Goal: Task Accomplishment & Management: Use online tool/utility

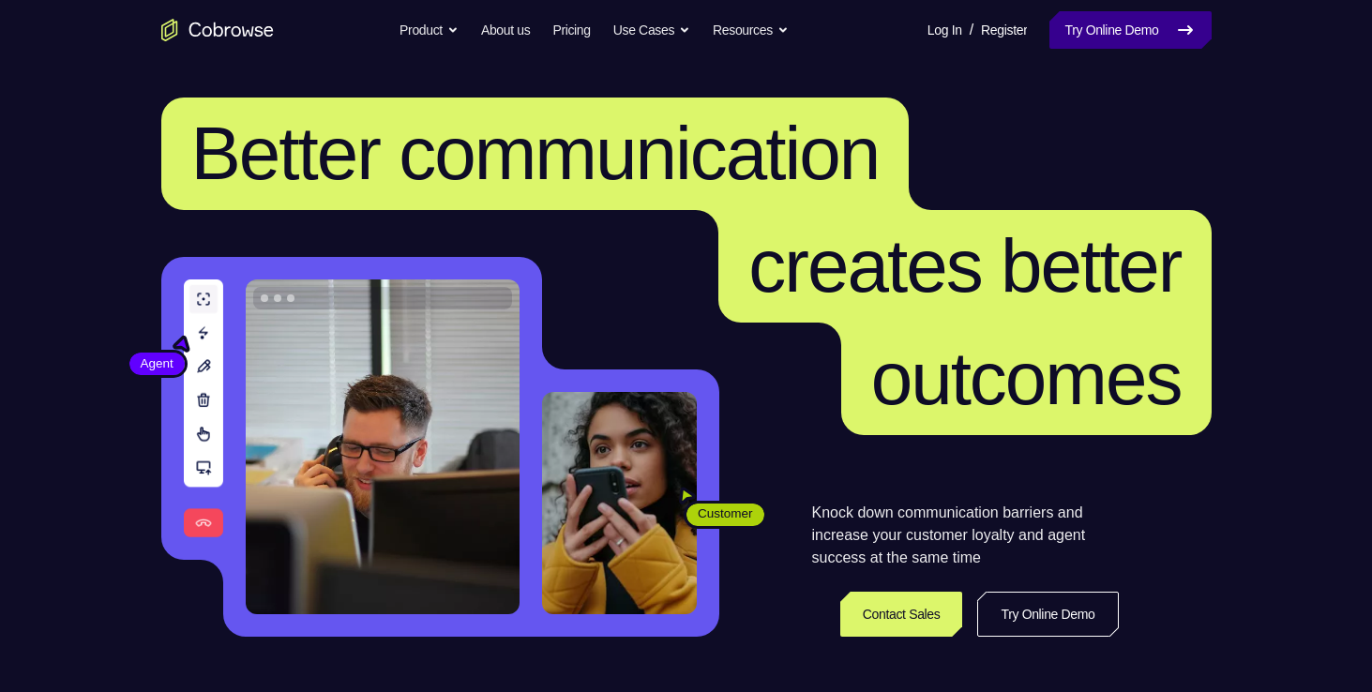
click at [1054, 40] on link "Try Online Demo" at bounding box center [1129, 30] width 161 height 38
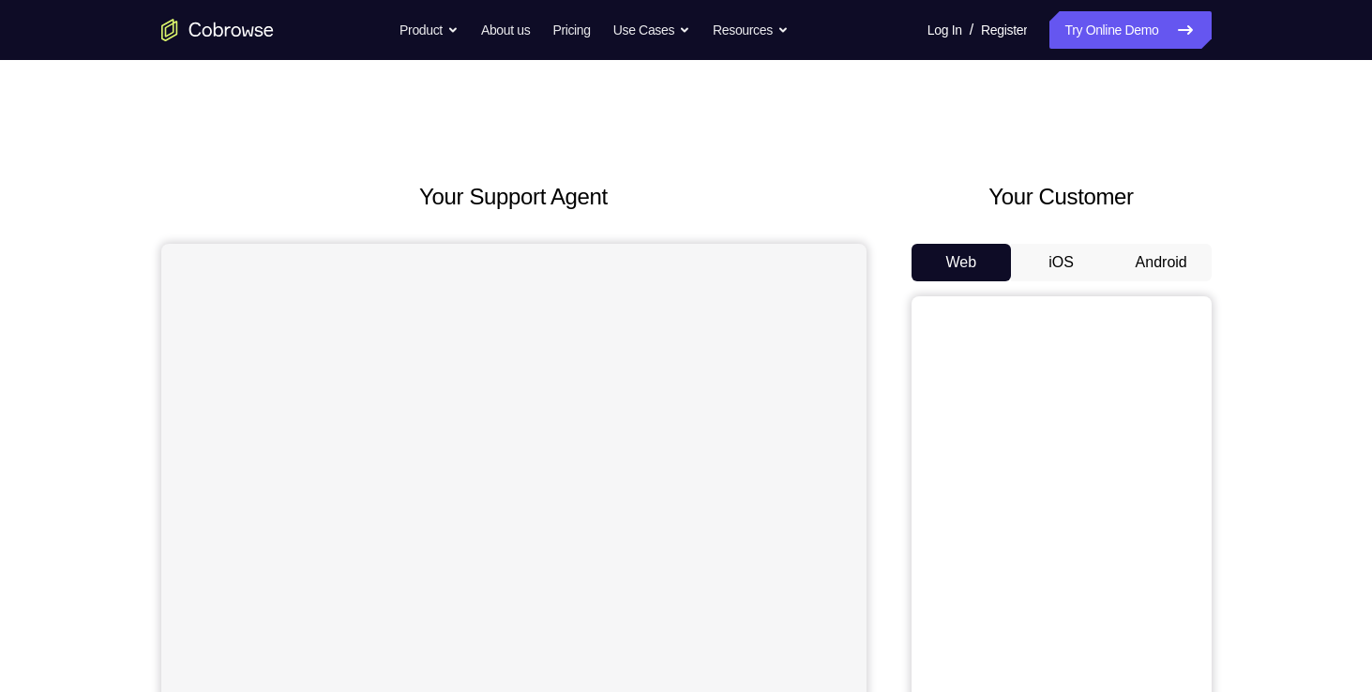
click at [1144, 280] on button "Android" at bounding box center [1161, 263] width 100 height 38
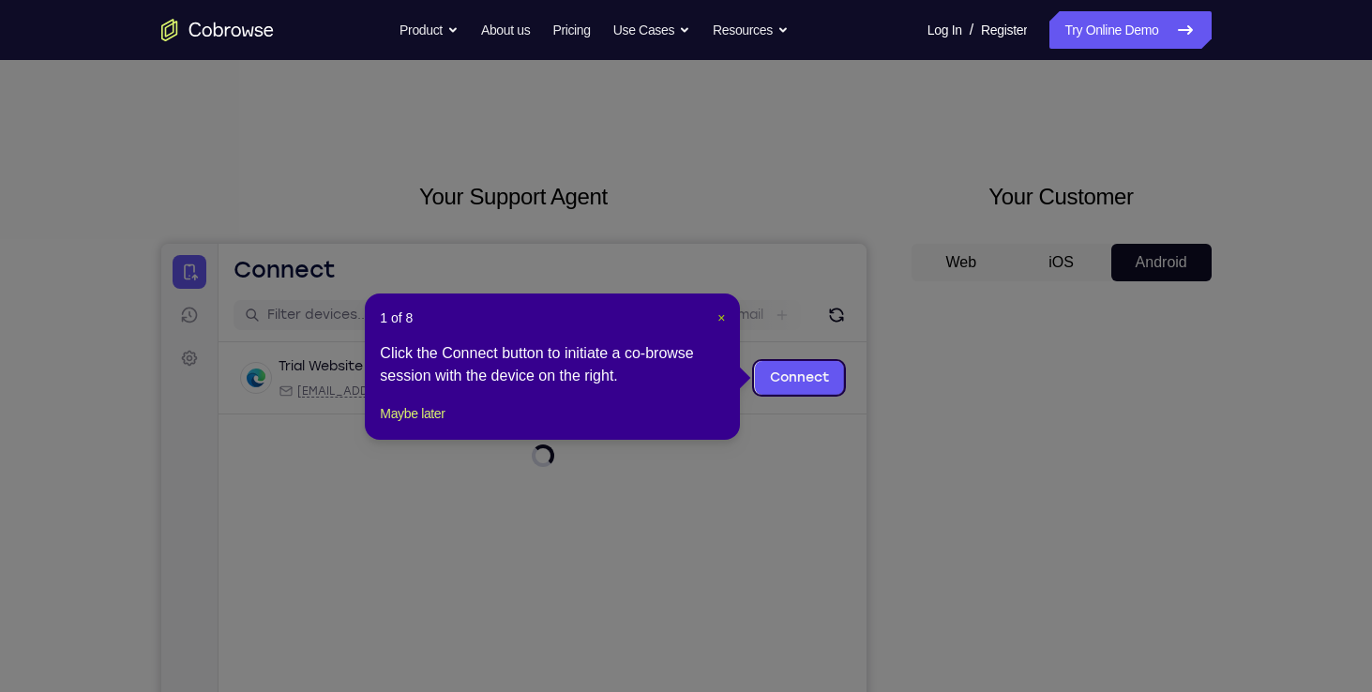
click at [718, 310] on span "×" at bounding box center [721, 317] width 8 height 15
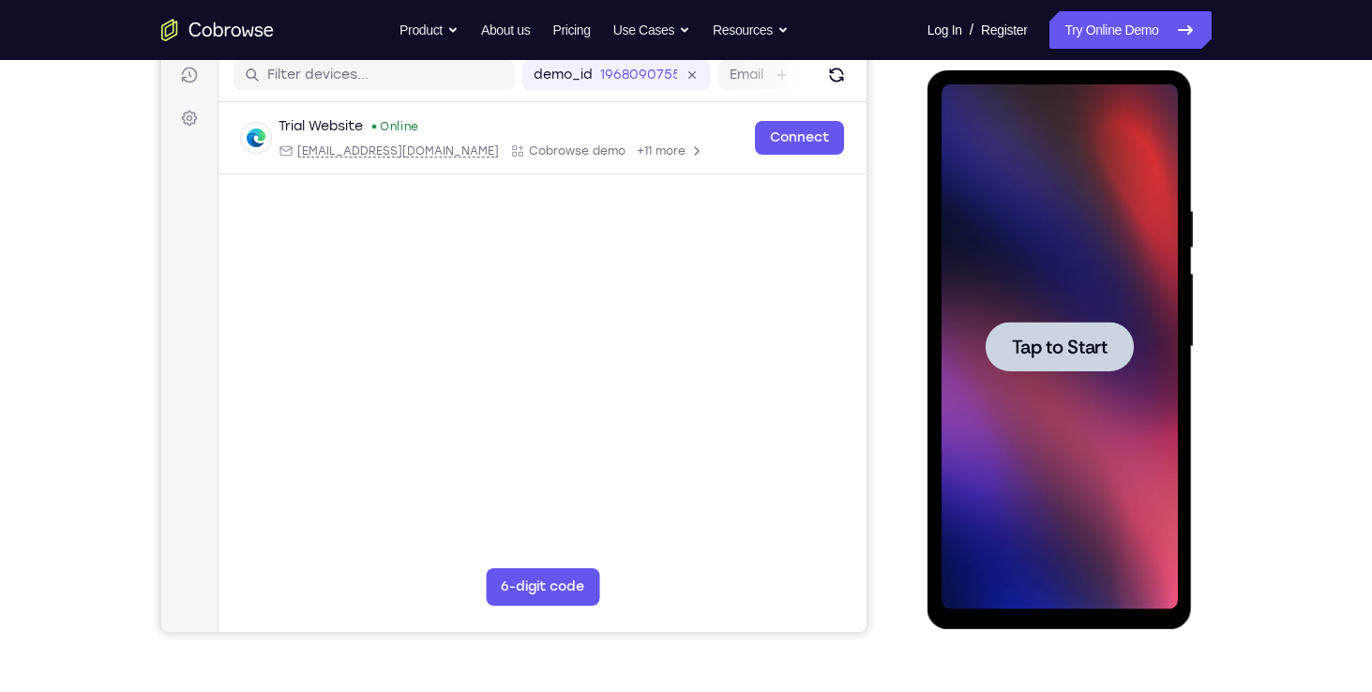
click at [1078, 353] on span "Tap to Start" at bounding box center [1060, 347] width 96 height 19
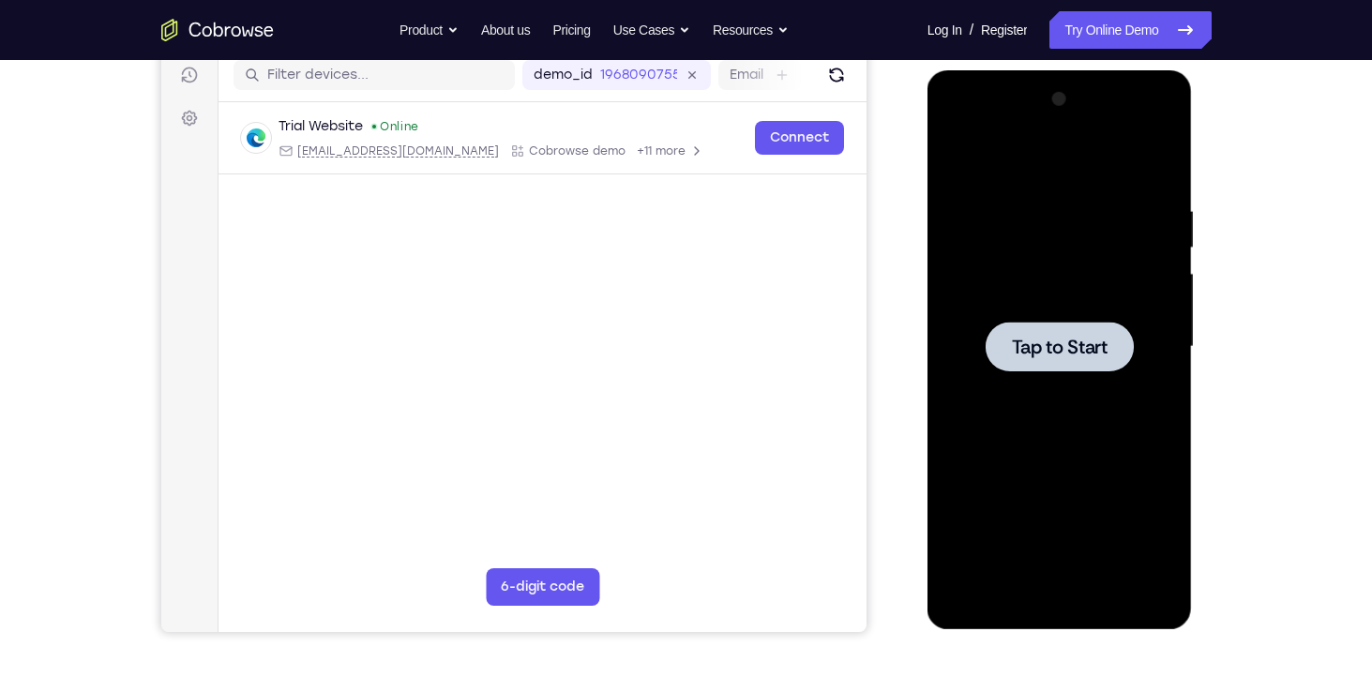
click at [1096, 331] on div at bounding box center [1059, 347] width 148 height 50
click at [1093, 360] on div at bounding box center [1059, 347] width 148 height 50
click at [1085, 347] on span "Tap to Start" at bounding box center [1060, 347] width 96 height 19
click at [1047, 346] on span "Tap to Start" at bounding box center [1060, 347] width 96 height 19
click at [950, 349] on div at bounding box center [1059, 346] width 236 height 525
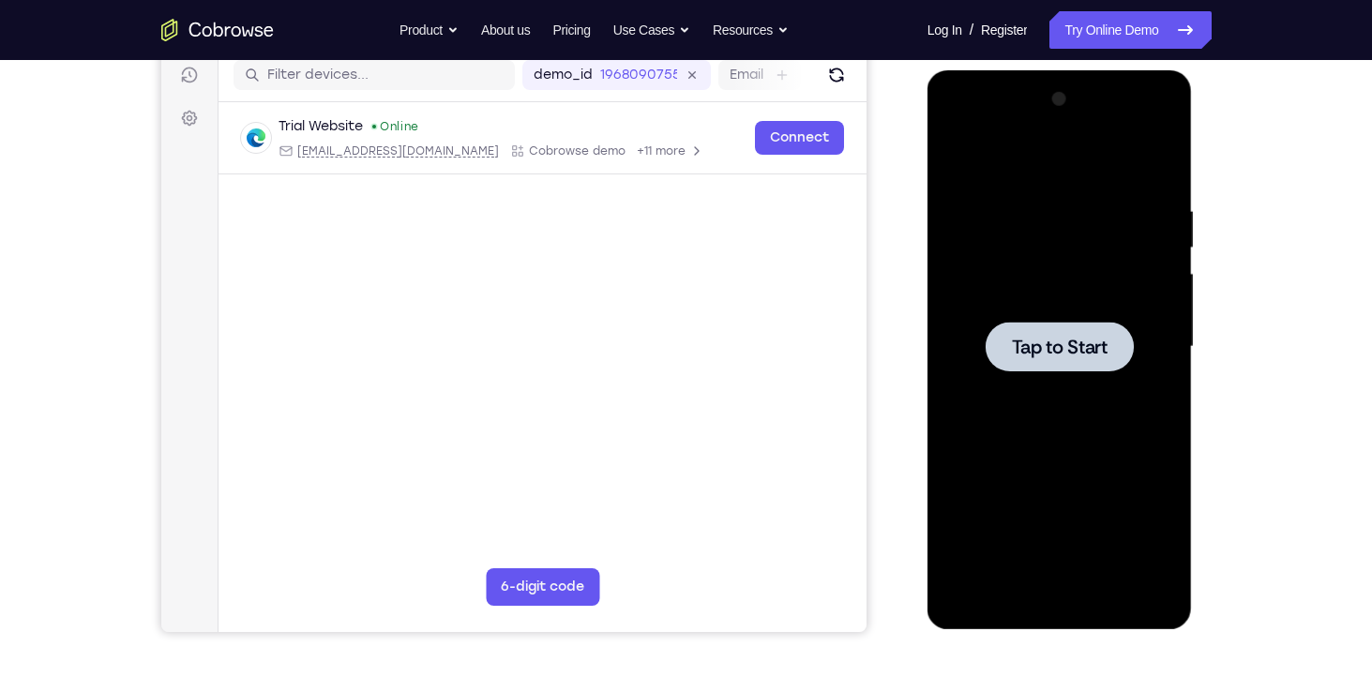
click at [1025, 356] on span "Tap to Start" at bounding box center [1060, 347] width 96 height 19
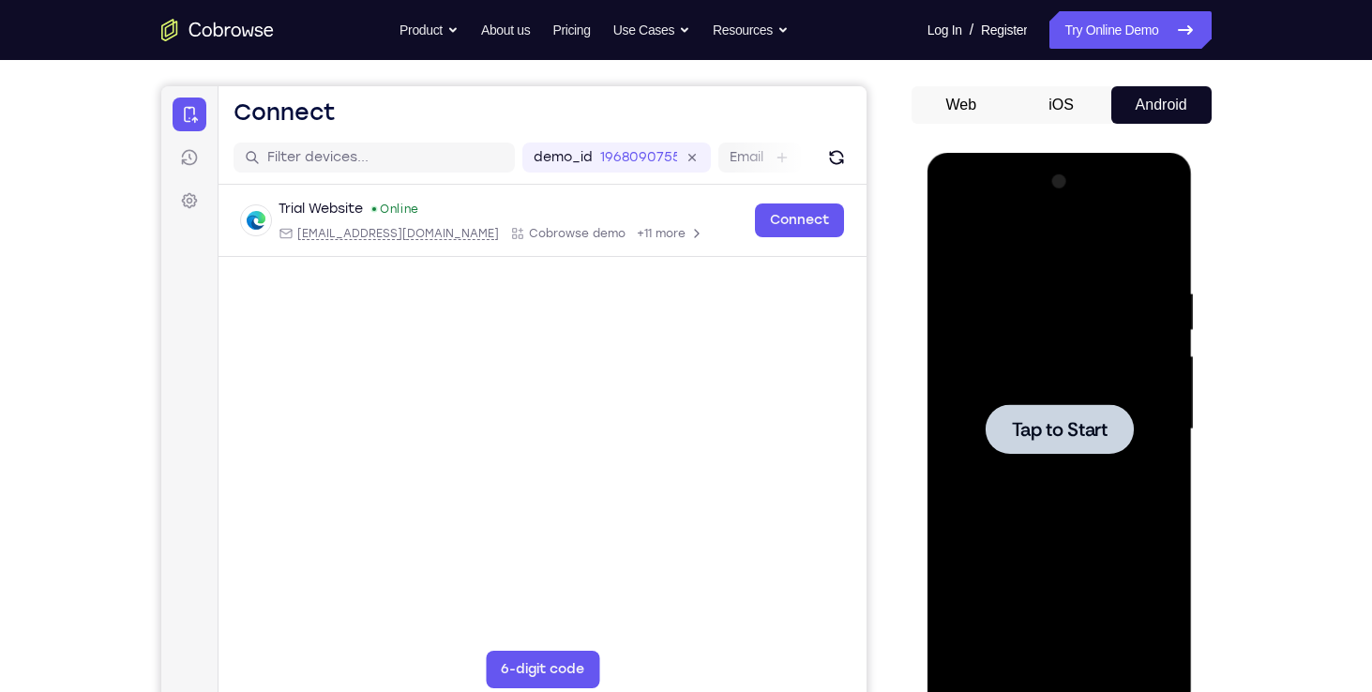
scroll to position [145, 0]
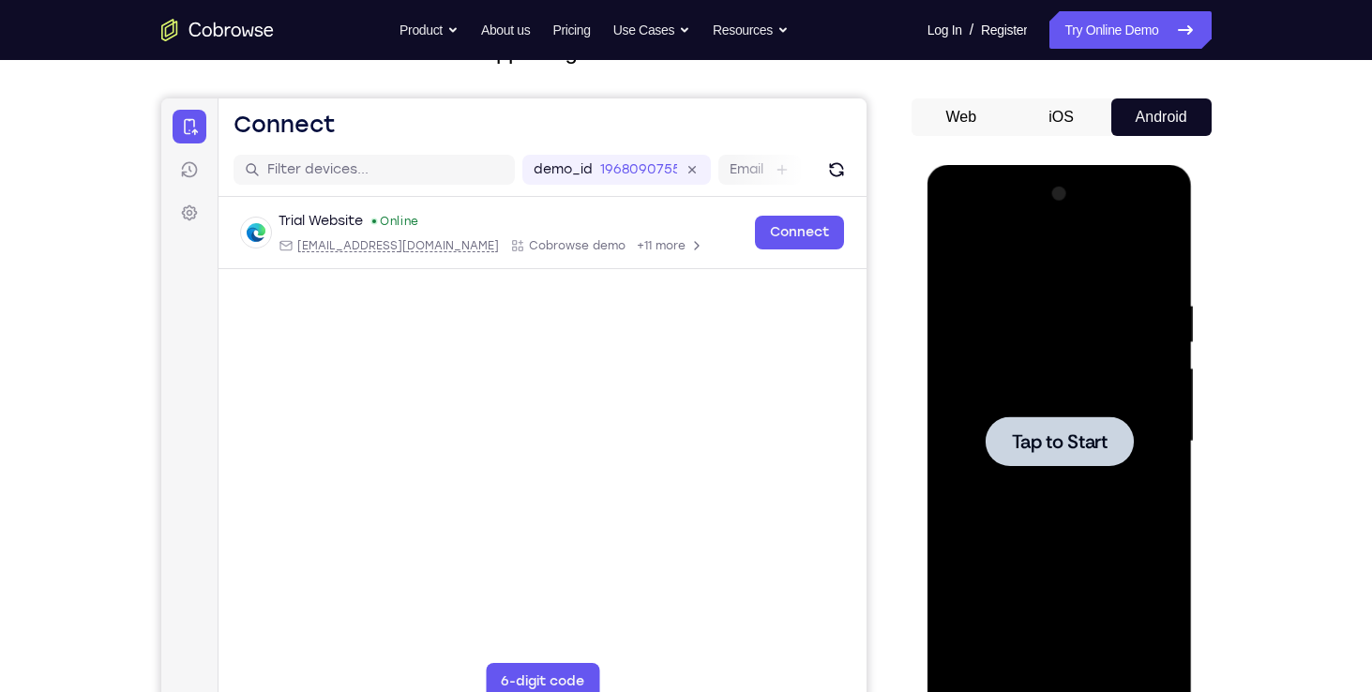
click at [1074, 122] on button "iOS" at bounding box center [1061, 117] width 100 height 38
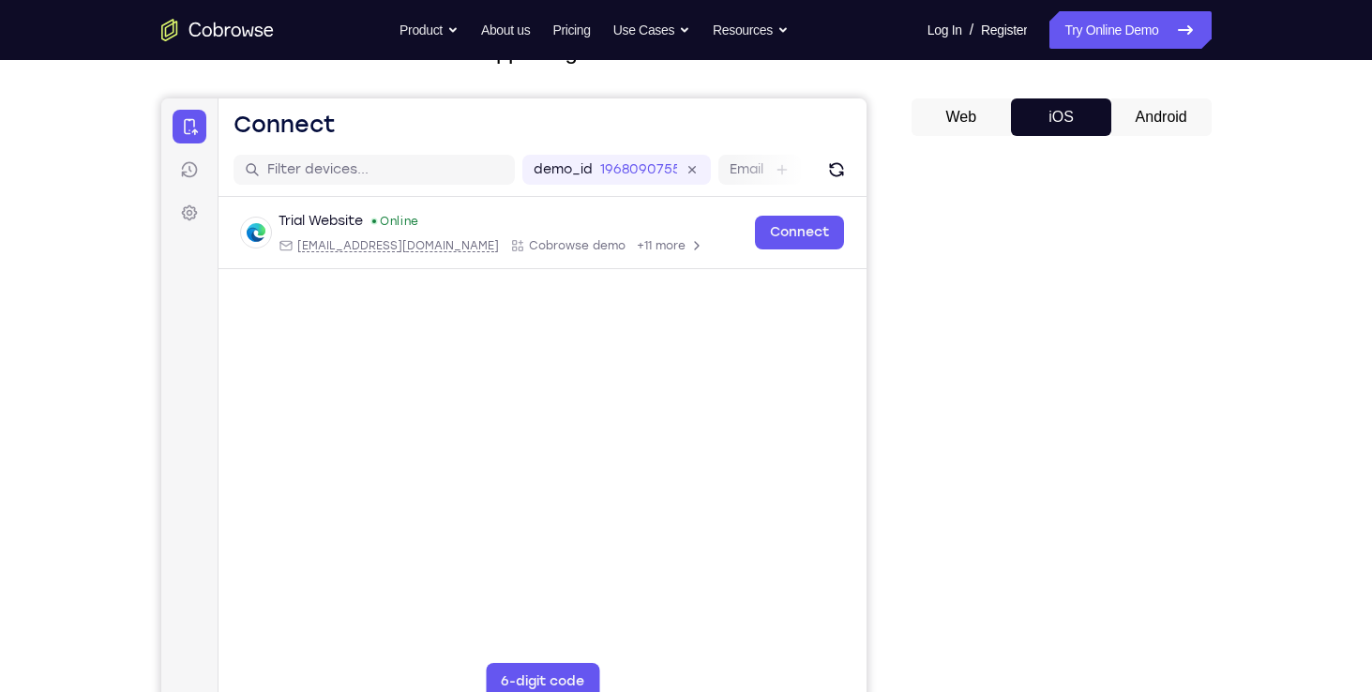
click at [1133, 112] on button "Android" at bounding box center [1161, 117] width 100 height 38
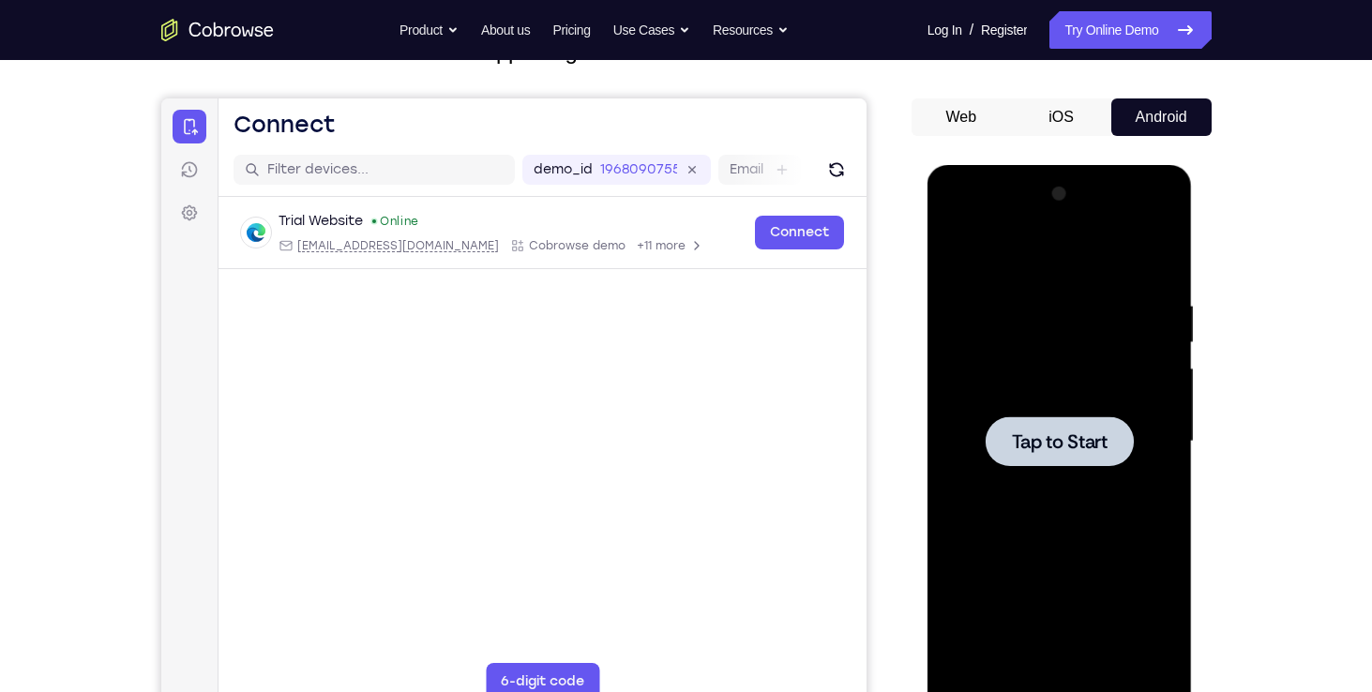
click at [1094, 436] on span "Tap to Start" at bounding box center [1060, 441] width 96 height 19
click at [988, 143] on div "Web iOS Android" at bounding box center [1061, 412] width 300 height 629
click at [1069, 451] on span "Tap to Start" at bounding box center [1060, 441] width 96 height 19
click at [1021, 466] on div at bounding box center [1059, 441] width 236 height 525
click at [1023, 443] on span "Tap to Start" at bounding box center [1060, 441] width 96 height 19
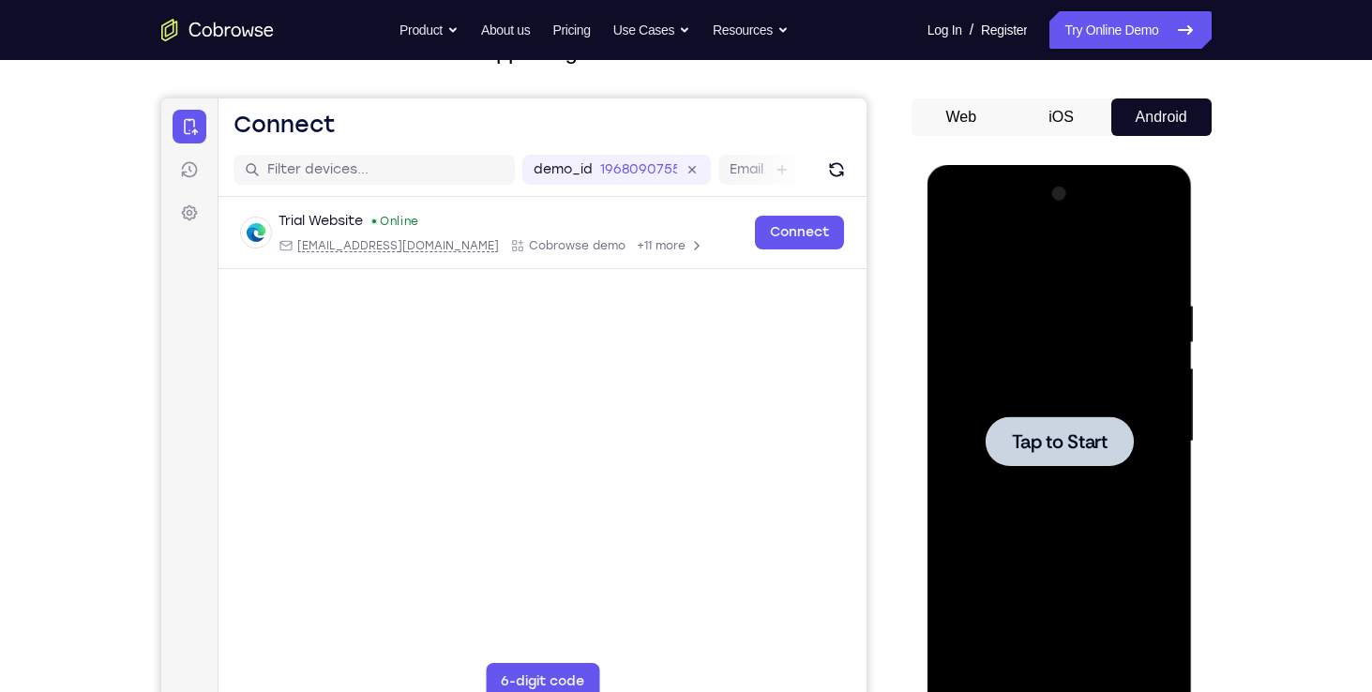
click at [1023, 443] on span "Tap to Start" at bounding box center [1060, 441] width 96 height 19
click at [1048, 427] on div at bounding box center [1059, 441] width 148 height 50
click at [992, 115] on button "Web" at bounding box center [961, 117] width 100 height 38
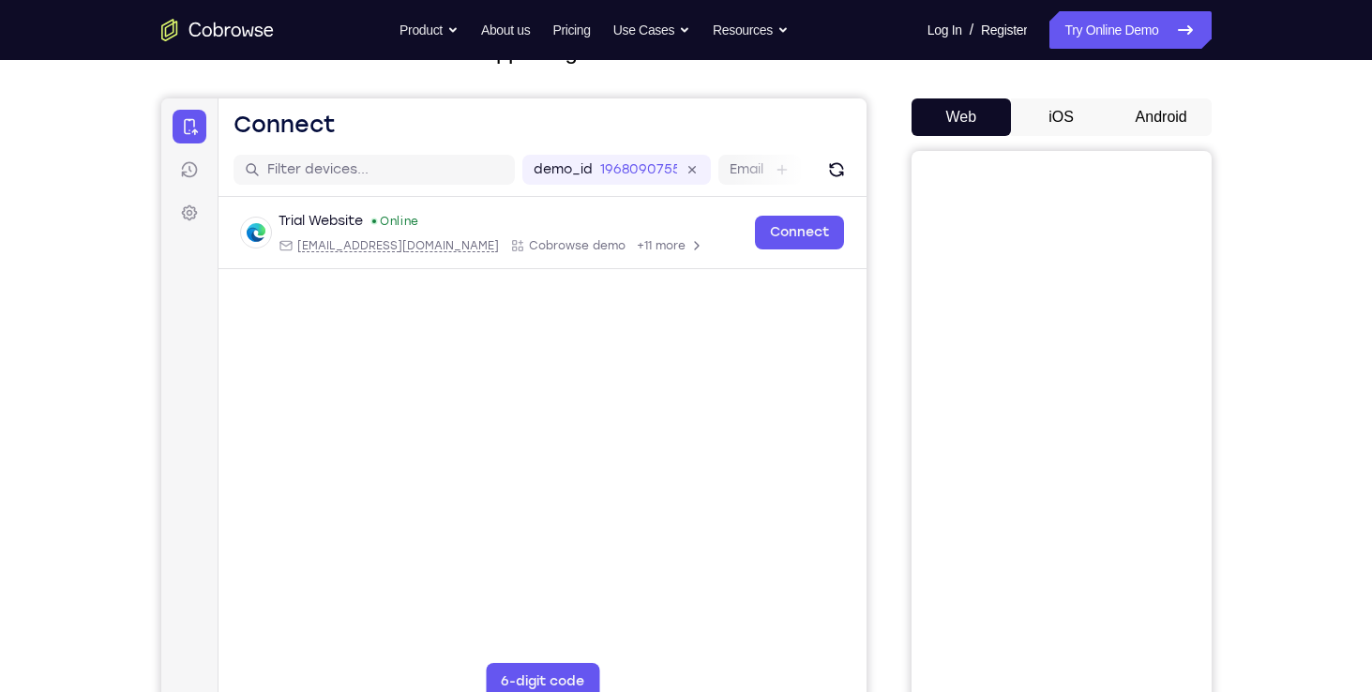
click at [1144, 107] on button "Android" at bounding box center [1161, 117] width 100 height 38
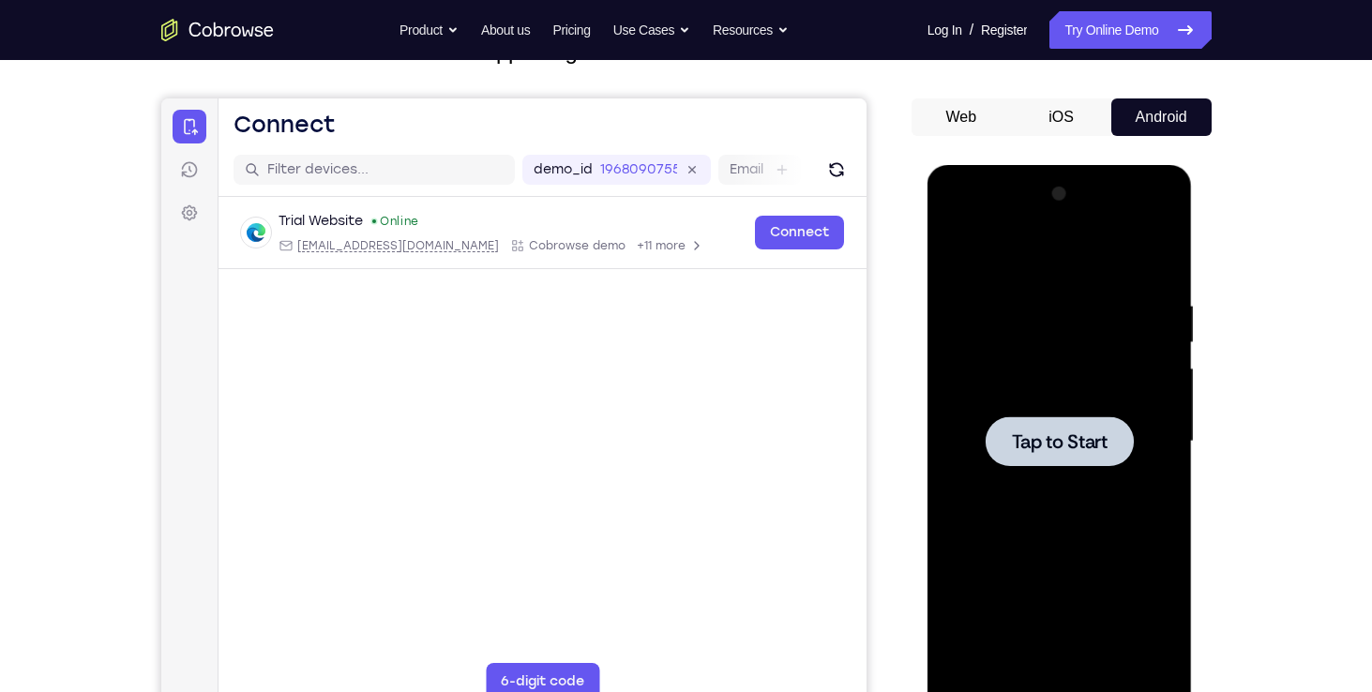
click at [1144, 107] on button "Android" at bounding box center [1161, 117] width 100 height 38
click at [1049, 444] on span "Tap to Start" at bounding box center [1060, 441] width 96 height 19
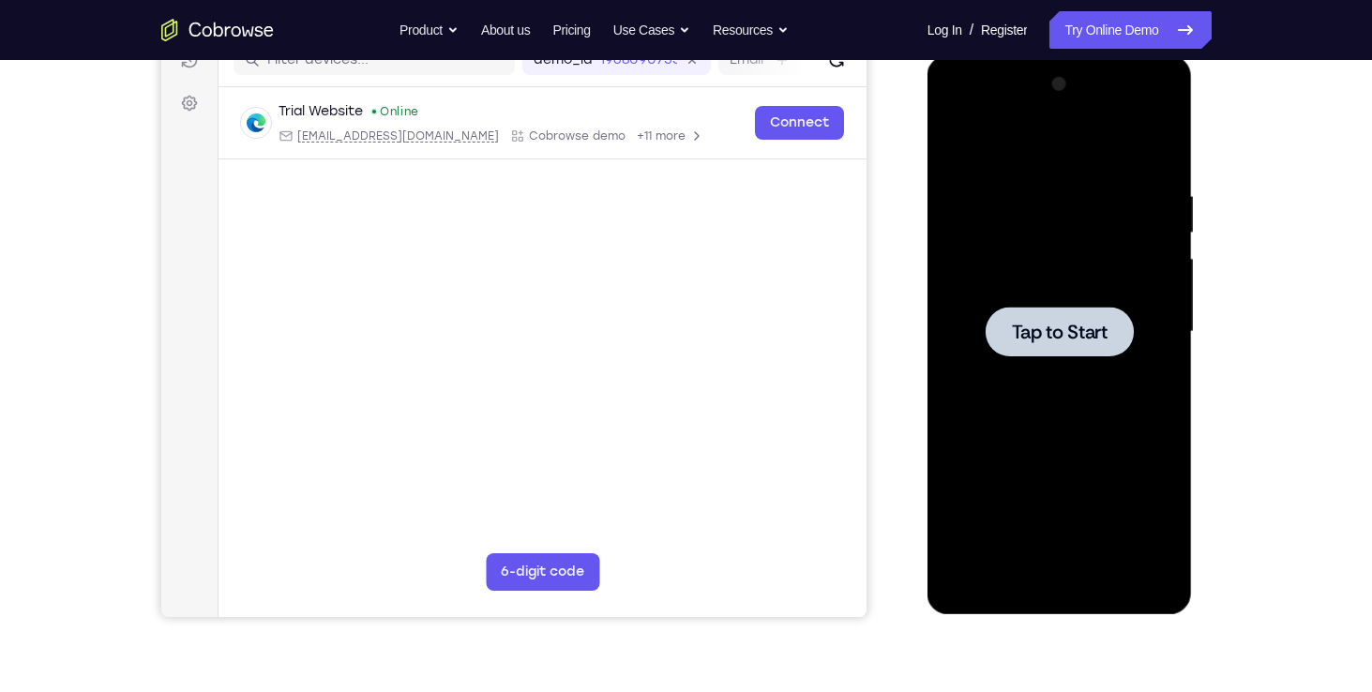
drag, startPoint x: 47, startPoint y: 291, endPoint x: 900, endPoint y: 387, distance: 858.6
click at [900, 387] on div "Your Support Agent Your Customer Web iOS Android" at bounding box center [686, 271] width 1050 height 693
click at [1035, 326] on span "Tap to Start" at bounding box center [1060, 332] width 96 height 19
click at [976, 343] on div at bounding box center [1059, 331] width 236 height 525
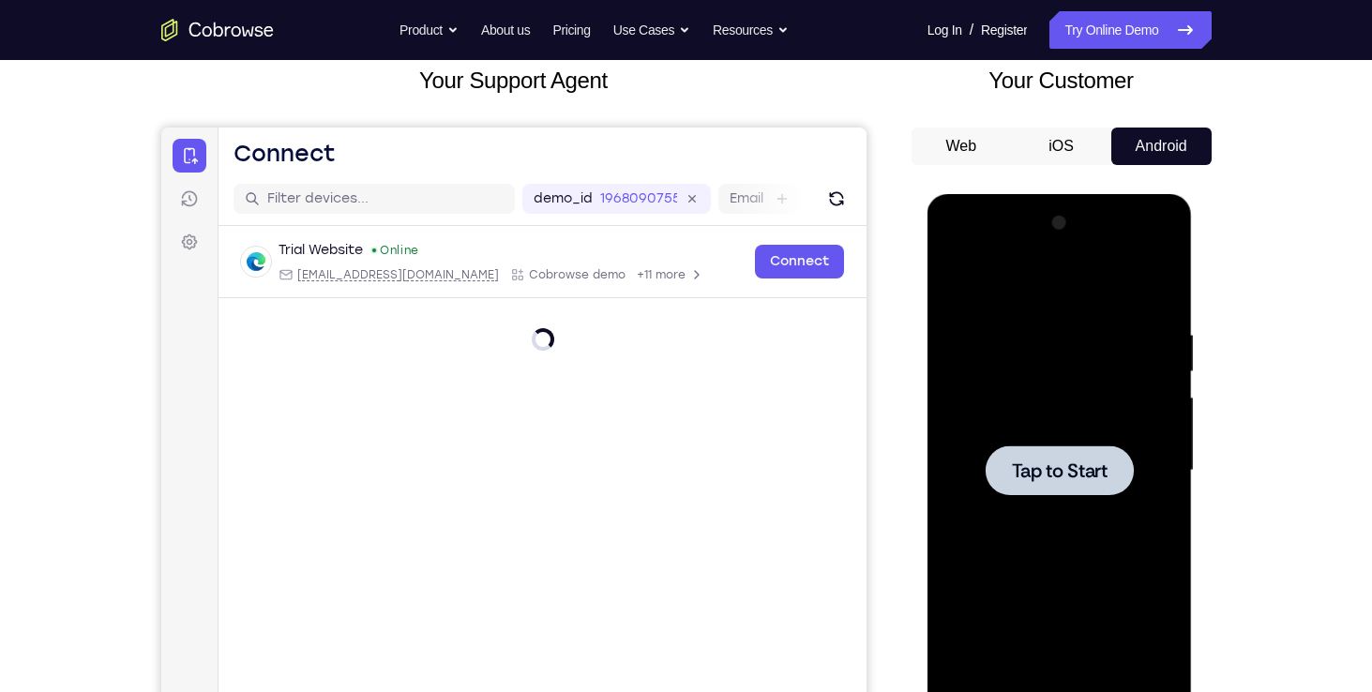
scroll to position [114, 0]
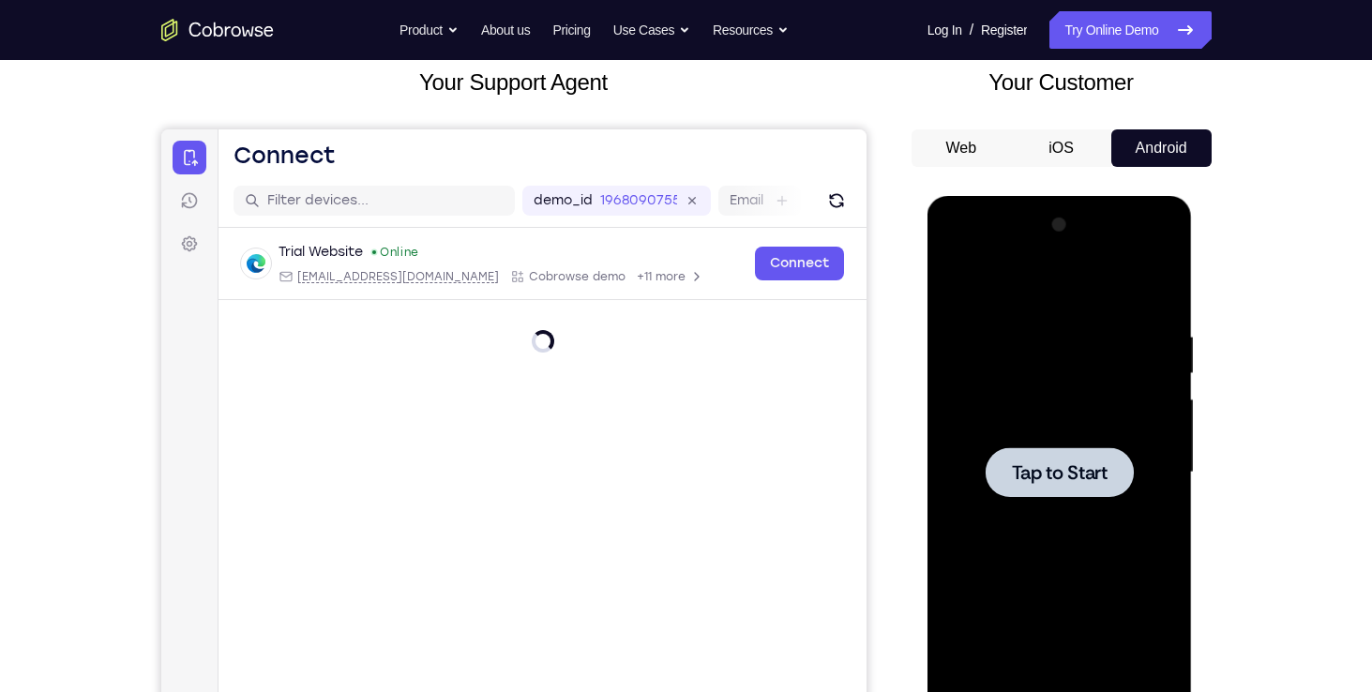
click at [1079, 50] on nav "Go back Powerful, Flexible and Trustworthy. Avoid all extra friction for both A…" at bounding box center [686, 30] width 1372 height 60
click at [1081, 38] on link "Try Online Demo" at bounding box center [1129, 30] width 161 height 38
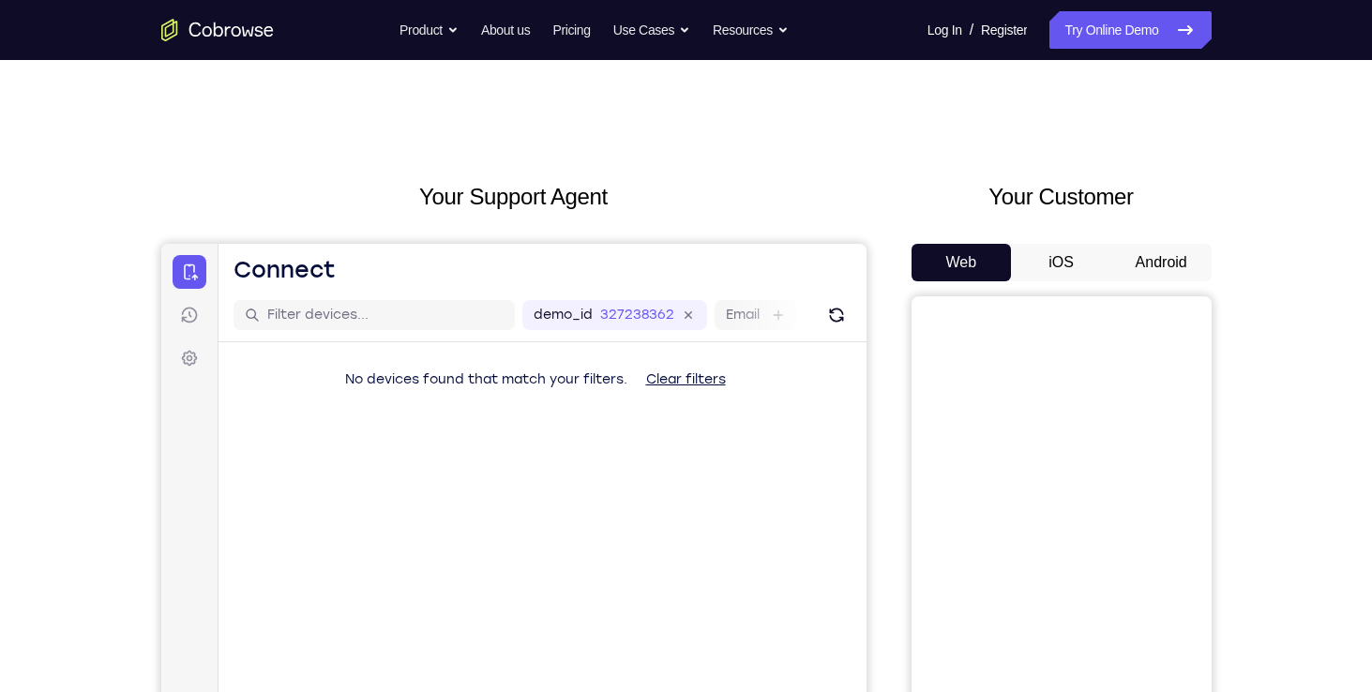
click at [1179, 263] on button "Android" at bounding box center [1161, 263] width 100 height 38
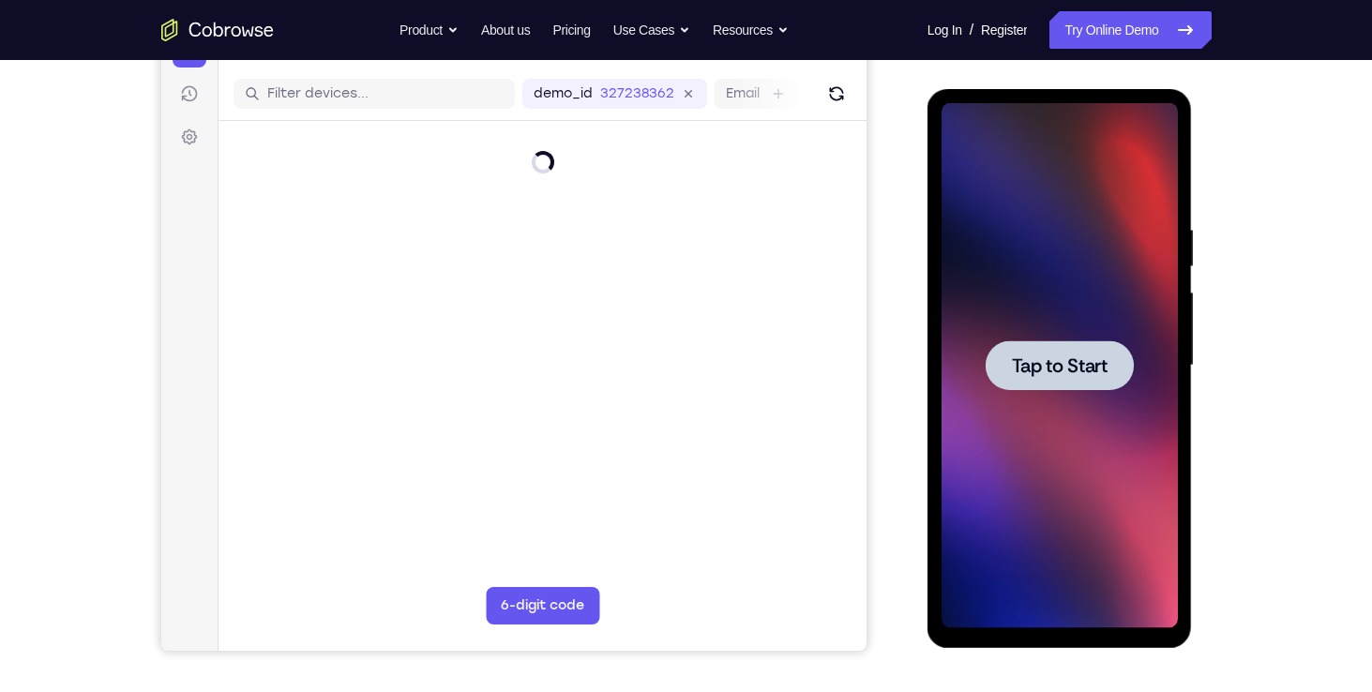
drag, startPoint x: 1066, startPoint y: 366, endPoint x: 1119, endPoint y: 366, distance: 53.4
click at [1119, 366] on div at bounding box center [1059, 365] width 148 height 50
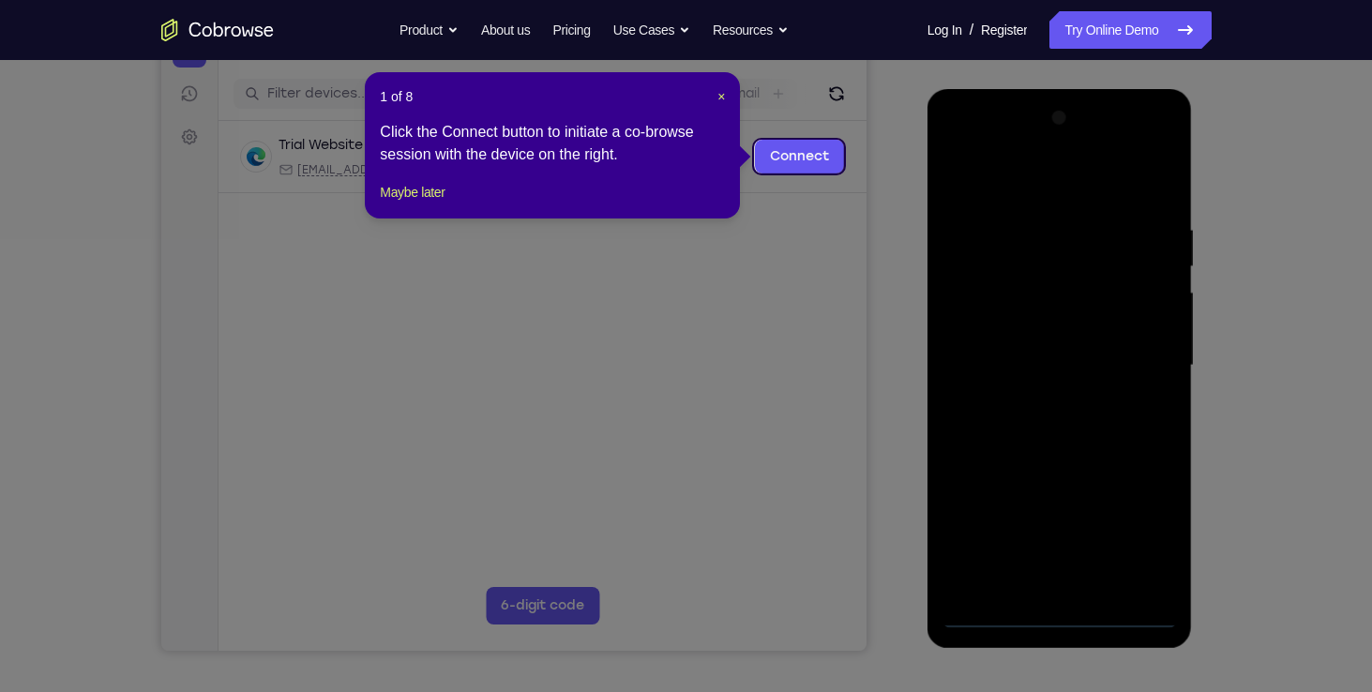
click at [732, 96] on div "1 of 8 × Click the Connect button to initiate a co-browse session with the devi…" at bounding box center [552, 145] width 375 height 146
click at [728, 96] on div "1 of 8 × Click the Connect button to initiate a co-browse session with the devi…" at bounding box center [552, 145] width 375 height 146
click at [722, 91] on span "×" at bounding box center [721, 96] width 8 height 15
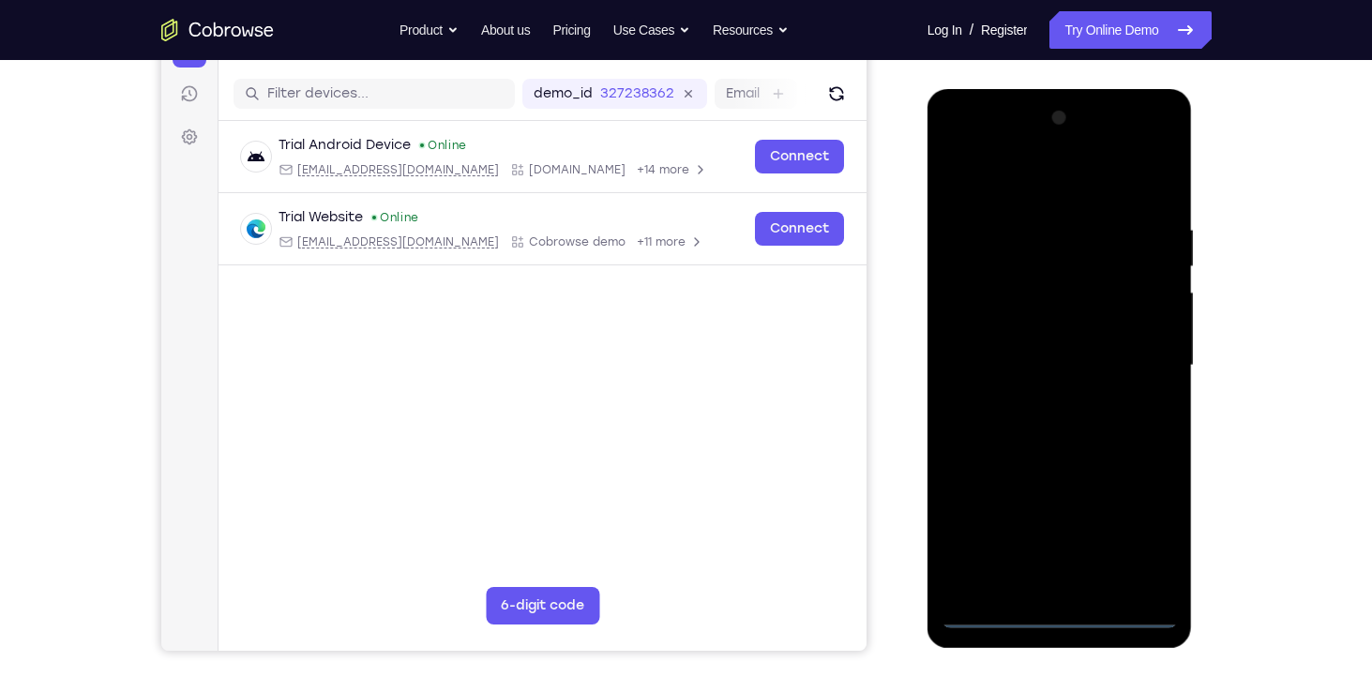
click at [1066, 620] on div at bounding box center [1059, 365] width 236 height 525
click at [1154, 544] on div at bounding box center [1059, 365] width 236 height 525
click at [950, 144] on div at bounding box center [1059, 365] width 236 height 525
click at [956, 137] on div at bounding box center [1059, 365] width 236 height 525
click at [1153, 363] on div at bounding box center [1059, 365] width 236 height 525
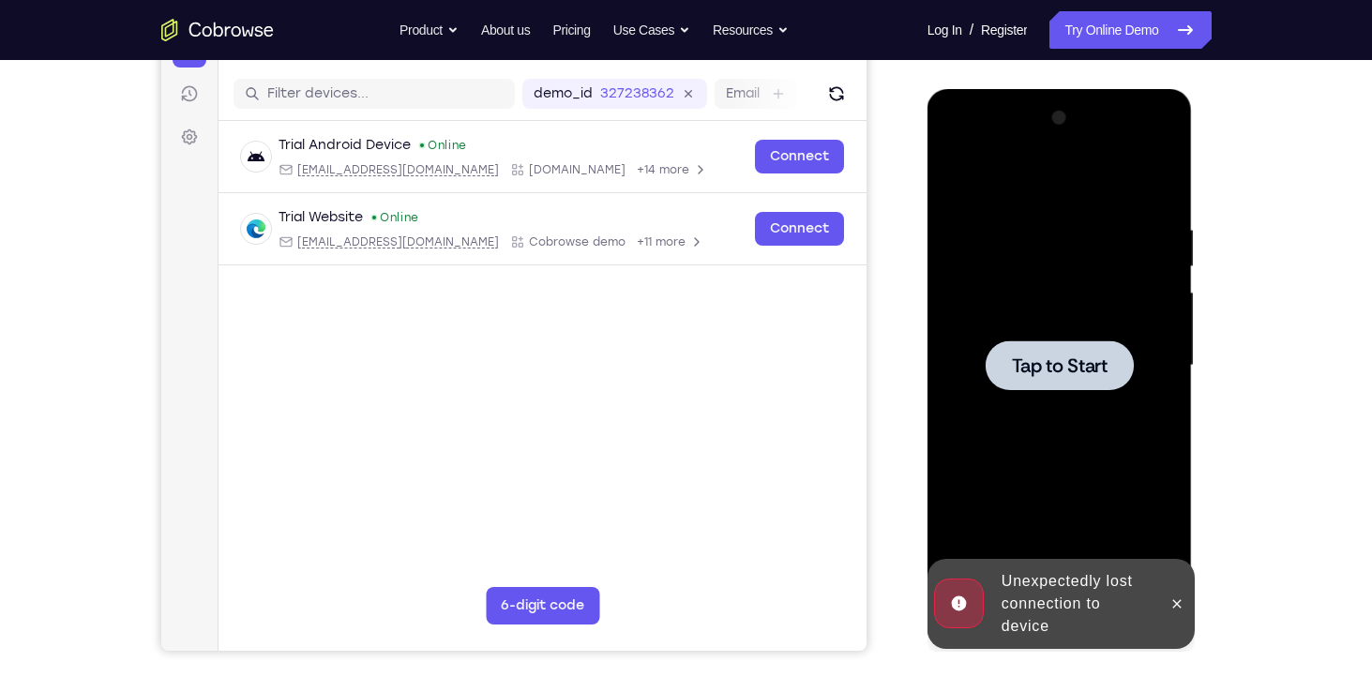
click at [1100, 366] on span "Tap to Start" at bounding box center [1060, 365] width 96 height 19
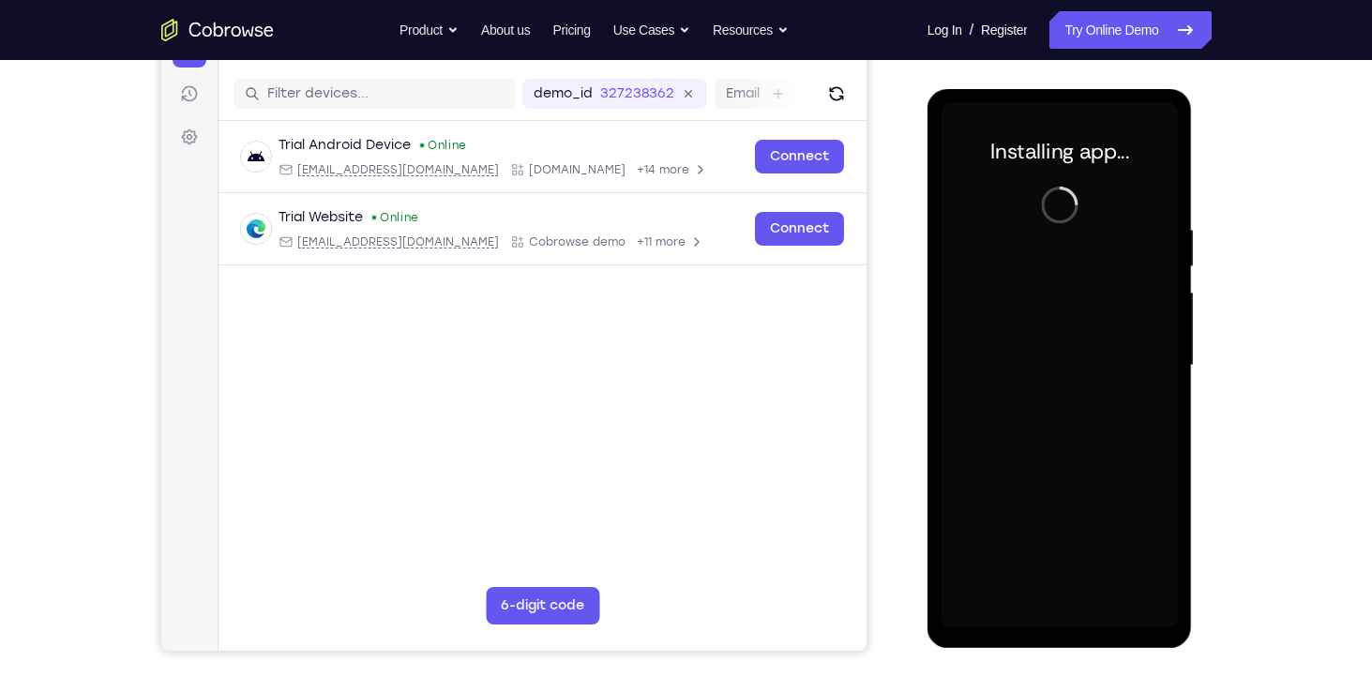
click at [929, 216] on div "Installing app..." at bounding box center [1059, 368] width 265 height 559
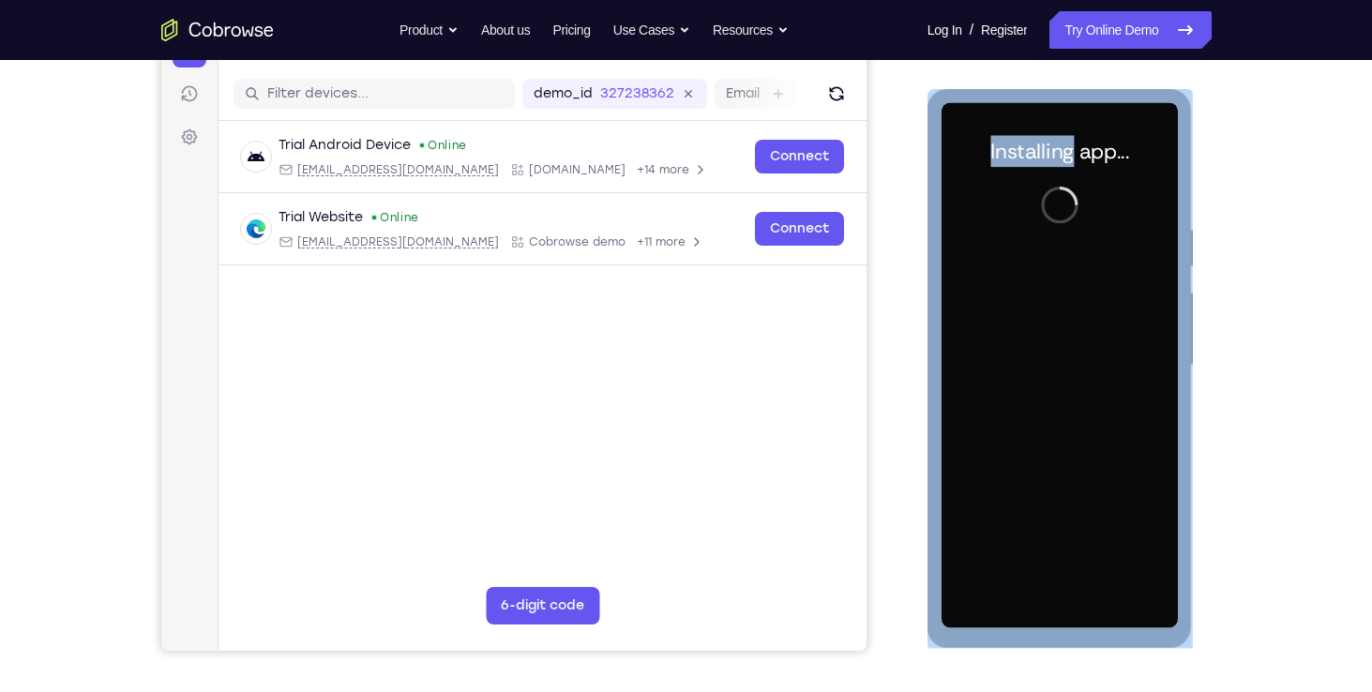
click at [929, 216] on div "Installing app..." at bounding box center [1059, 368] width 265 height 559
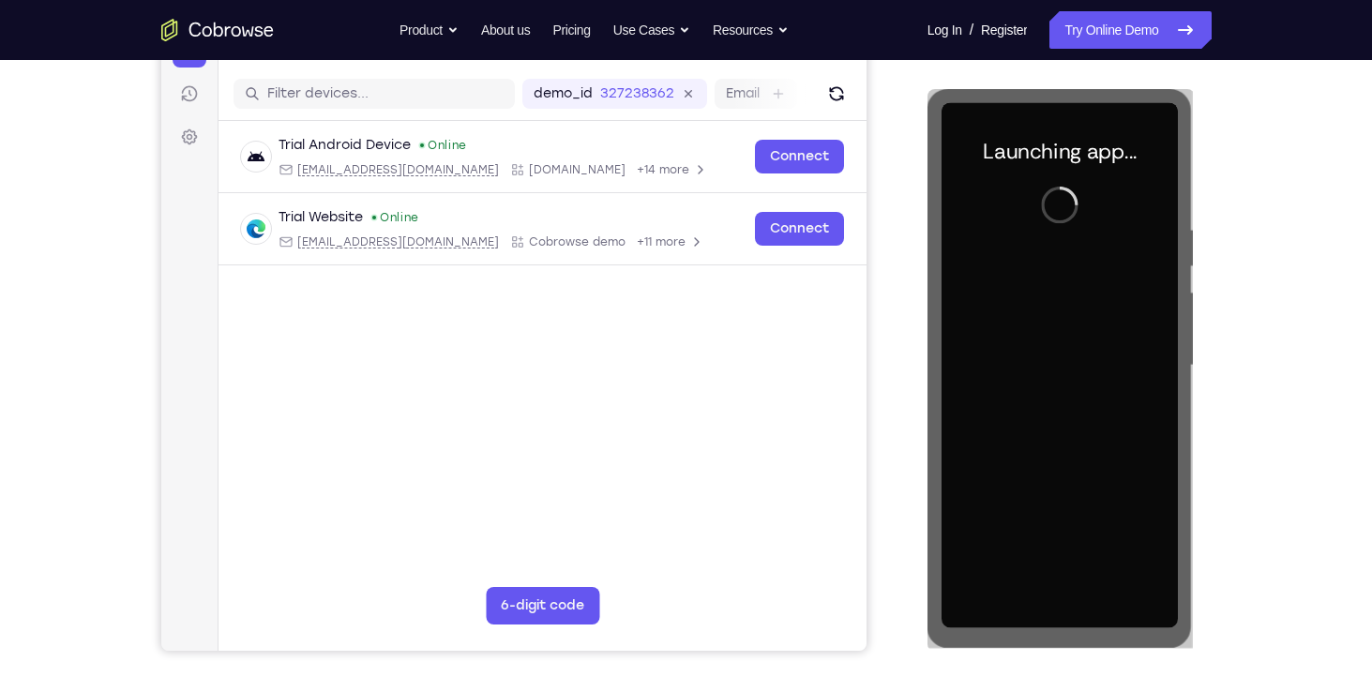
drag, startPoint x: 2, startPoint y: 127, endPoint x: 887, endPoint y: 244, distance: 892.8
click at [887, 244] on div "Your Support Agent Your Customer Web iOS Android" at bounding box center [686, 305] width 1050 height 693
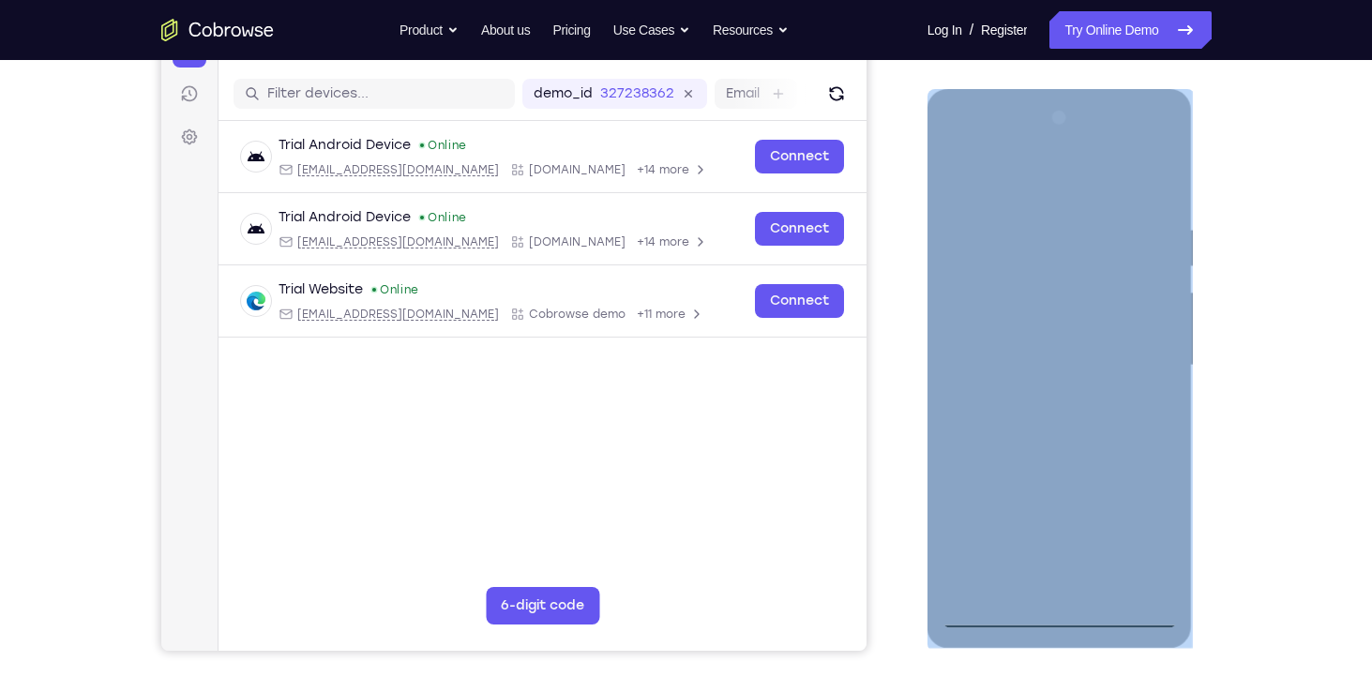
click at [1052, 621] on div at bounding box center [1059, 365] width 236 height 525
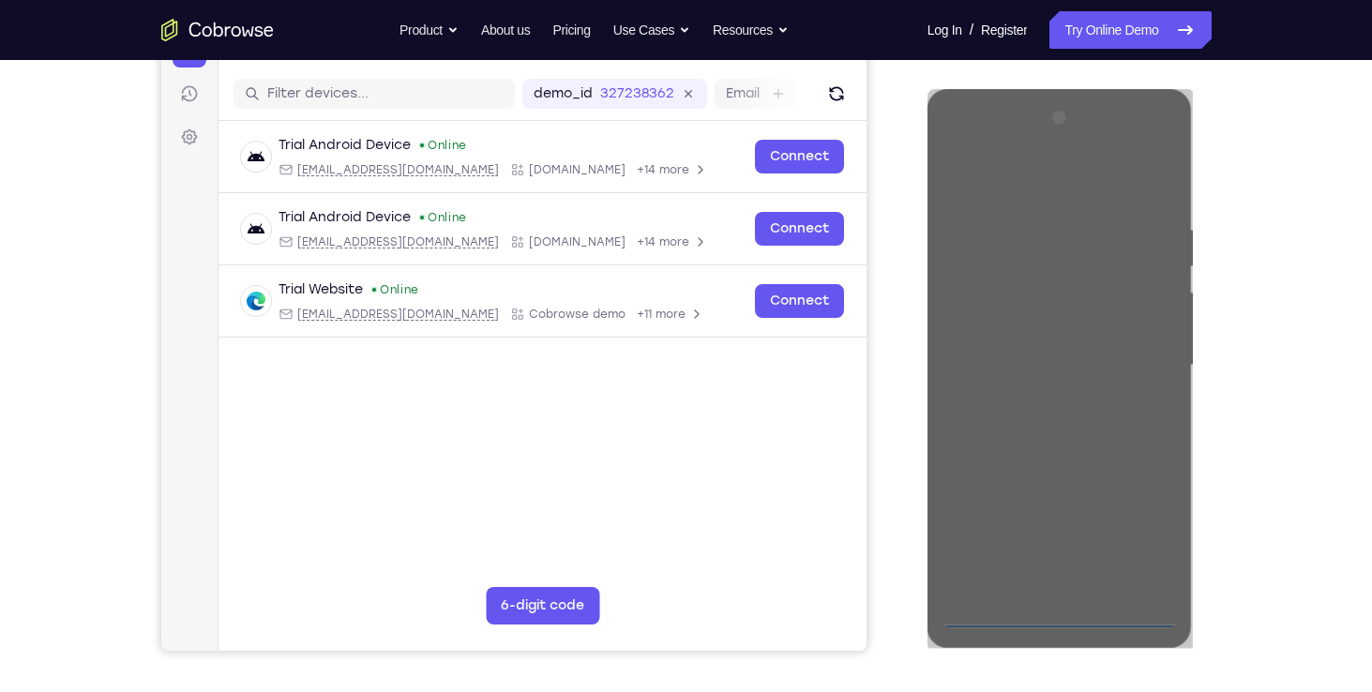
click at [906, 493] on div "Your Support Agent Your Customer Web iOS Android" at bounding box center [686, 305] width 1050 height 693
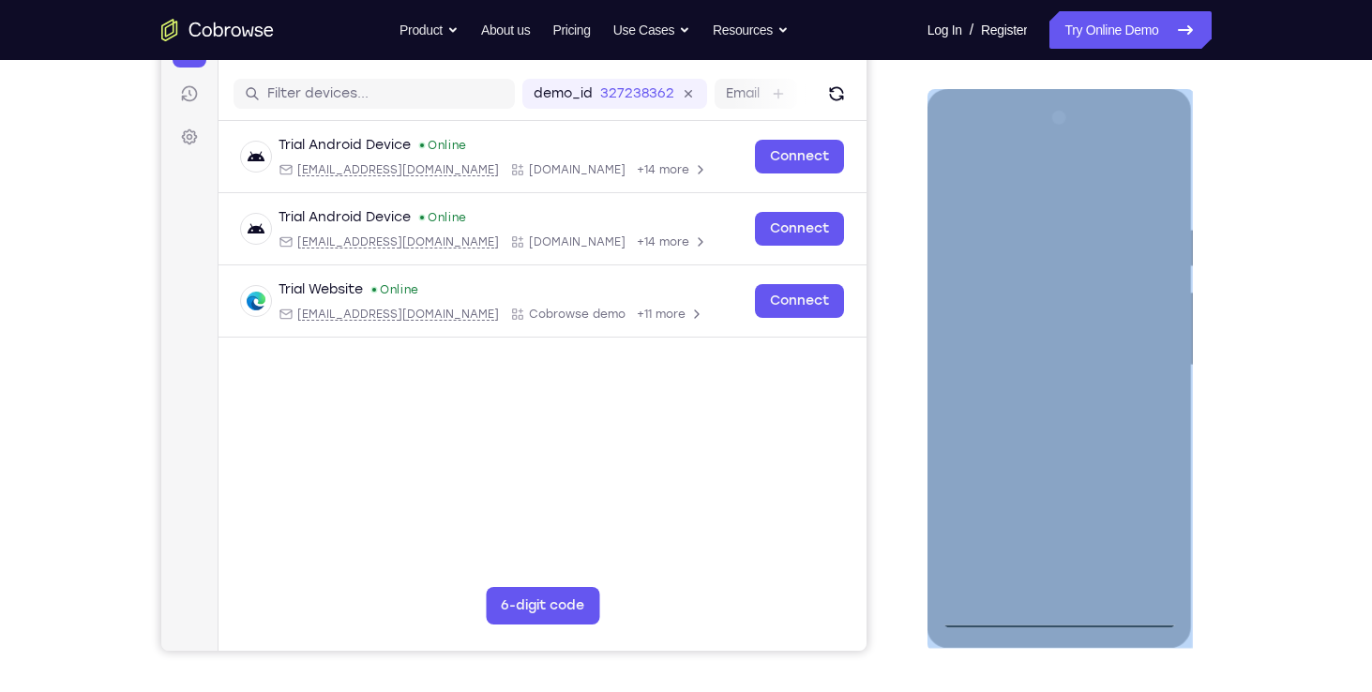
click at [1121, 532] on div at bounding box center [1059, 365] width 236 height 525
click at [1154, 538] on div at bounding box center [1059, 365] width 236 height 525
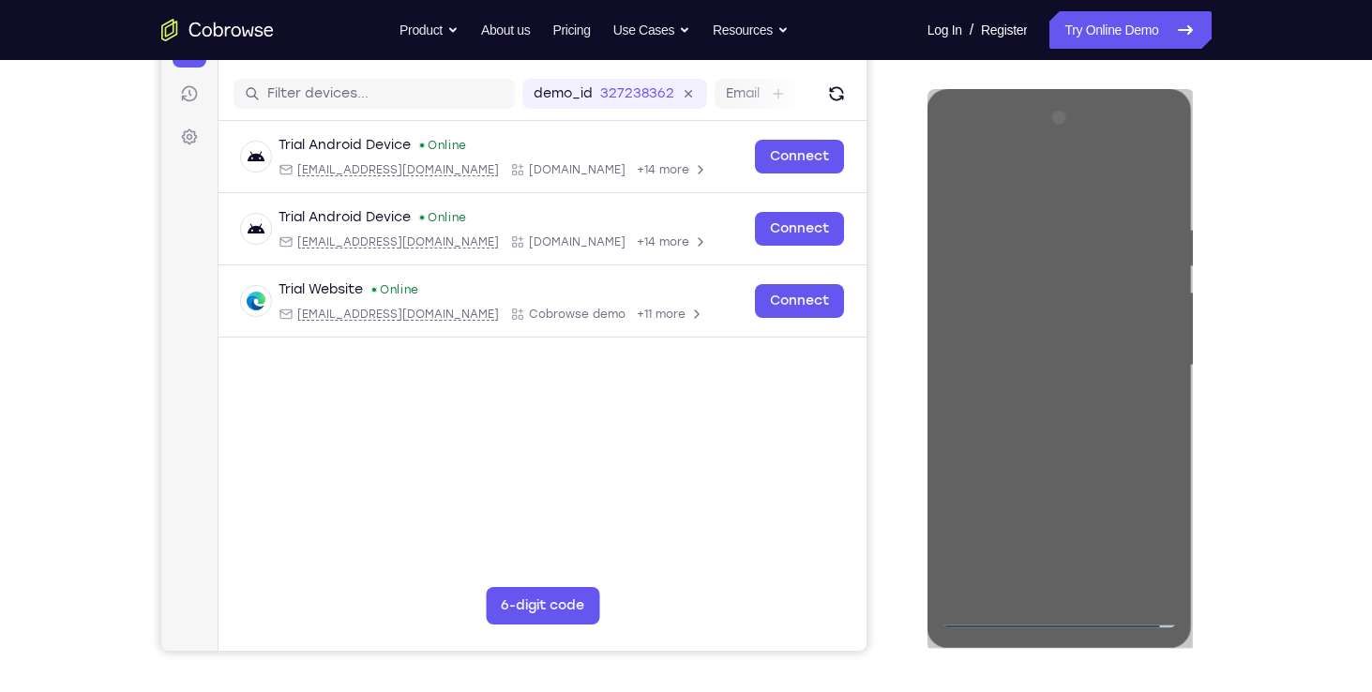
drag, startPoint x: 227, startPoint y: 449, endPoint x: 898, endPoint y: 461, distance: 671.4
click at [898, 461] on div "Your Support Agent Your Customer Web iOS Android" at bounding box center [686, 305] width 1050 height 693
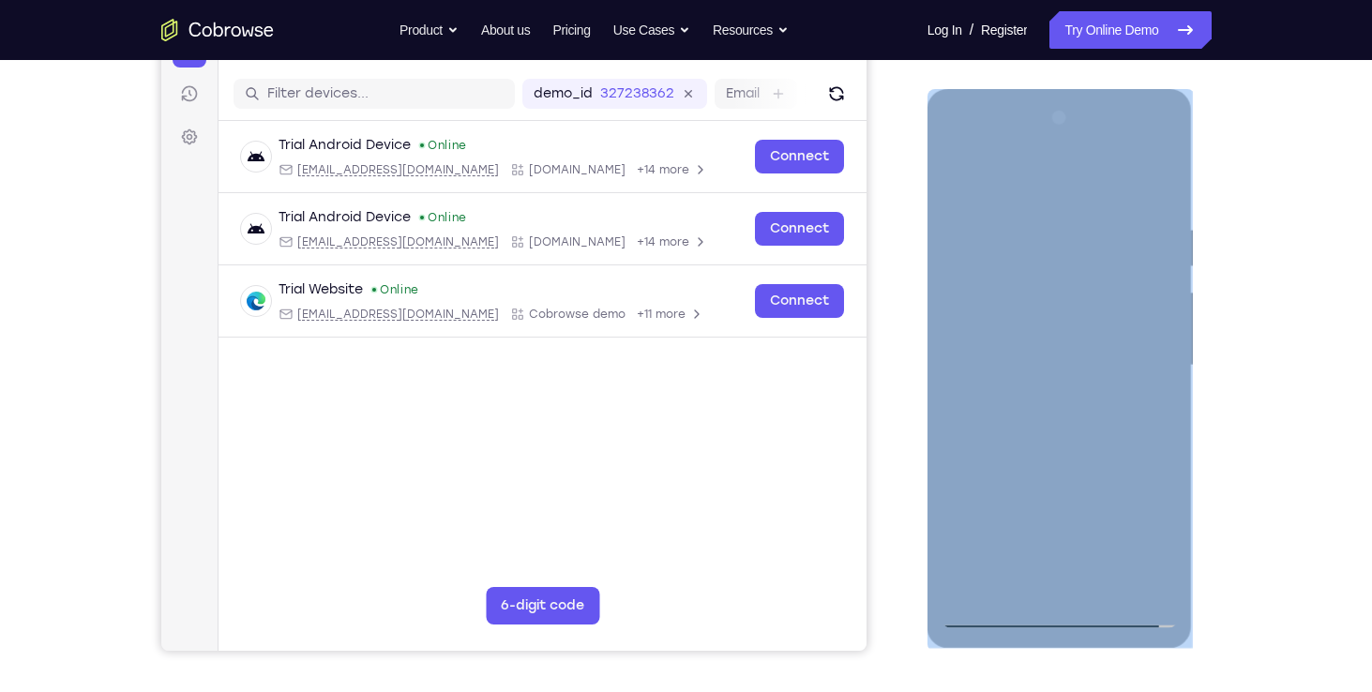
click at [952, 144] on div at bounding box center [1059, 365] width 236 height 525
click at [954, 146] on div at bounding box center [1059, 365] width 236 height 525
click at [957, 147] on div at bounding box center [1059, 365] width 236 height 525
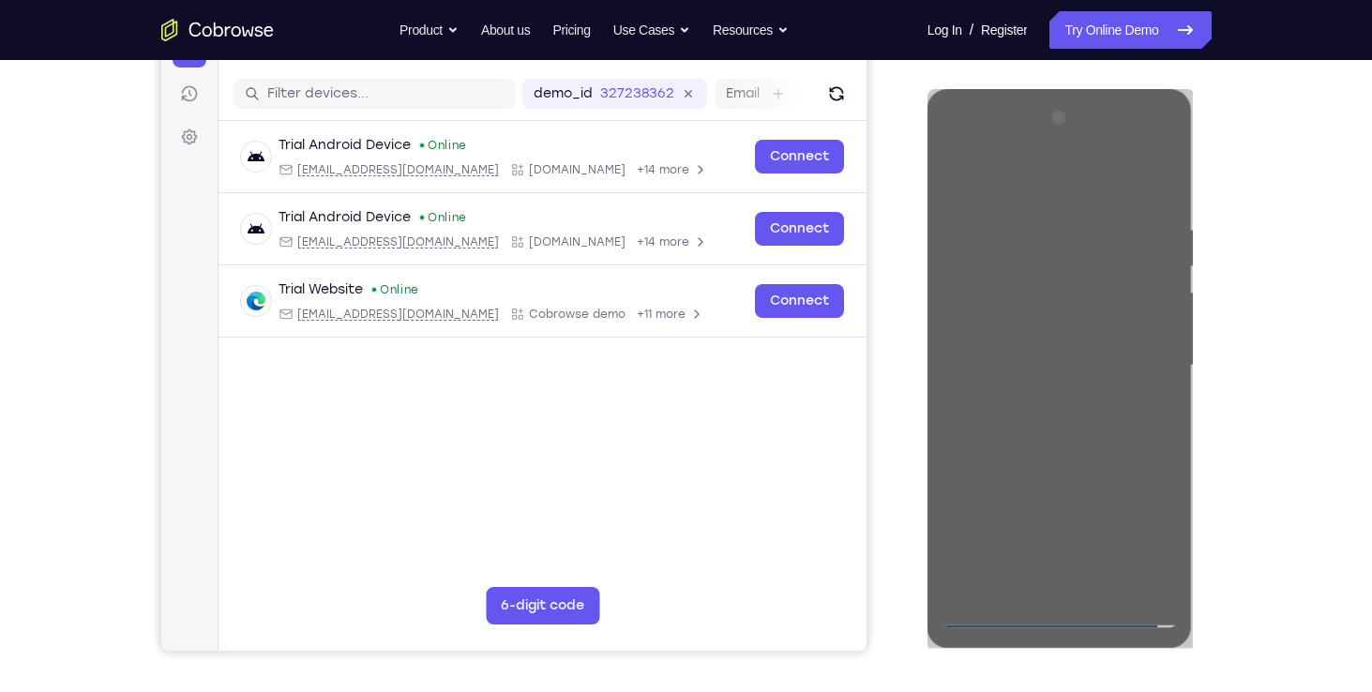
click at [894, 180] on div "Your Support Agent Your Customer Web iOS Android" at bounding box center [686, 305] width 1050 height 693
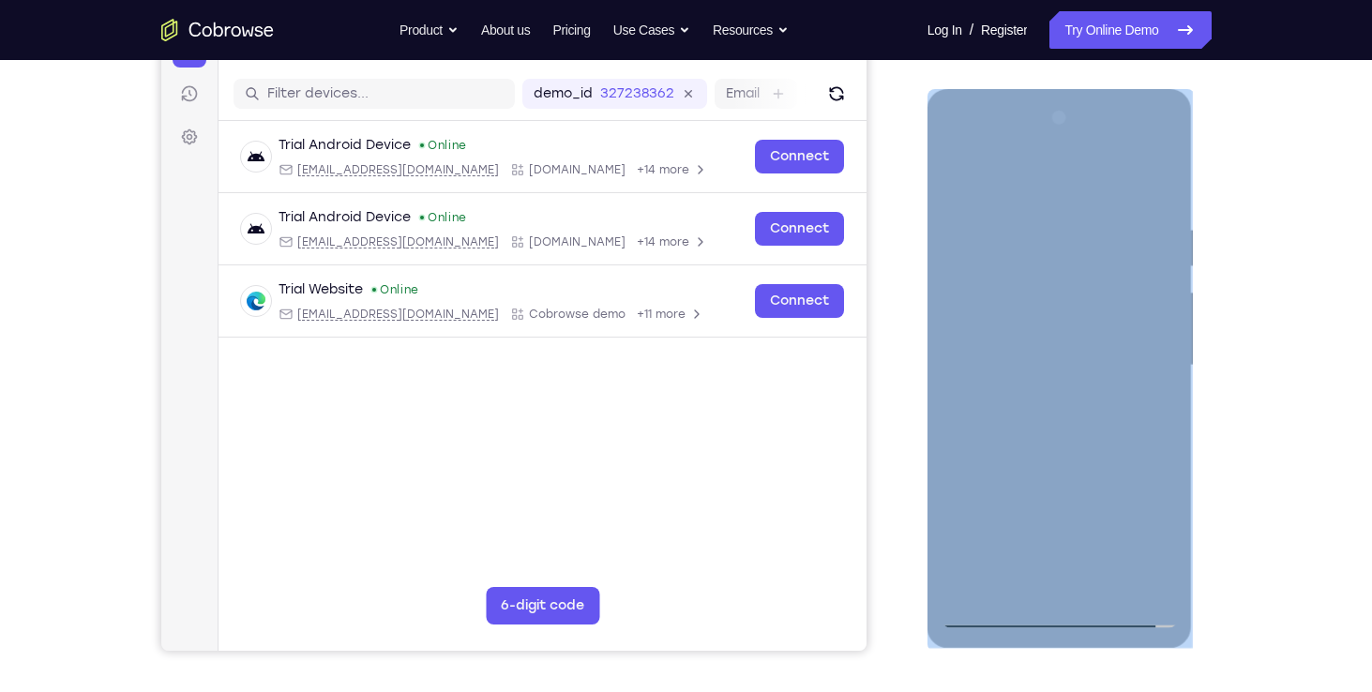
click at [1133, 359] on div at bounding box center [1059, 365] width 236 height 525
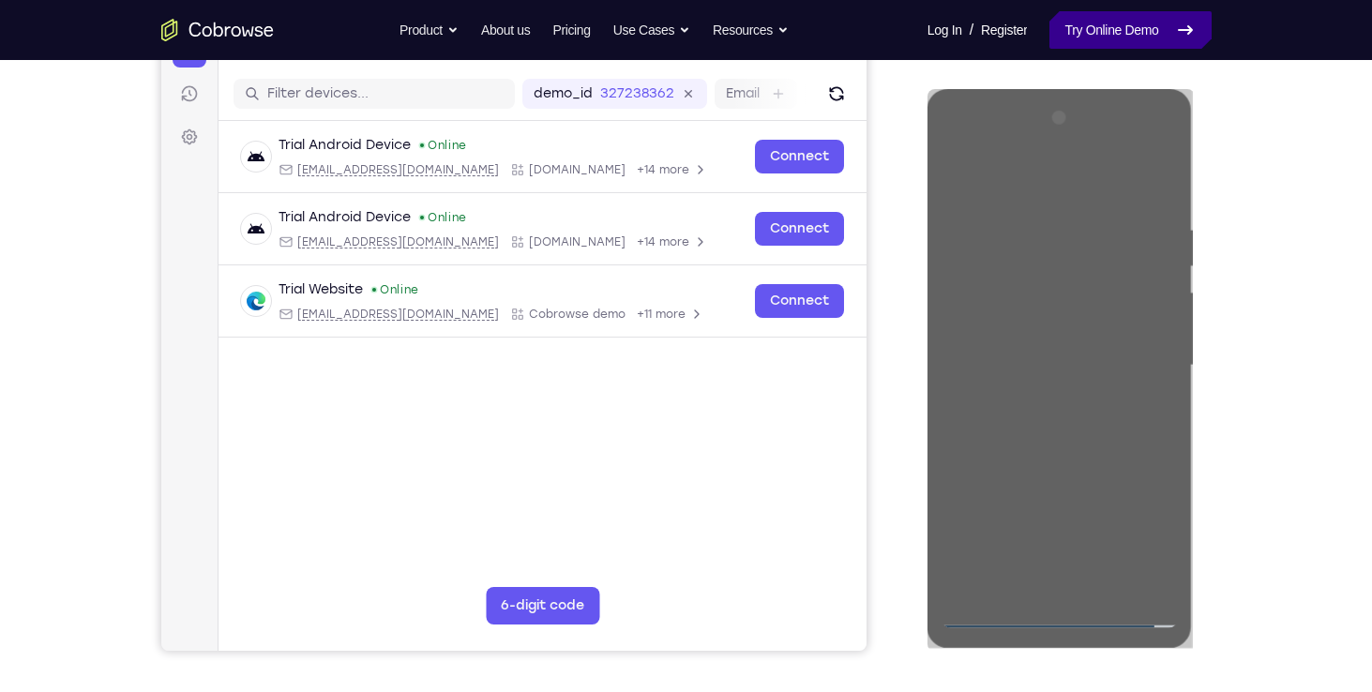
click at [1136, 39] on link "Try Online Demo" at bounding box center [1129, 30] width 161 height 38
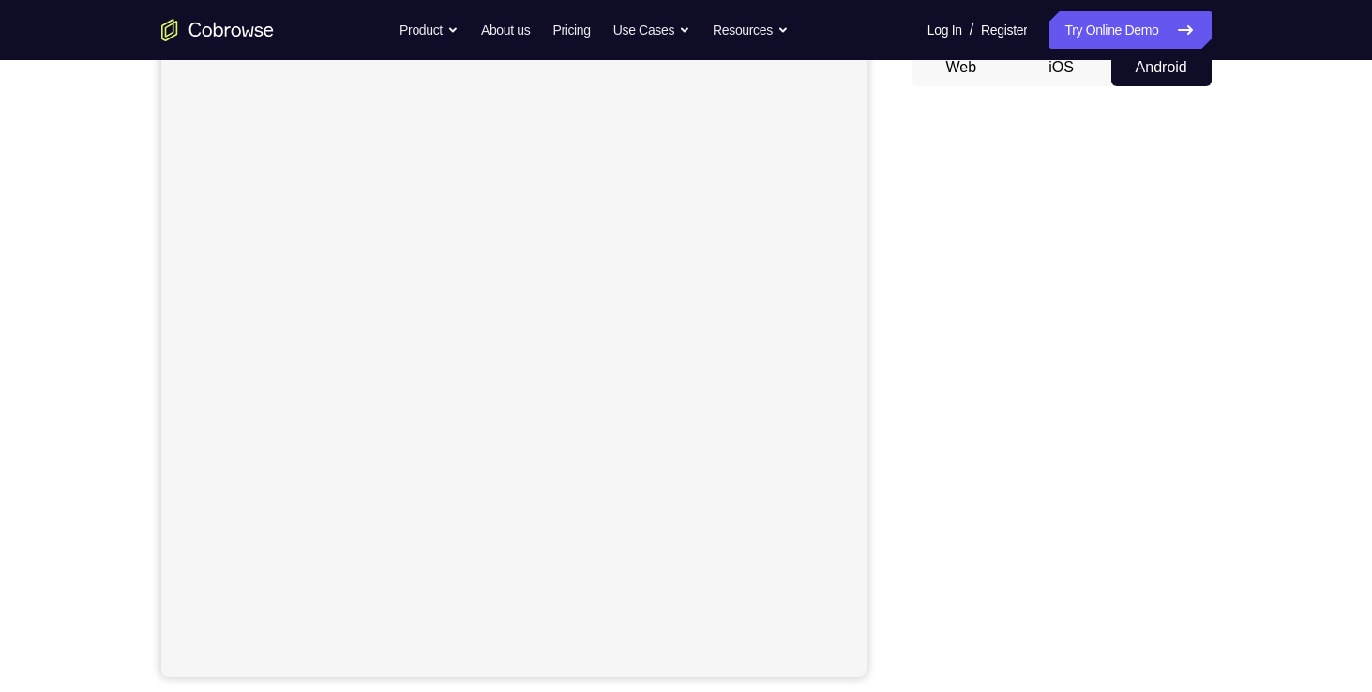
scroll to position [195, 0]
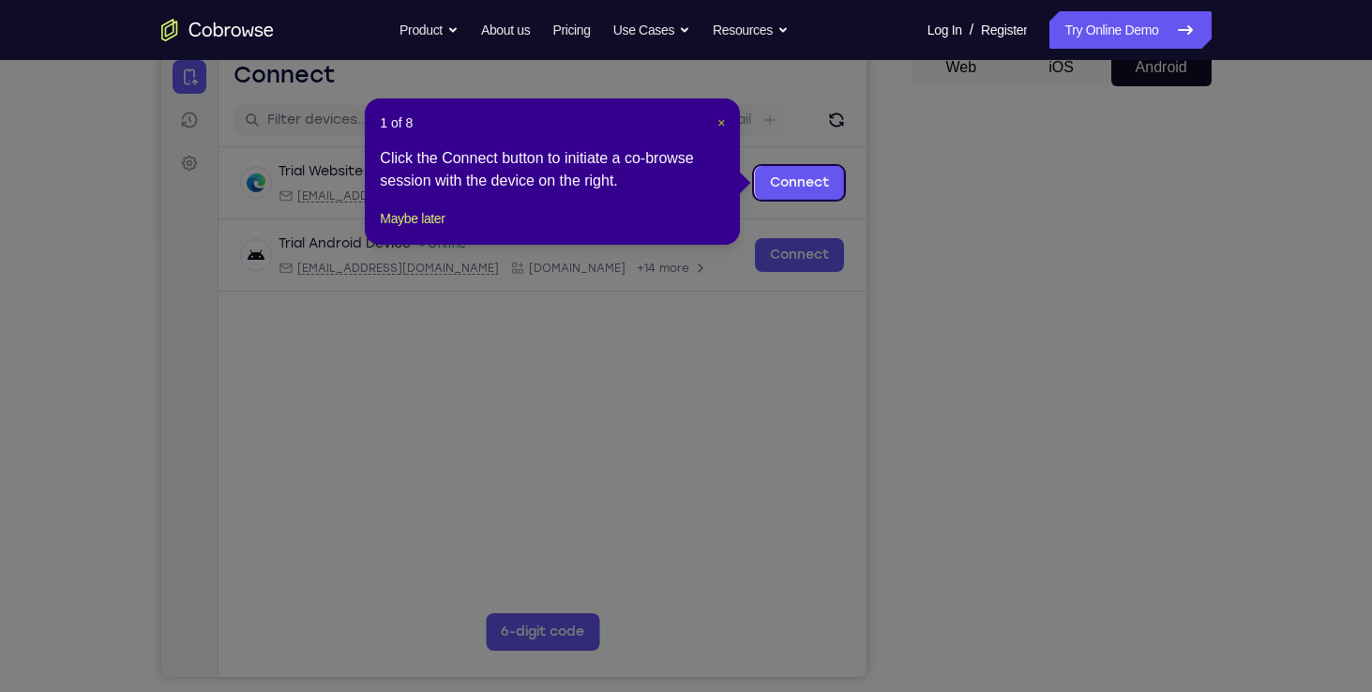
click at [717, 126] on span "×" at bounding box center [721, 122] width 8 height 15
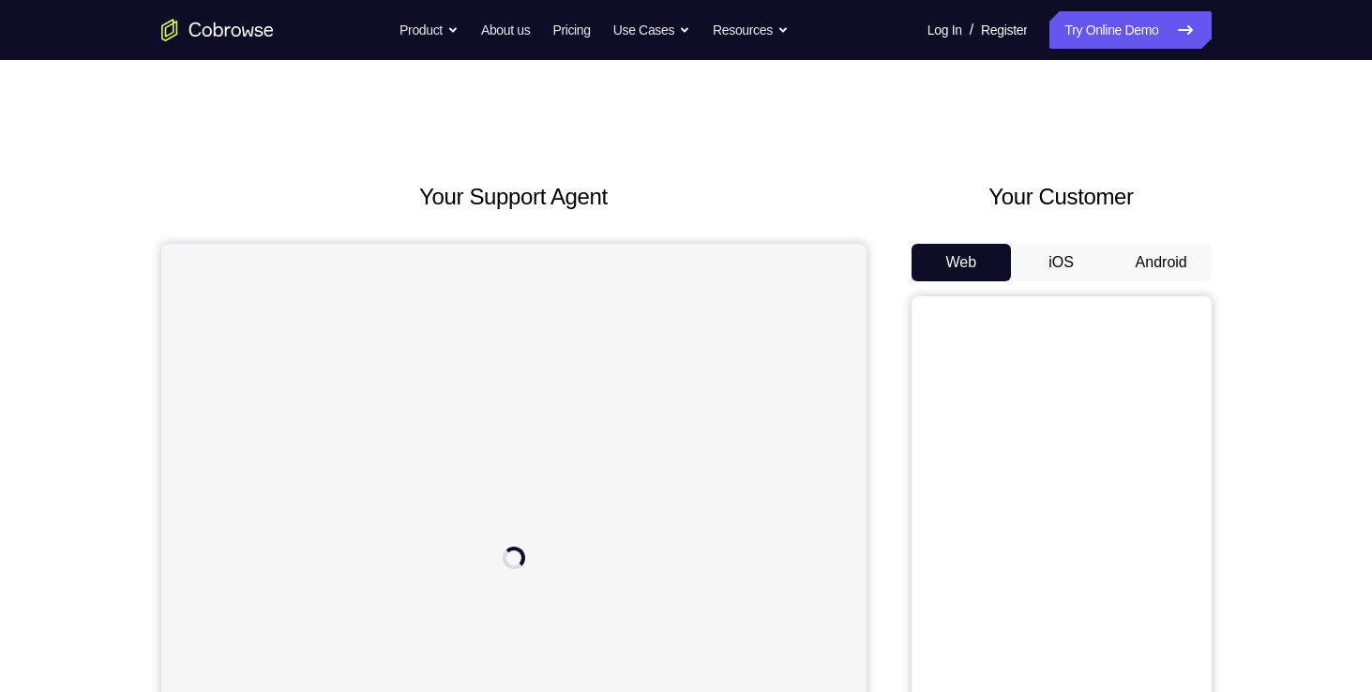
click at [1163, 268] on button "Android" at bounding box center [1161, 263] width 100 height 38
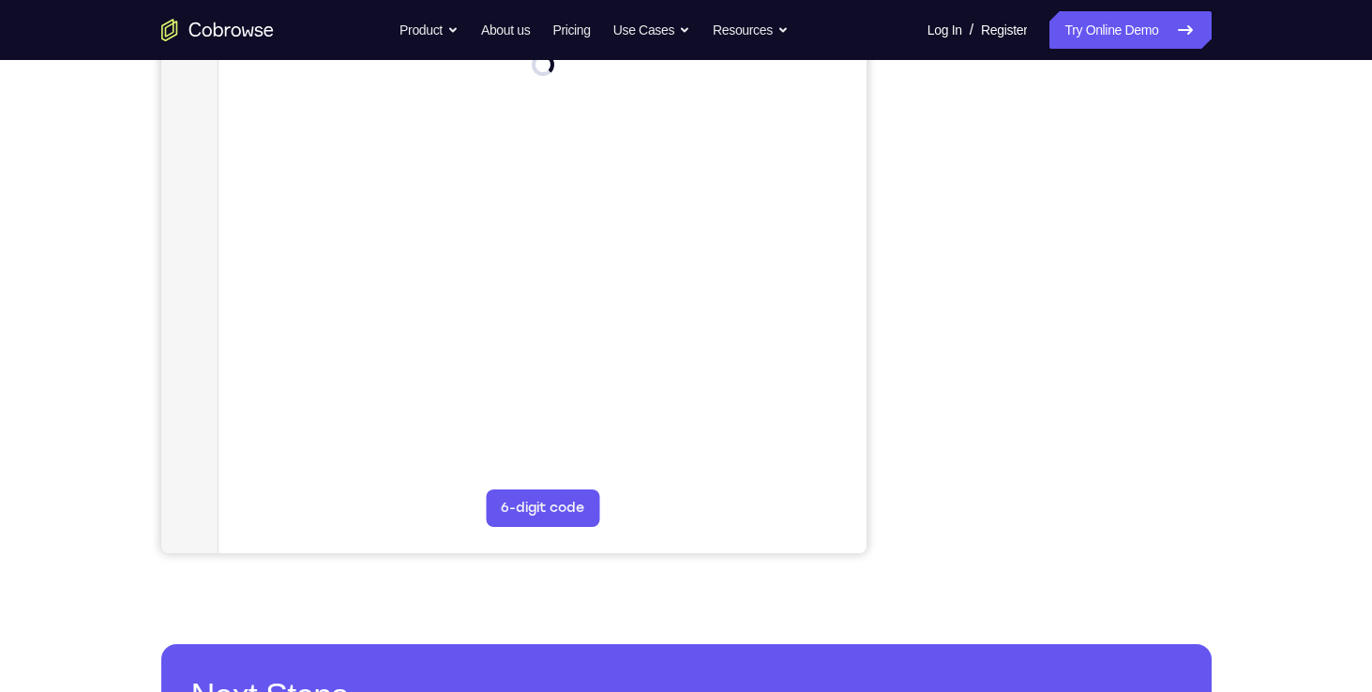
scroll to position [277, 0]
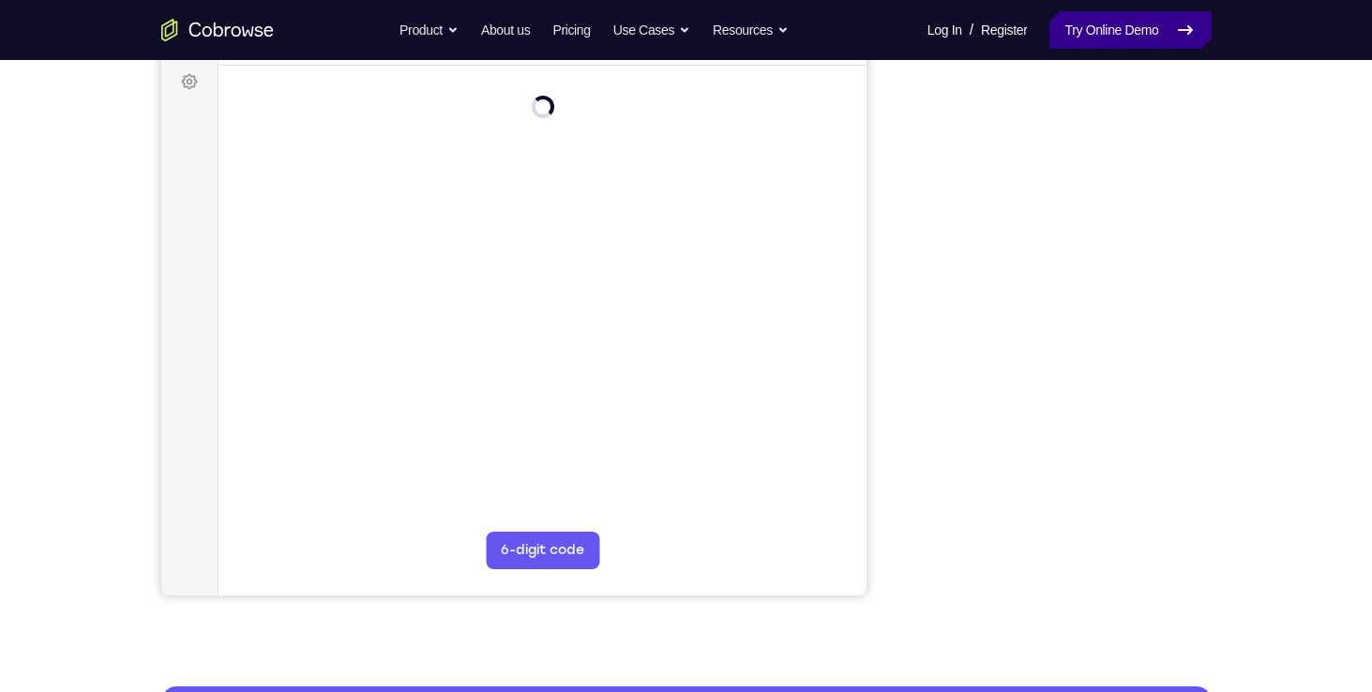
click at [1101, 36] on link "Try Online Demo" at bounding box center [1129, 30] width 161 height 38
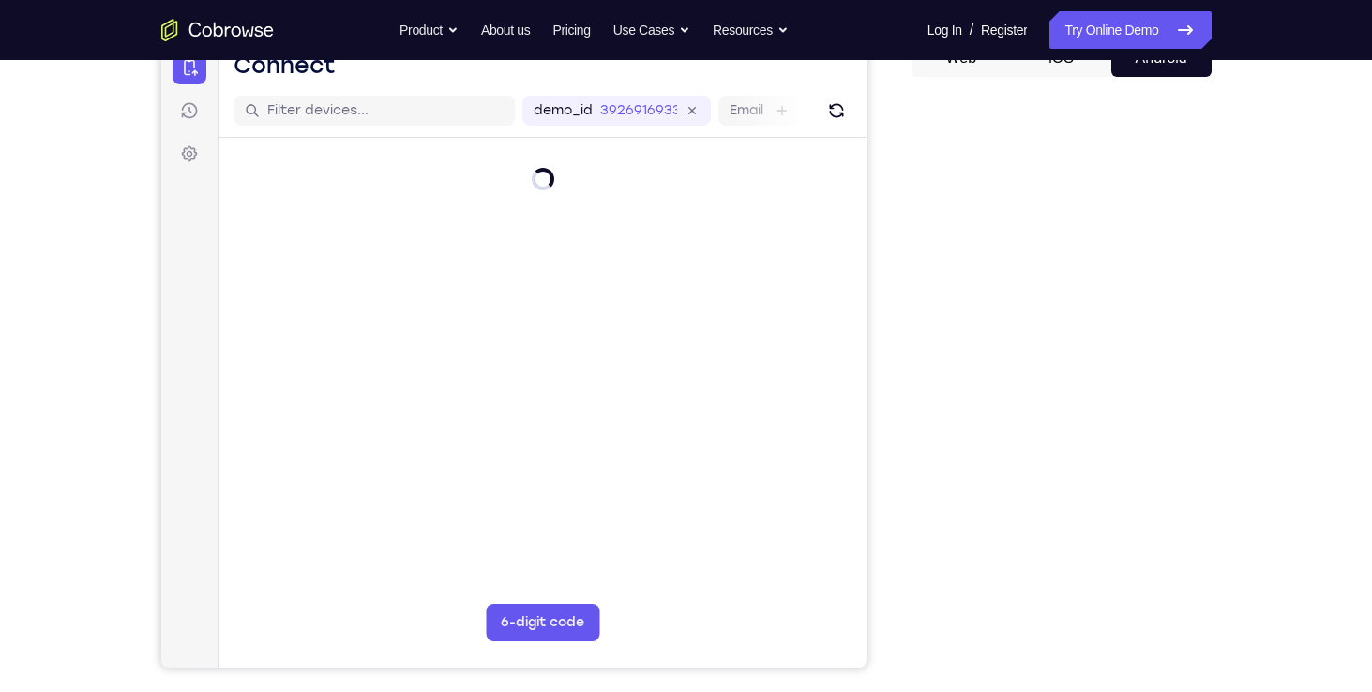
scroll to position [90, 0]
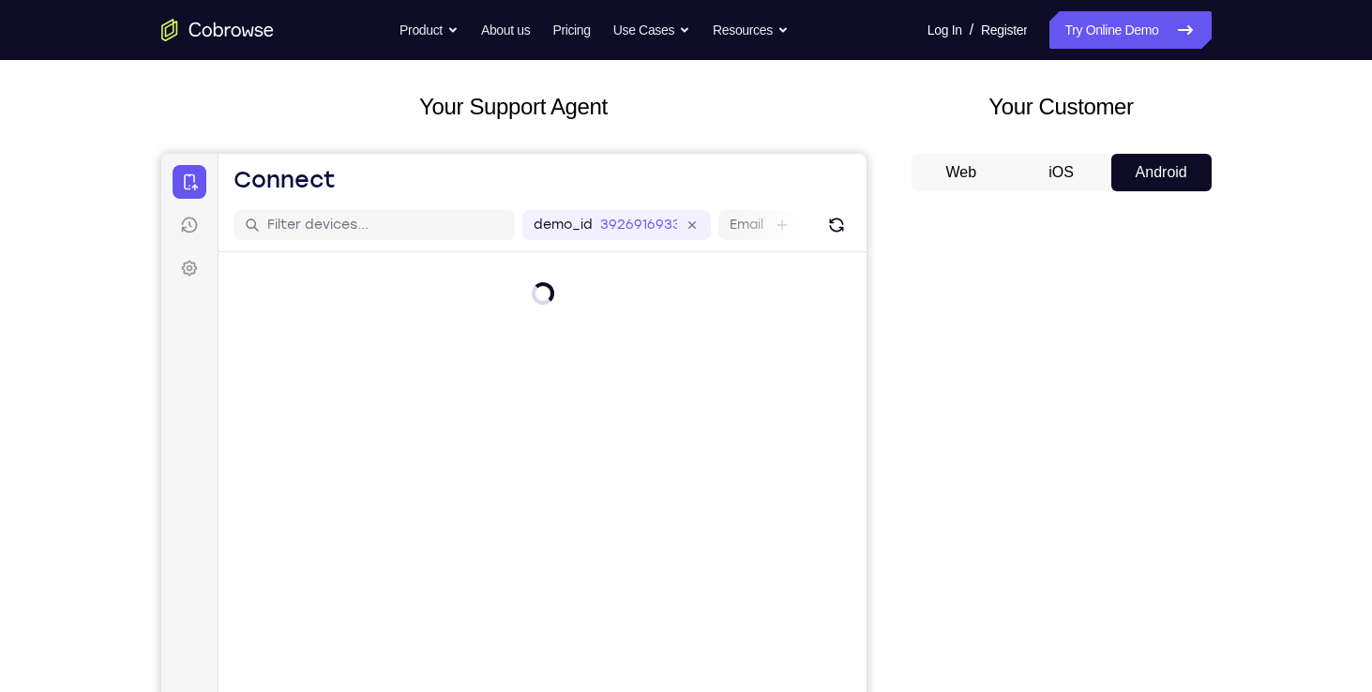
click at [1080, 163] on button "iOS" at bounding box center [1061, 173] width 100 height 38
click at [1145, 166] on button "Android" at bounding box center [1161, 173] width 100 height 38
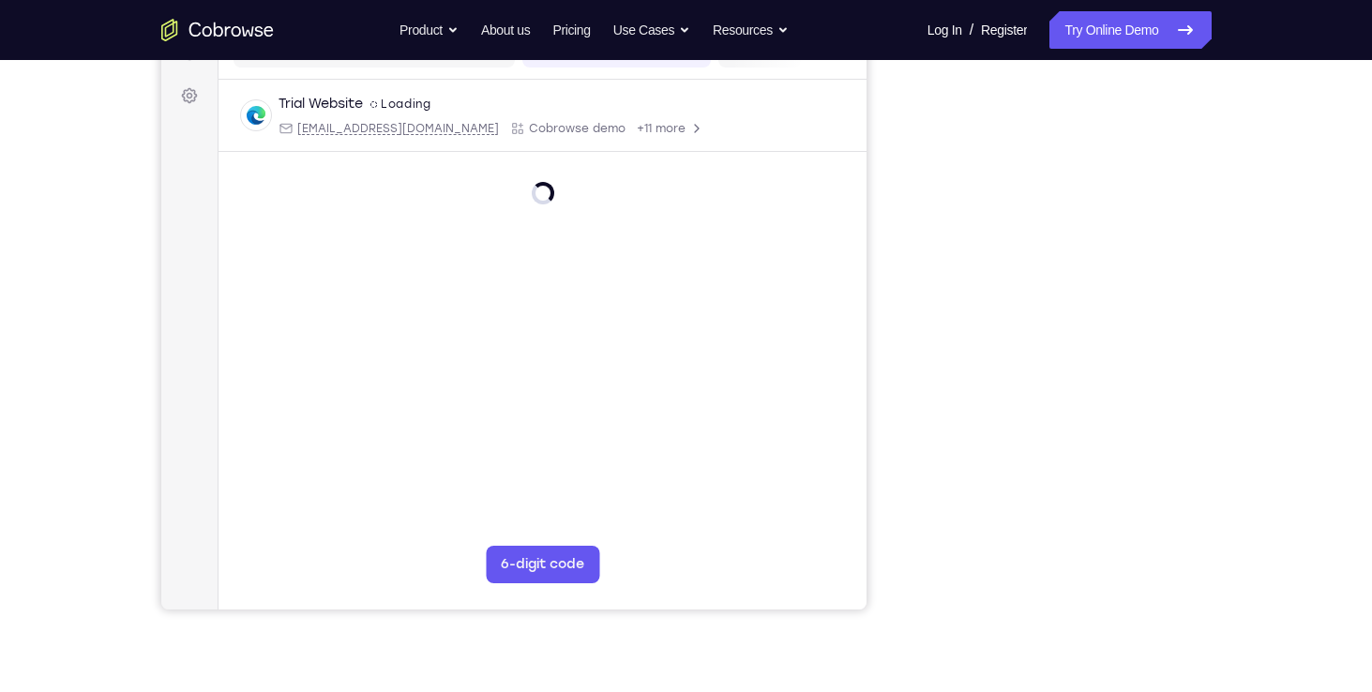
scroll to position [263, 0]
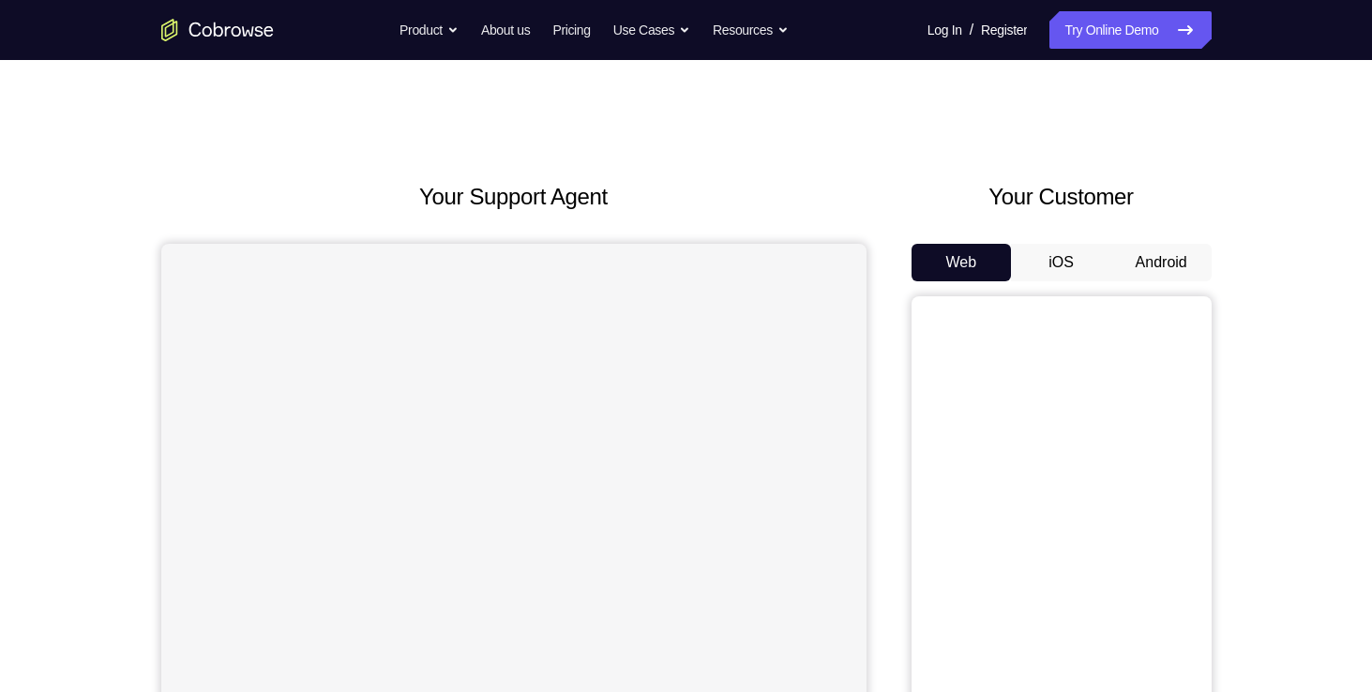
click at [1123, 257] on button "Android" at bounding box center [1161, 263] width 100 height 38
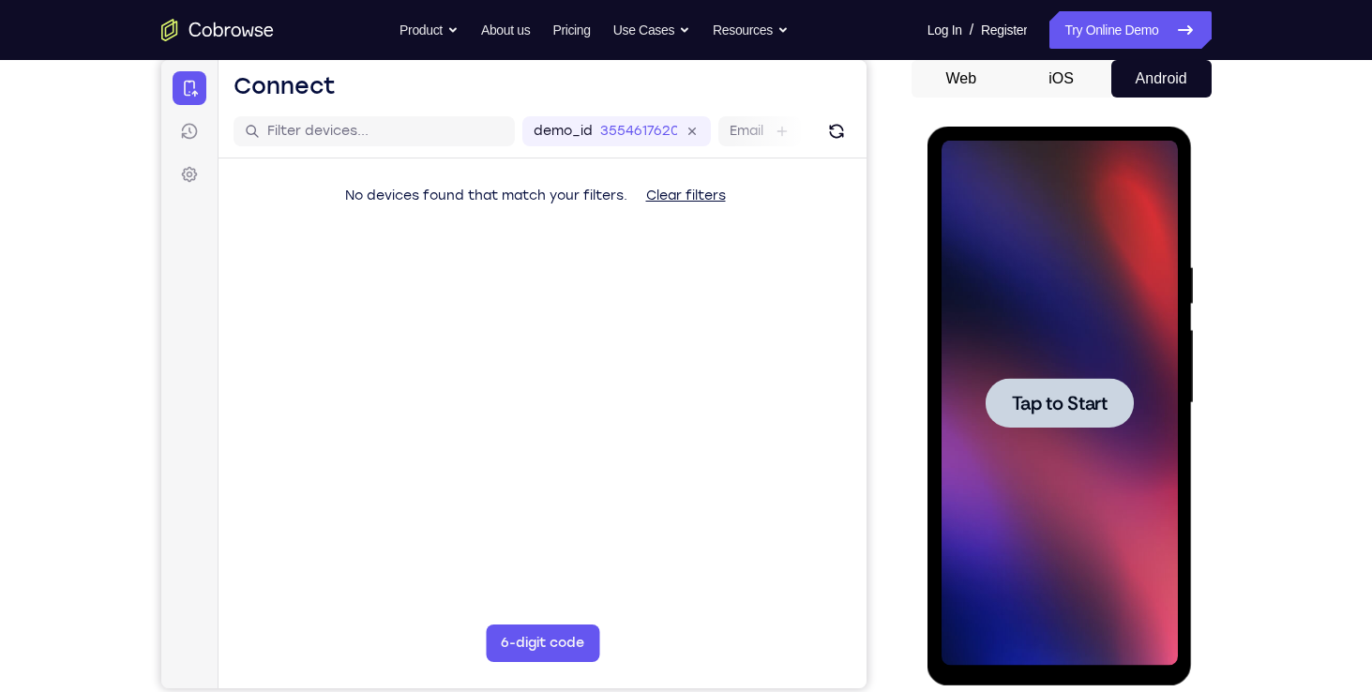
click at [1081, 397] on span "Tap to Start" at bounding box center [1060, 403] width 96 height 19
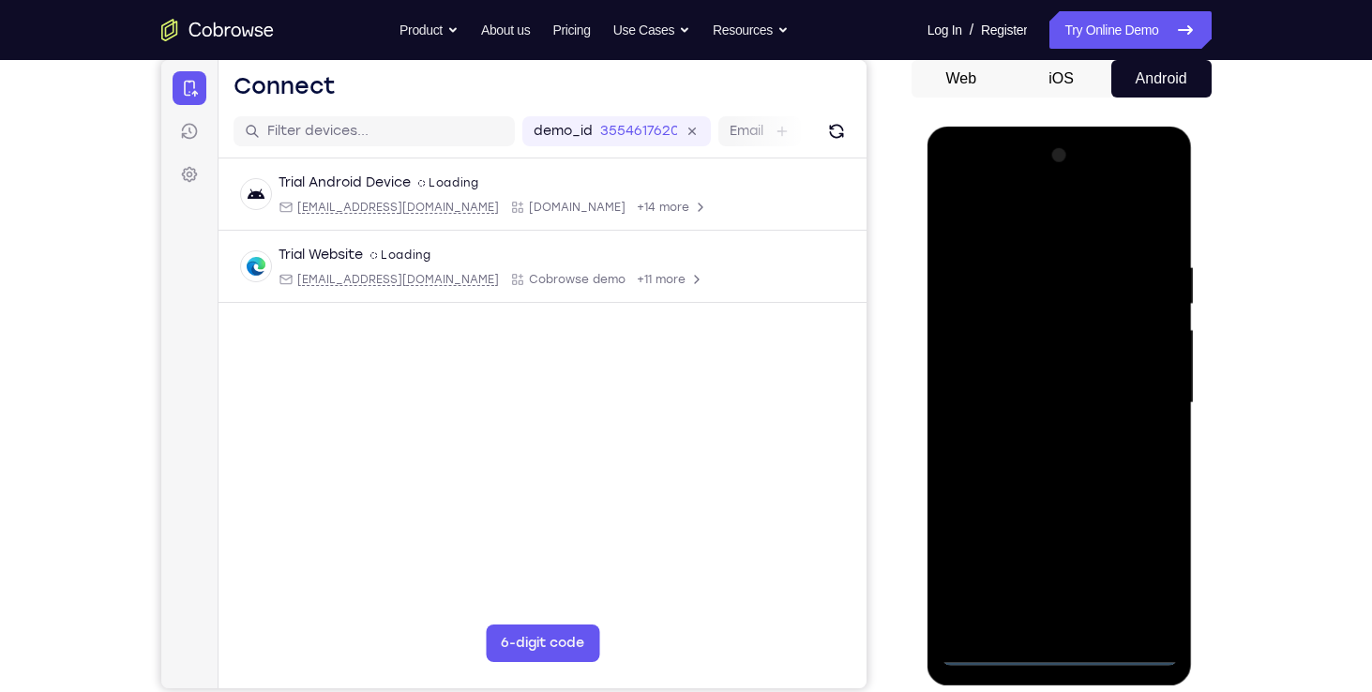
click at [1060, 651] on div at bounding box center [1059, 403] width 236 height 525
click at [1152, 575] on div at bounding box center [1059, 403] width 236 height 525
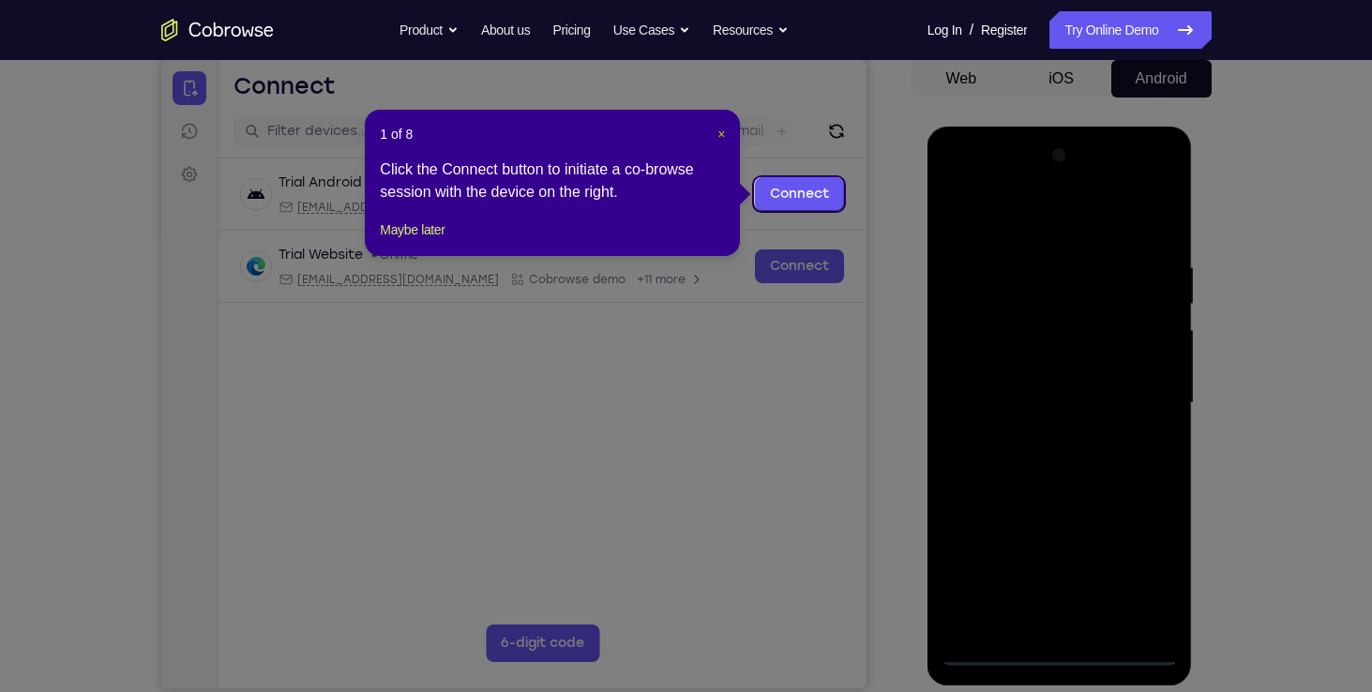
click at [722, 132] on span "×" at bounding box center [721, 134] width 8 height 15
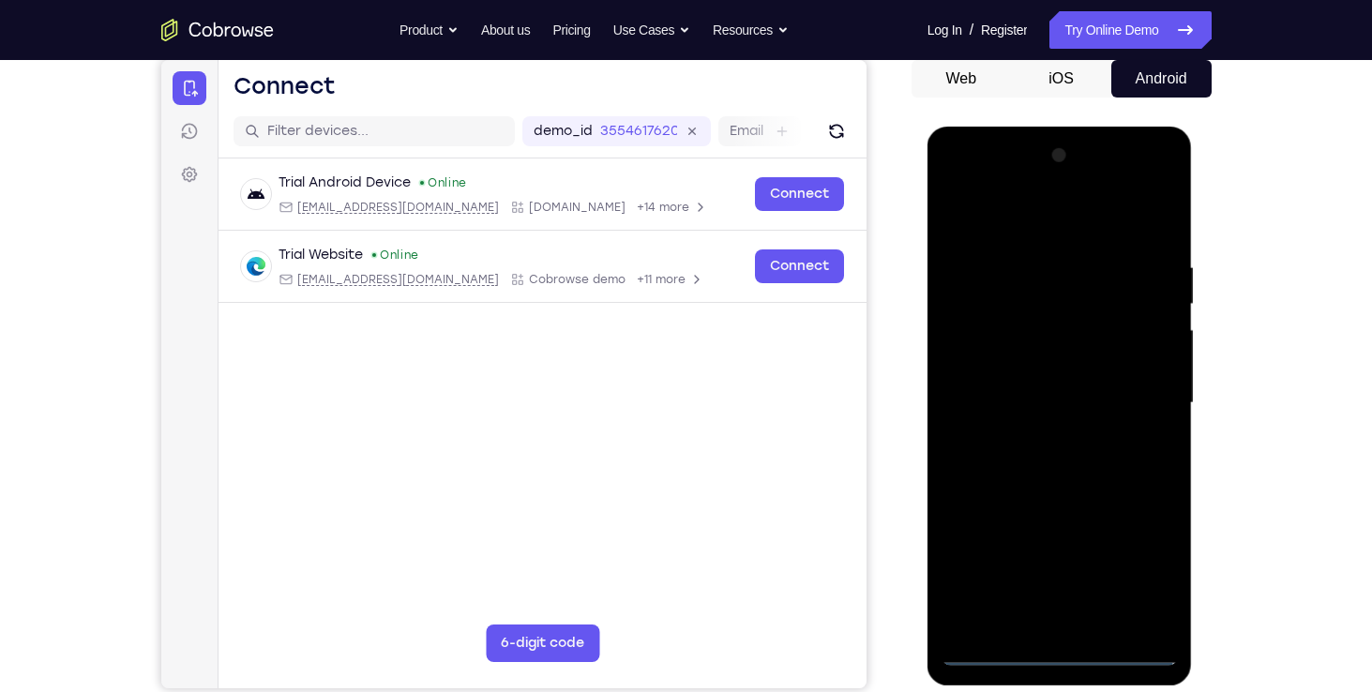
click at [957, 181] on div at bounding box center [1059, 403] width 236 height 525
click at [1133, 410] on div at bounding box center [1059, 403] width 236 height 525
click at [1051, 576] on div at bounding box center [1059, 403] width 236 height 525
click at [1042, 441] on div at bounding box center [1059, 403] width 236 height 525
click at [1058, 385] on div at bounding box center [1059, 403] width 236 height 525
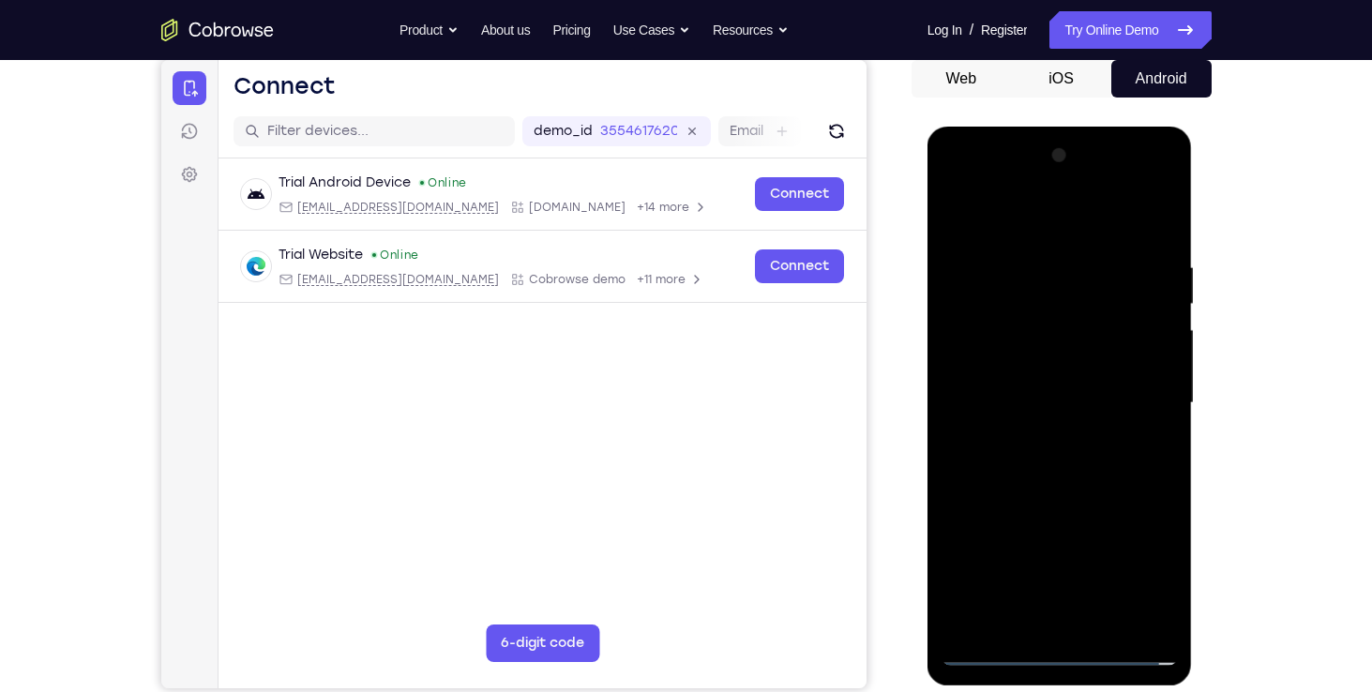
click at [1057, 385] on div at bounding box center [1059, 403] width 236 height 525
click at [1058, 338] on div at bounding box center [1059, 403] width 236 height 525
click at [1049, 358] on div at bounding box center [1059, 403] width 236 height 525
click at [1154, 364] on div at bounding box center [1059, 403] width 236 height 525
drag, startPoint x: 1075, startPoint y: 370, endPoint x: 942, endPoint y: 371, distance: 133.1
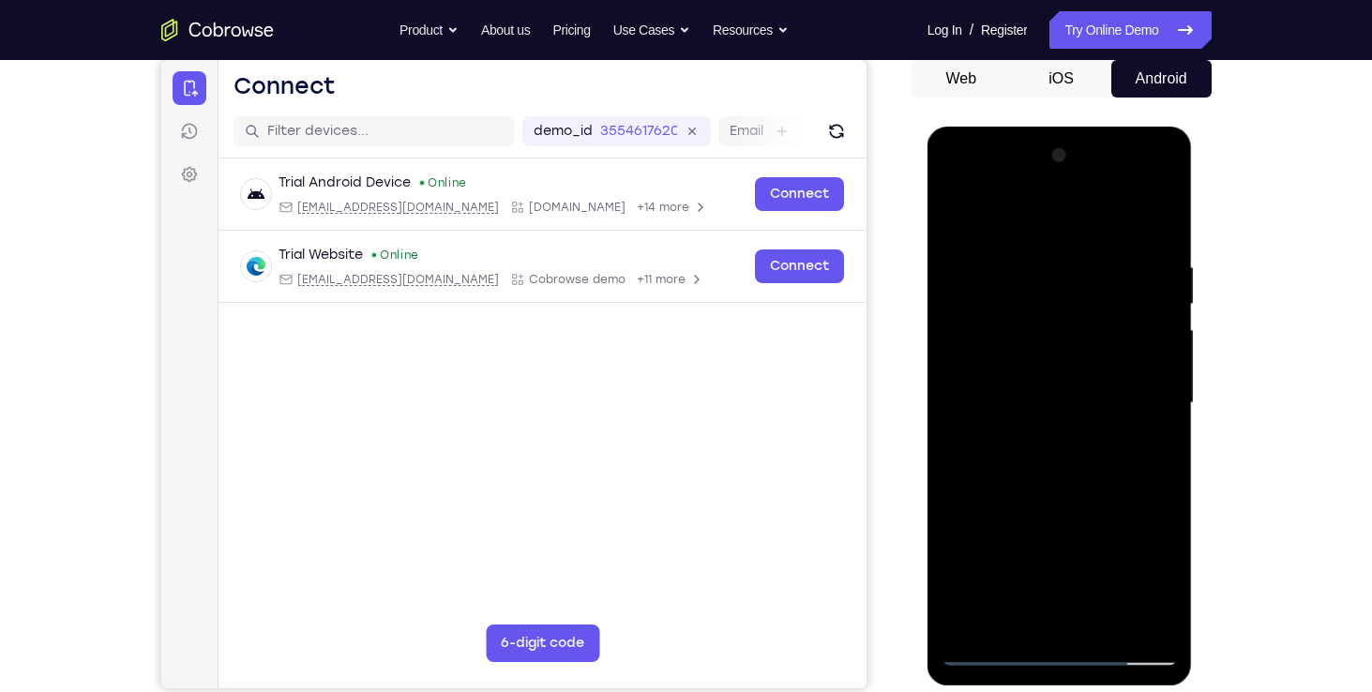
click at [942, 371] on div at bounding box center [1059, 403] width 236 height 525
drag, startPoint x: 1071, startPoint y: 369, endPoint x: 974, endPoint y: 370, distance: 96.6
click at [974, 370] on div at bounding box center [1059, 403] width 236 height 525
click at [1073, 373] on div at bounding box center [1059, 403] width 236 height 525
drag, startPoint x: 1066, startPoint y: 373, endPoint x: 961, endPoint y: 370, distance: 105.0
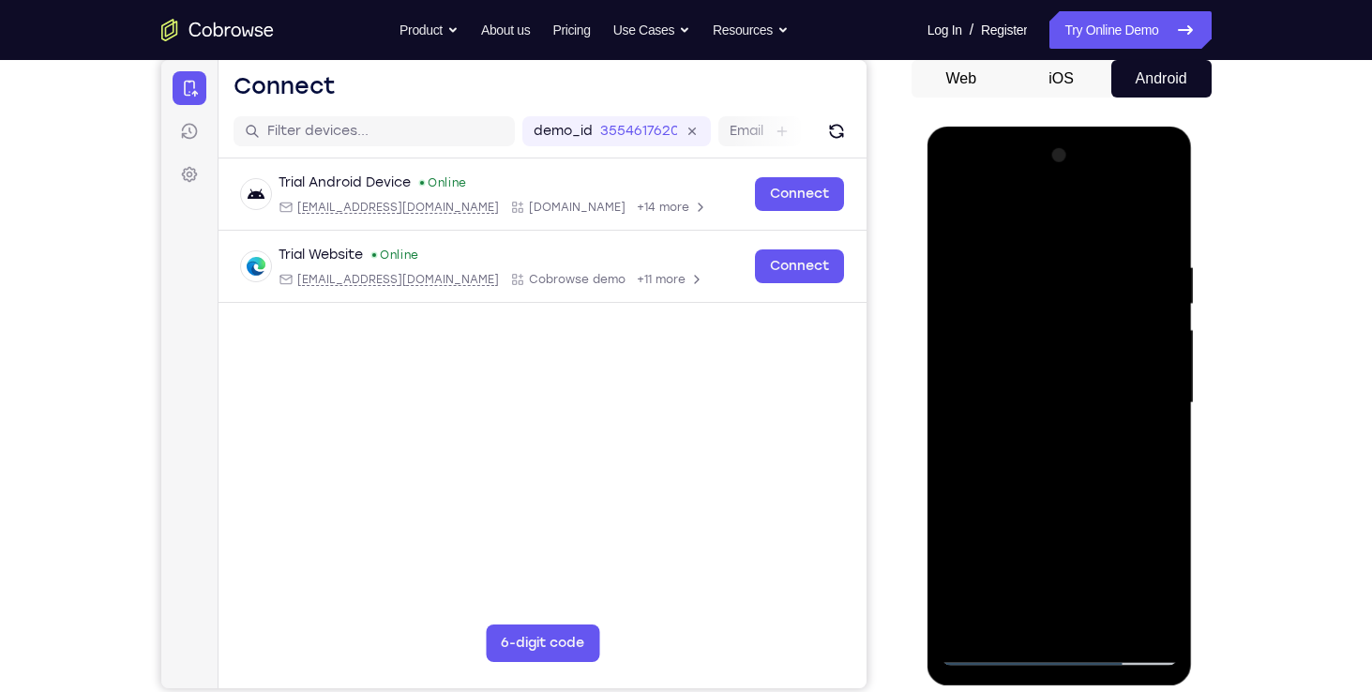
click at [961, 370] on div at bounding box center [1059, 403] width 236 height 525
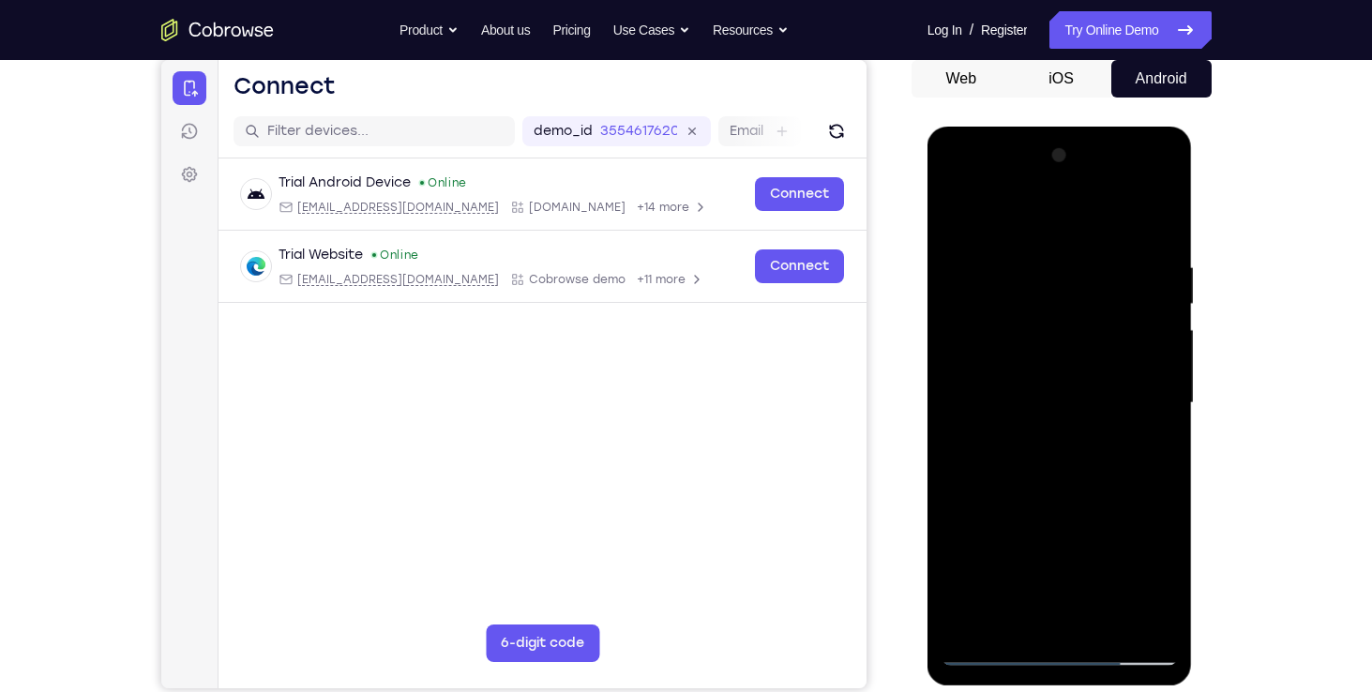
click at [993, 369] on div at bounding box center [1059, 403] width 236 height 525
click at [1069, 399] on div at bounding box center [1059, 403] width 236 height 525
click at [1058, 468] on div at bounding box center [1059, 403] width 236 height 525
click at [1057, 444] on div at bounding box center [1059, 403] width 236 height 525
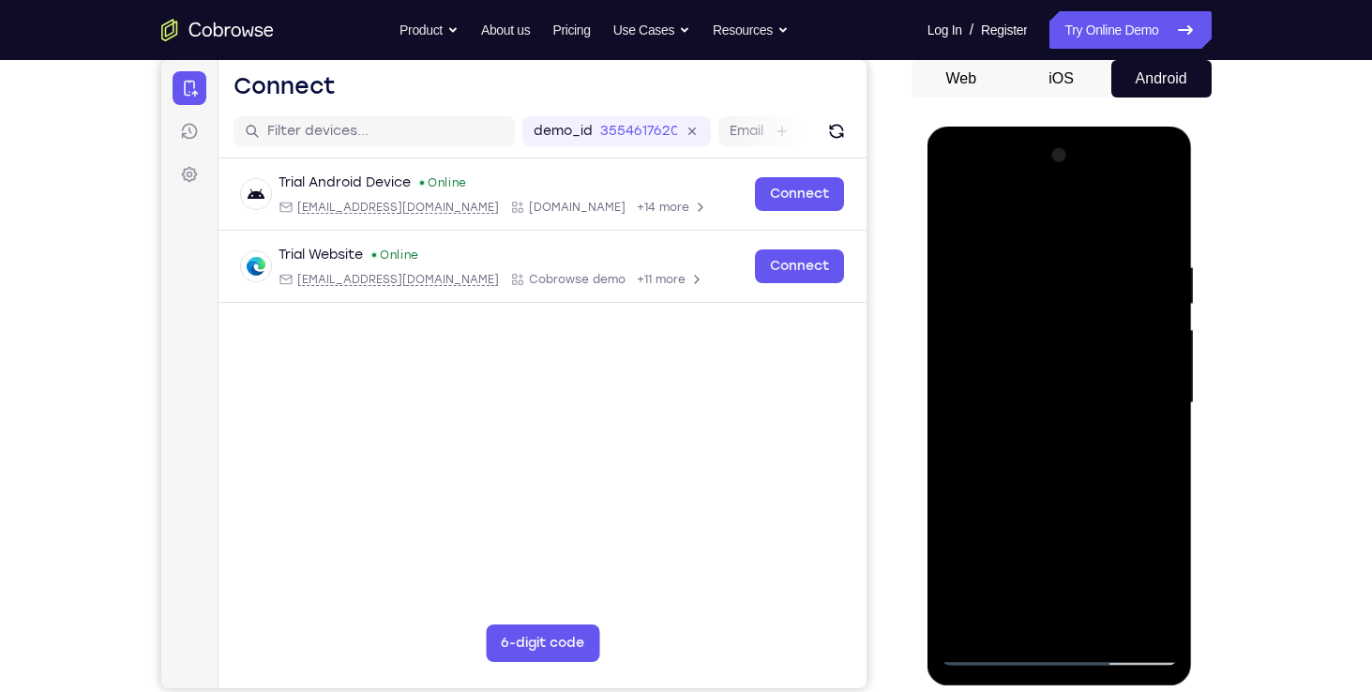
click at [1043, 460] on div at bounding box center [1059, 403] width 236 height 525
click at [1001, 435] on div at bounding box center [1059, 403] width 236 height 525
click at [1025, 370] on div at bounding box center [1059, 403] width 236 height 525
click at [1058, 352] on div at bounding box center [1059, 403] width 236 height 525
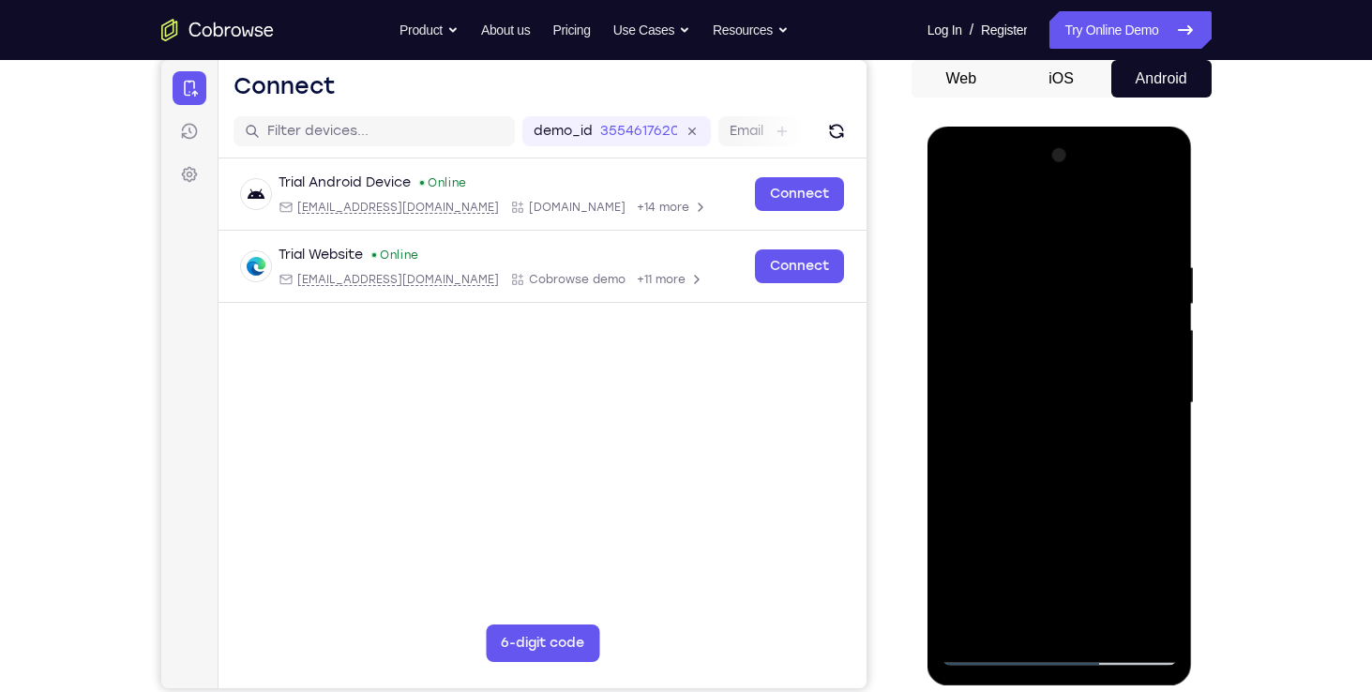
click at [1048, 402] on div at bounding box center [1059, 403] width 236 height 525
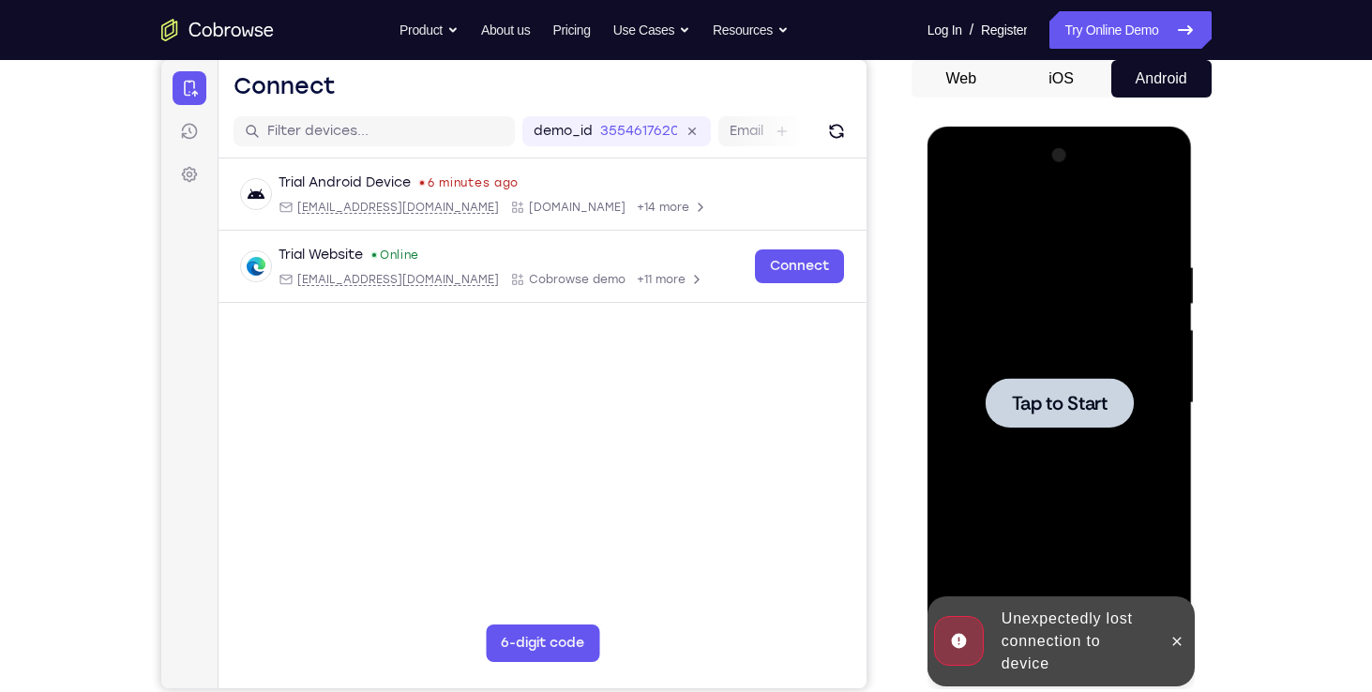
click at [1032, 431] on div at bounding box center [1059, 403] width 236 height 525
click at [1177, 644] on icon at bounding box center [1176, 641] width 15 height 15
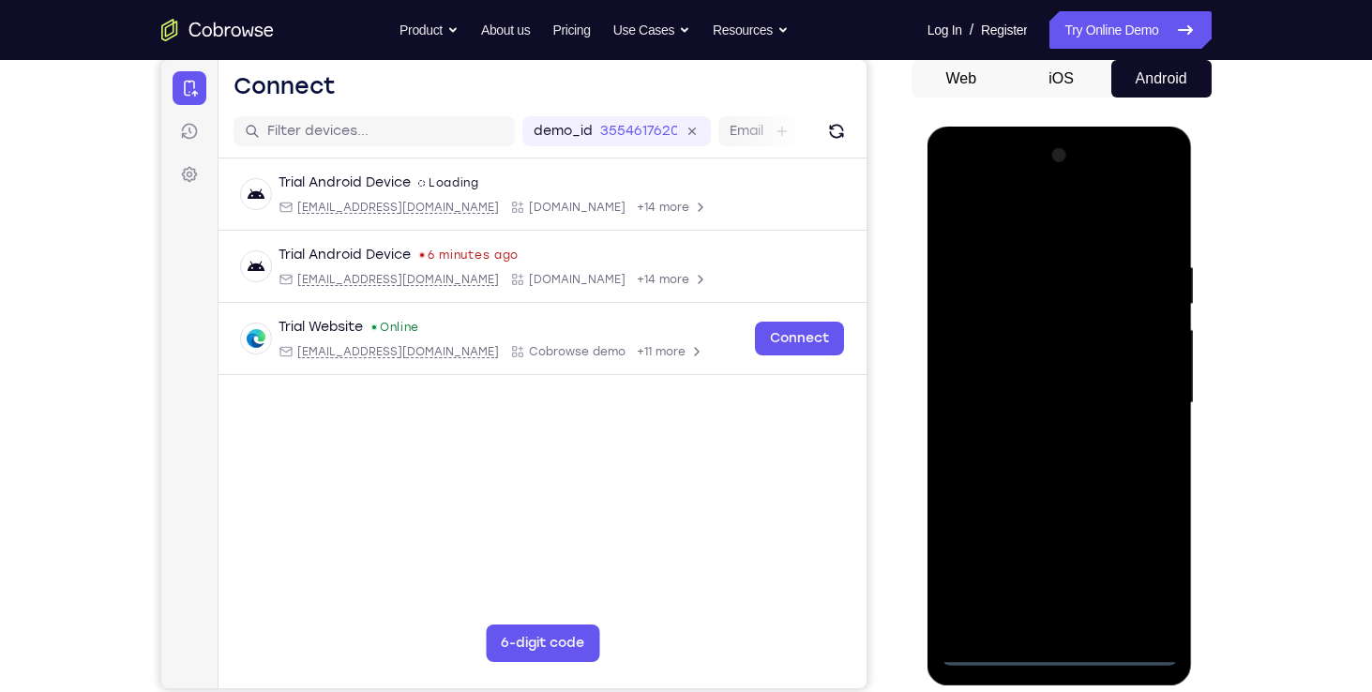
click at [1065, 658] on div at bounding box center [1059, 403] width 236 height 525
click at [1142, 568] on div at bounding box center [1059, 403] width 236 height 525
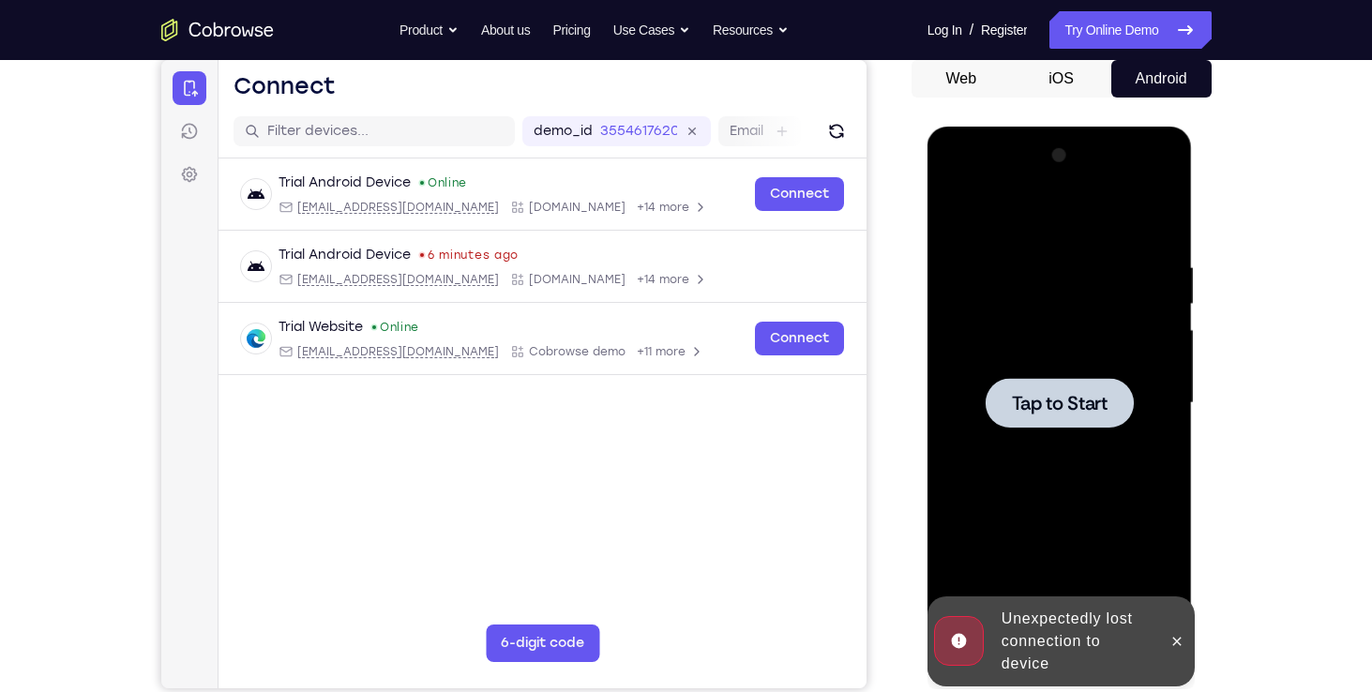
click at [1088, 394] on span "Tap to Start" at bounding box center [1060, 403] width 96 height 19
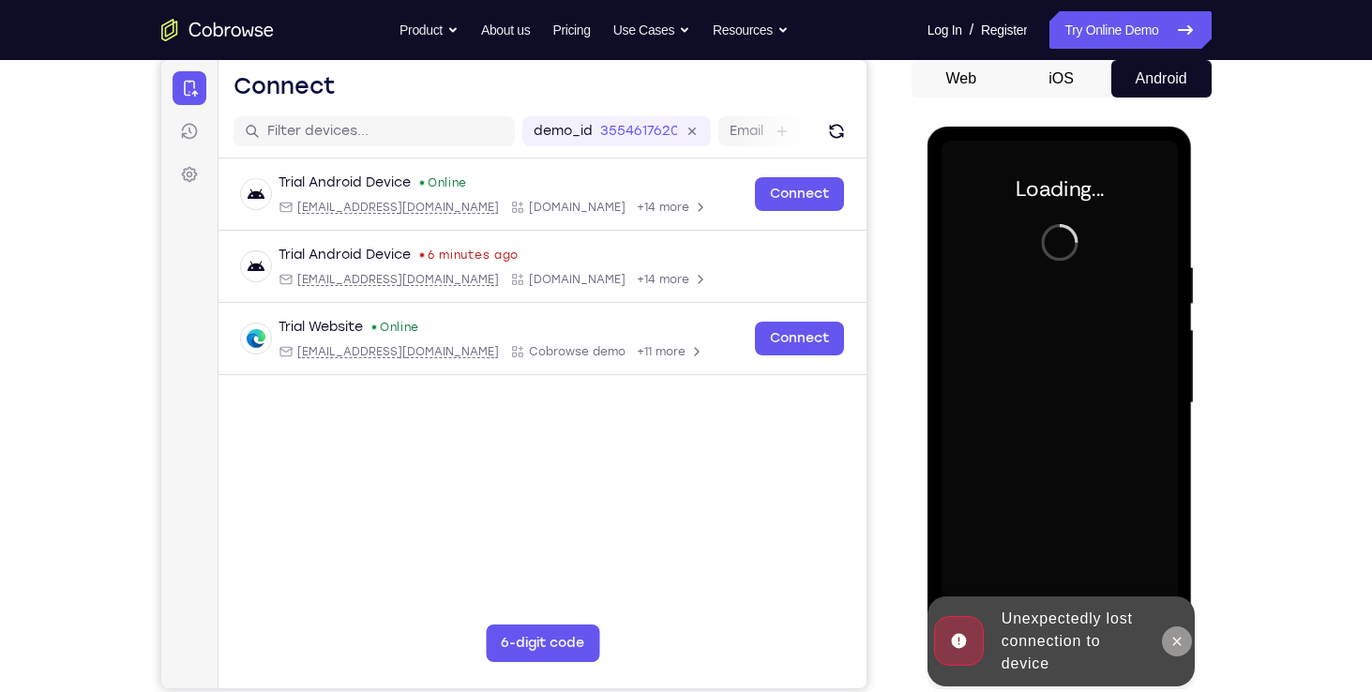
click at [1172, 638] on icon at bounding box center [1176, 641] width 15 height 15
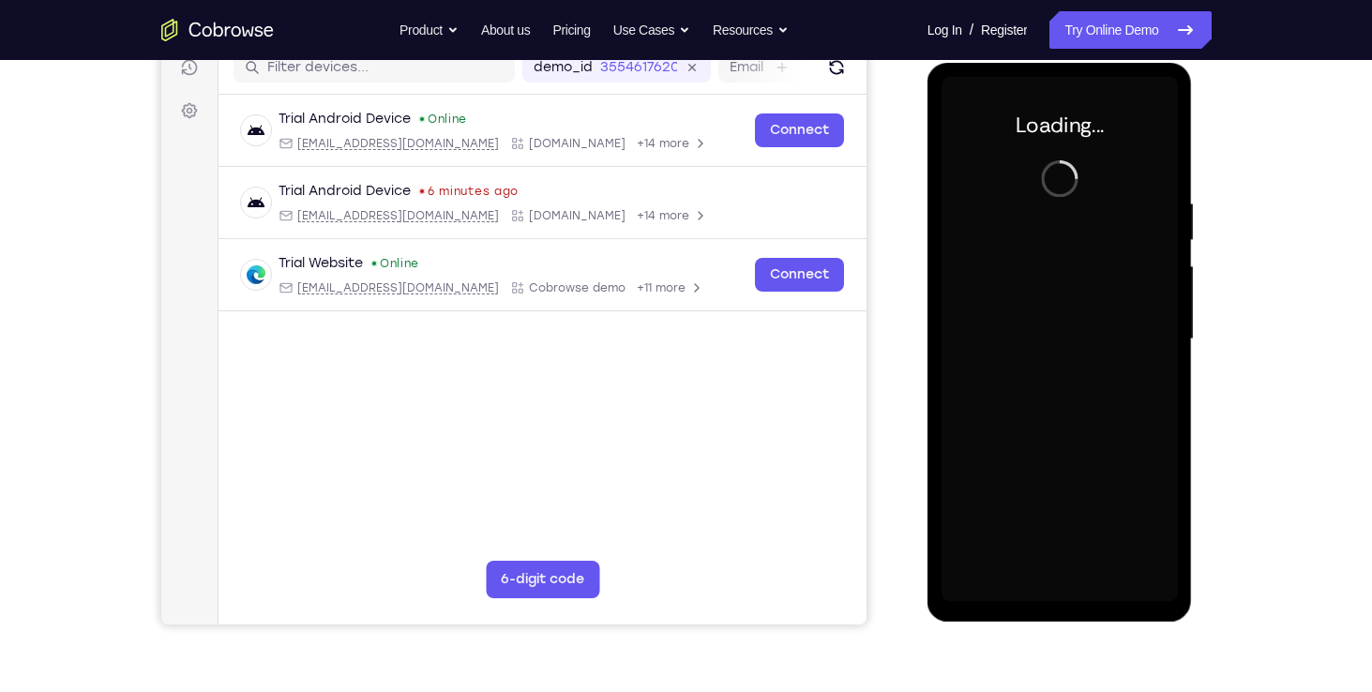
scroll to position [248, 0]
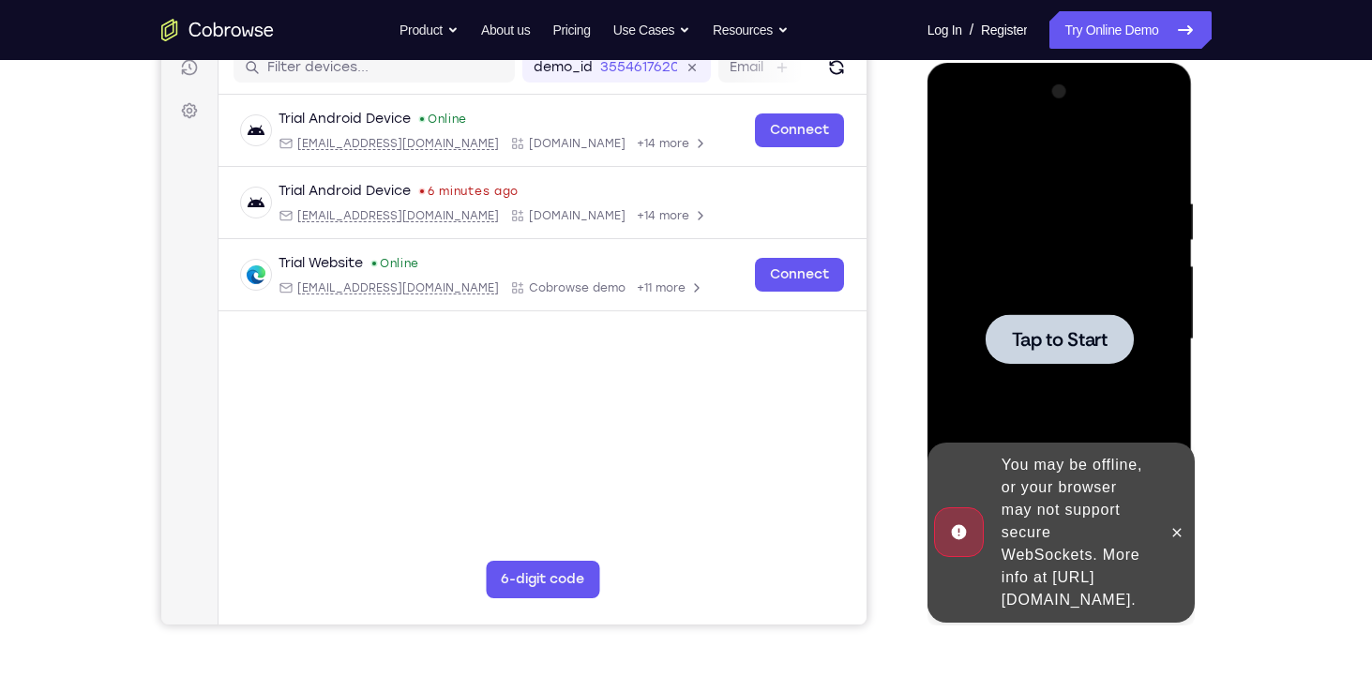
click at [1041, 348] on span "Tap to Start" at bounding box center [1060, 339] width 96 height 19
click at [1177, 525] on icon at bounding box center [1176, 532] width 15 height 15
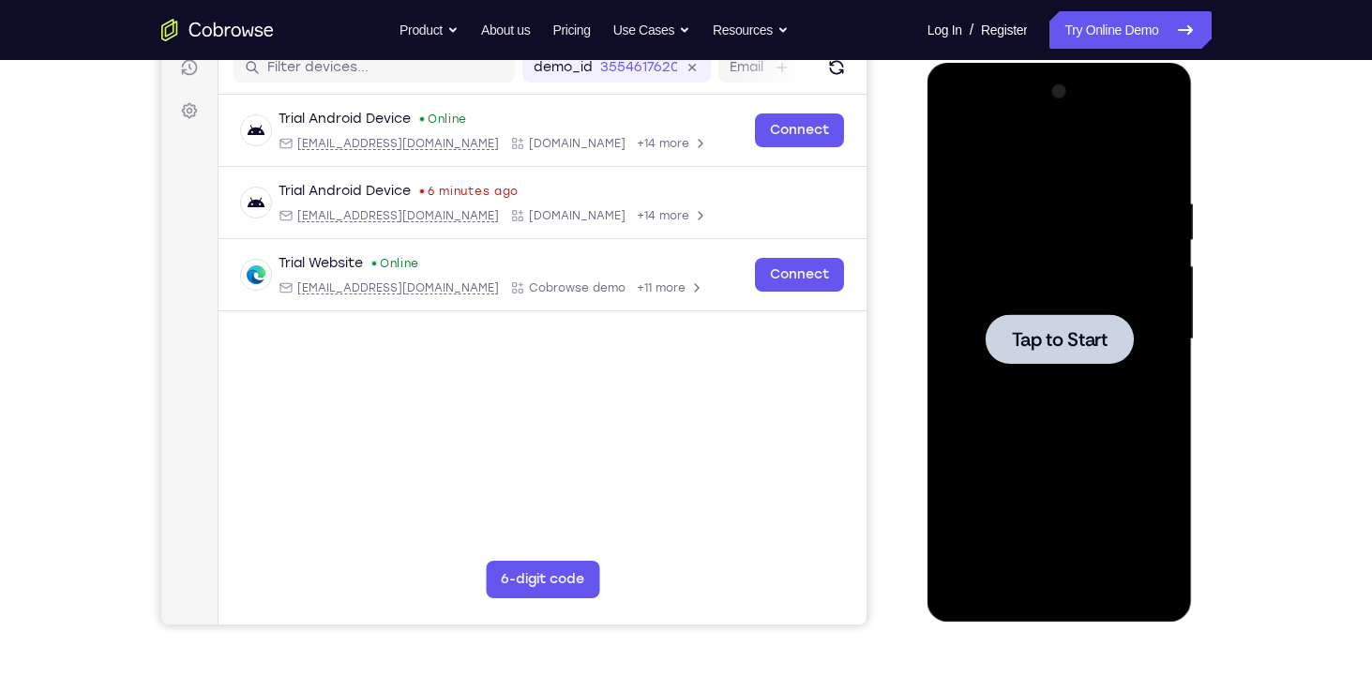
click at [1041, 330] on span "Tap to Start" at bounding box center [1060, 339] width 96 height 19
click at [1009, 313] on div at bounding box center [1059, 339] width 236 height 525
click at [1122, 331] on div at bounding box center [1059, 339] width 148 height 50
click at [1058, 305] on div at bounding box center [1059, 339] width 236 height 525
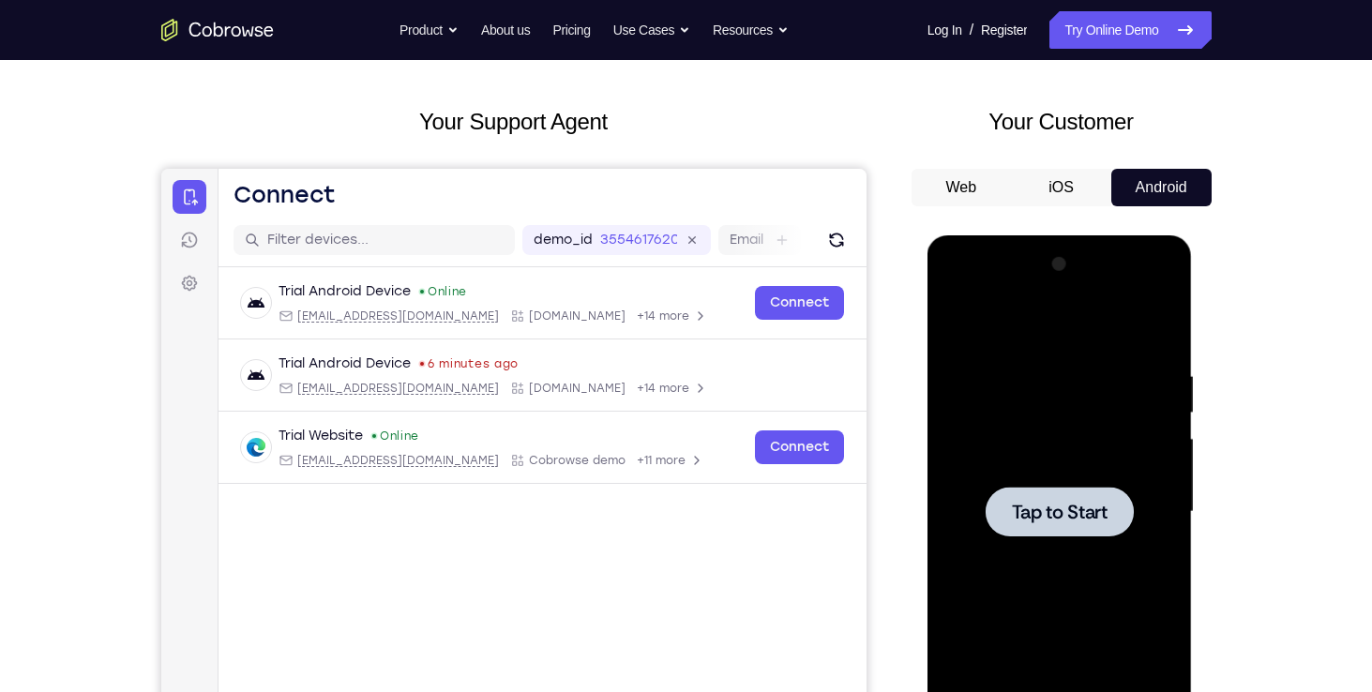
scroll to position [71, 0]
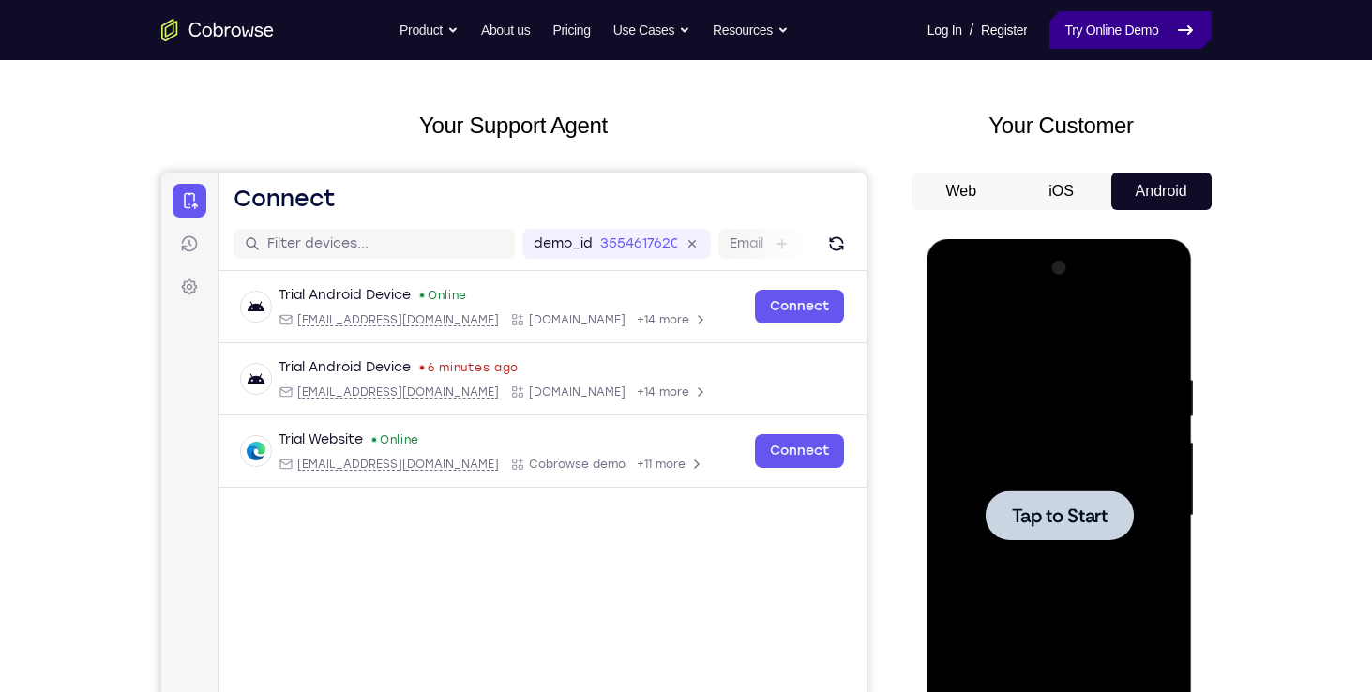
click at [1058, 47] on link "Try Online Demo" at bounding box center [1129, 30] width 161 height 38
click at [1080, 38] on link "Try Online Demo" at bounding box center [1129, 30] width 161 height 38
click at [1058, 498] on div at bounding box center [1059, 515] width 148 height 50
click at [1093, 202] on button "iOS" at bounding box center [1061, 192] width 100 height 38
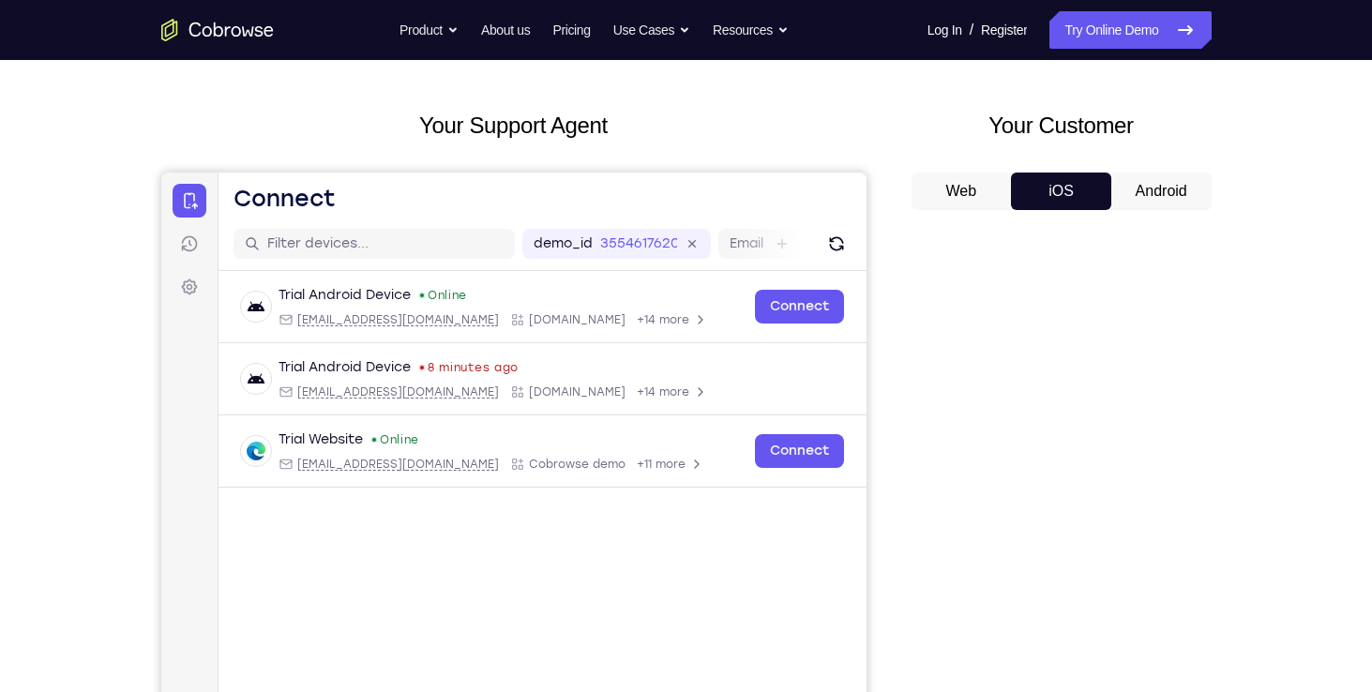
click at [1146, 193] on button "Android" at bounding box center [1161, 192] width 100 height 38
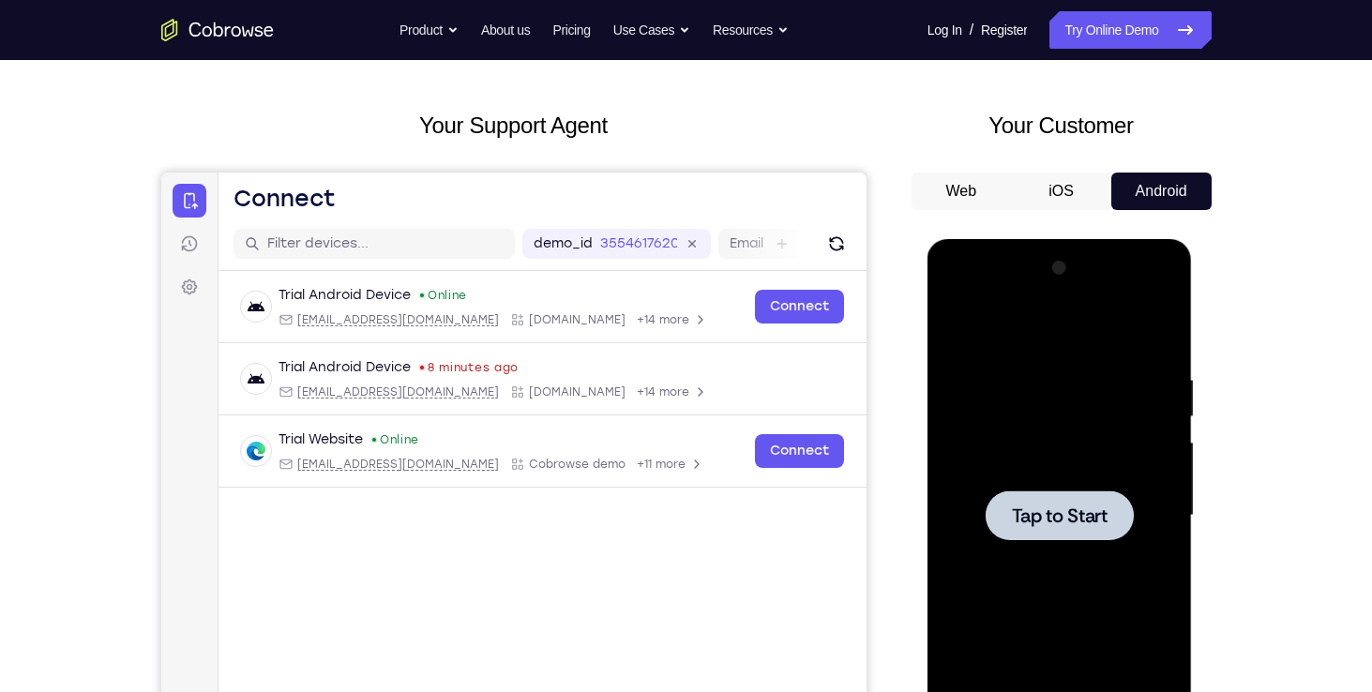
click at [1044, 542] on div at bounding box center [1059, 515] width 236 height 525
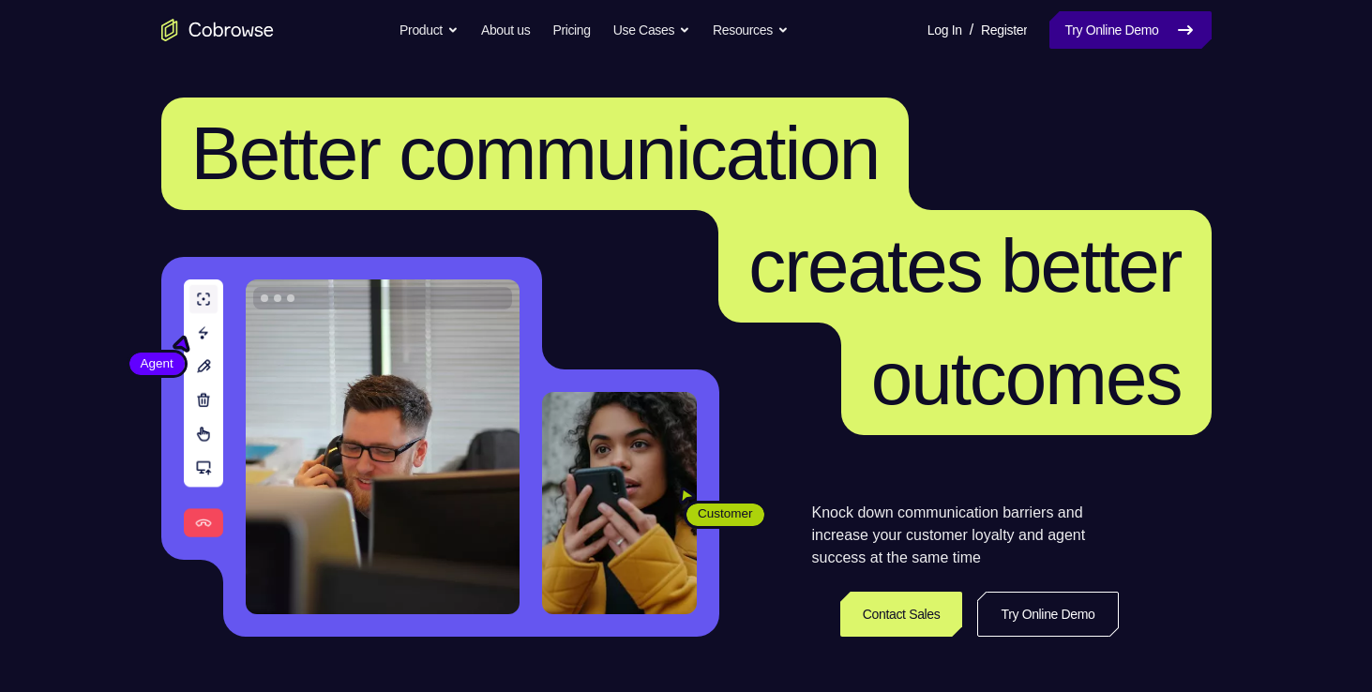
click at [1123, 37] on link "Try Online Demo" at bounding box center [1129, 30] width 161 height 38
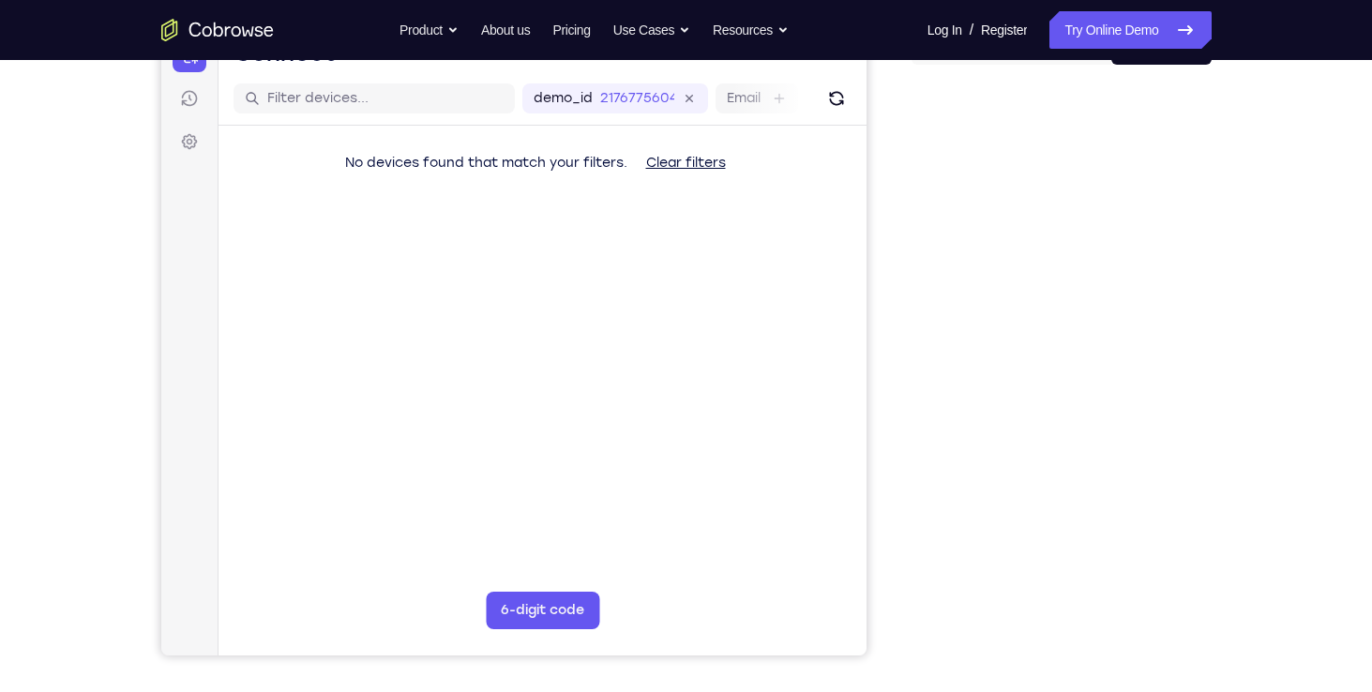
scroll to position [218, 0]
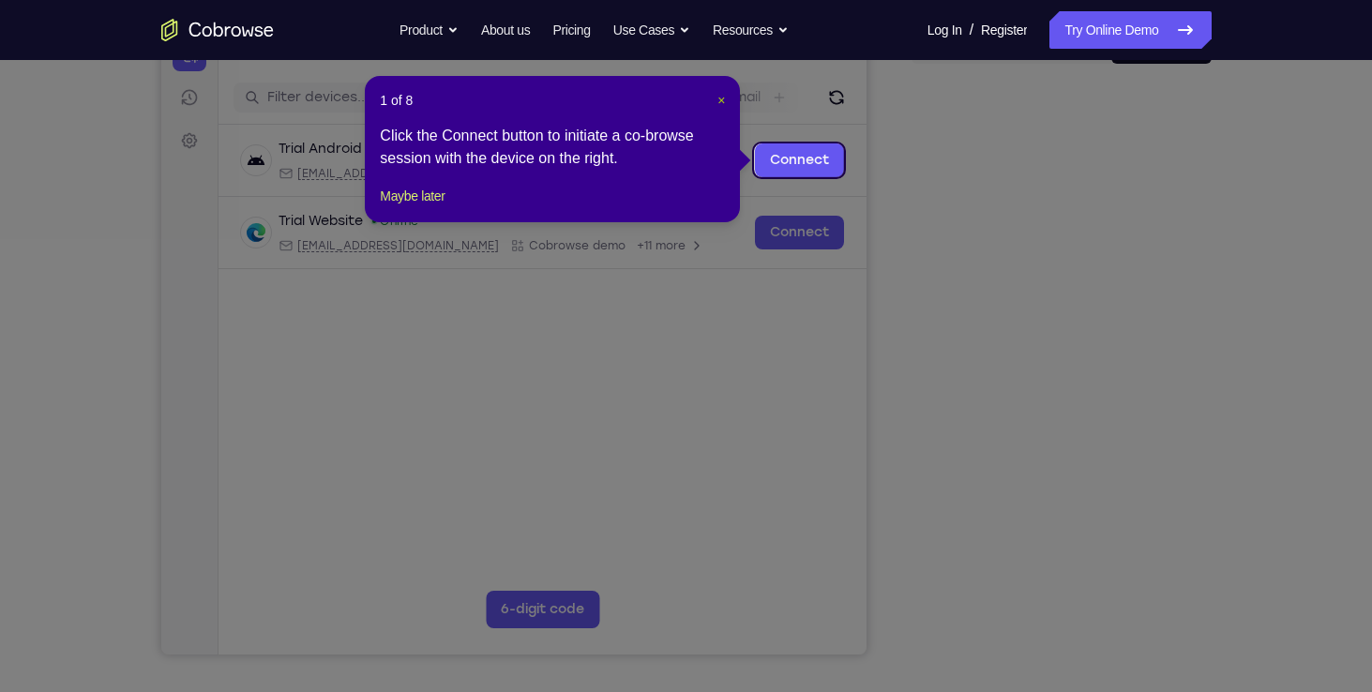
click at [722, 97] on span "×" at bounding box center [721, 100] width 8 height 15
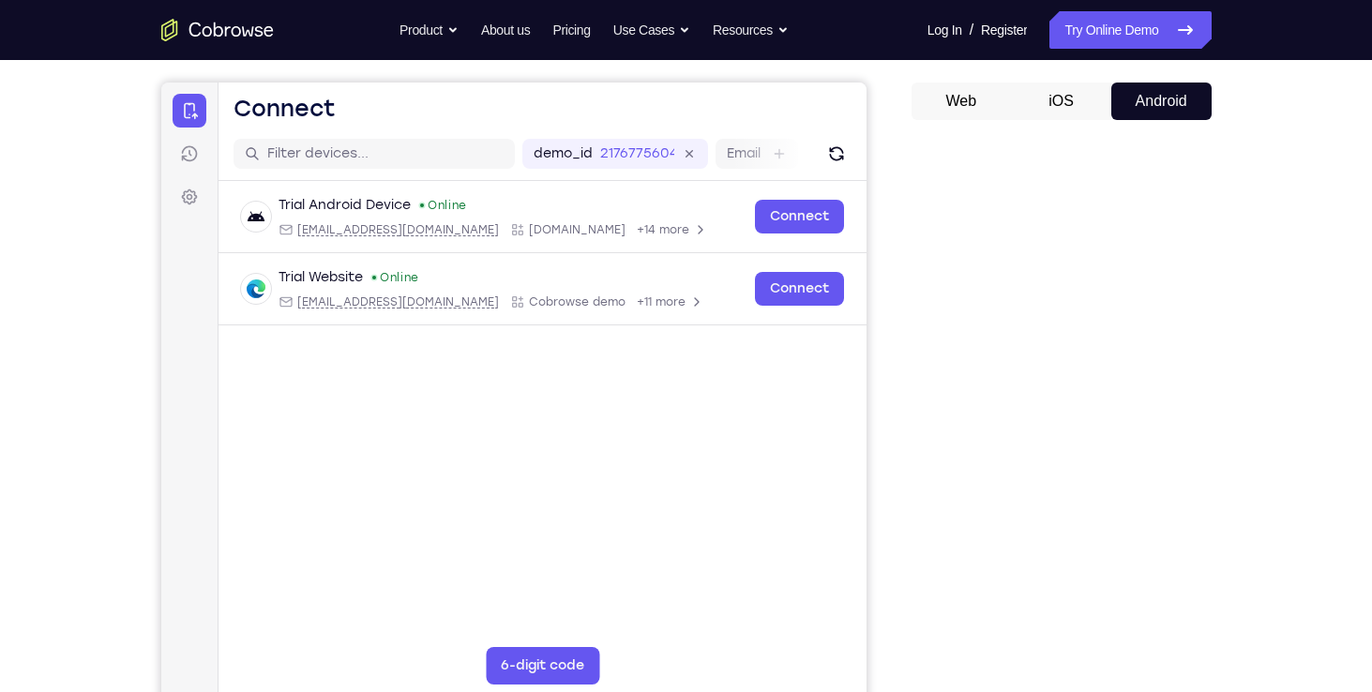
scroll to position [178, 0]
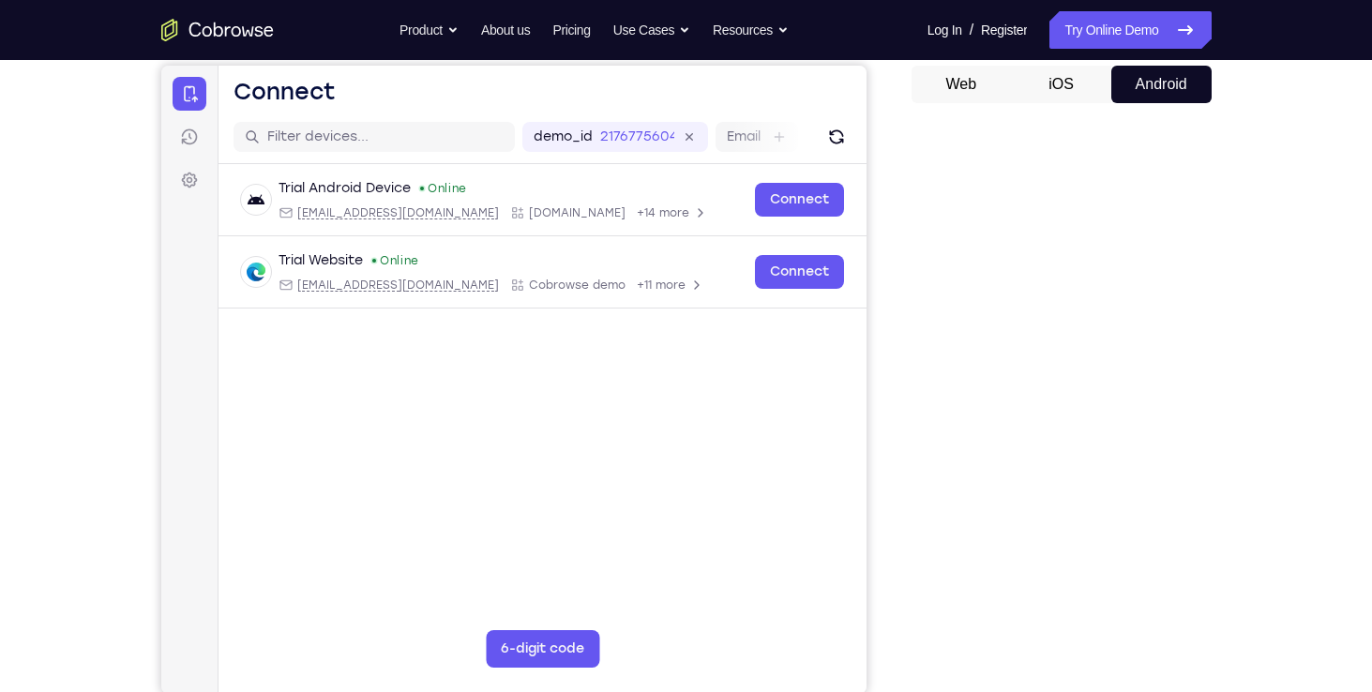
click at [1212, 388] on div "Your Support Agent Your Customer Web iOS Android Next Steps We’d be happy to gi…" at bounding box center [686, 500] width 1200 height 1237
click at [923, 380] on div at bounding box center [1061, 406] width 300 height 577
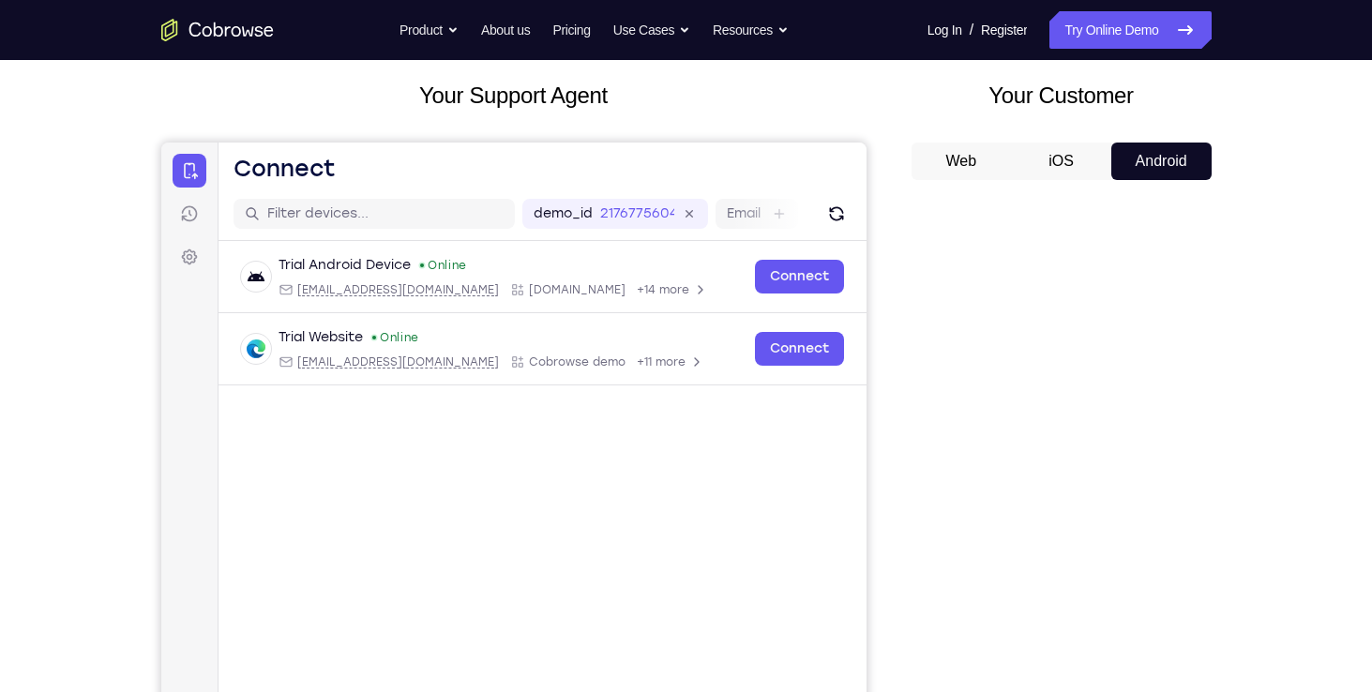
scroll to position [97, 0]
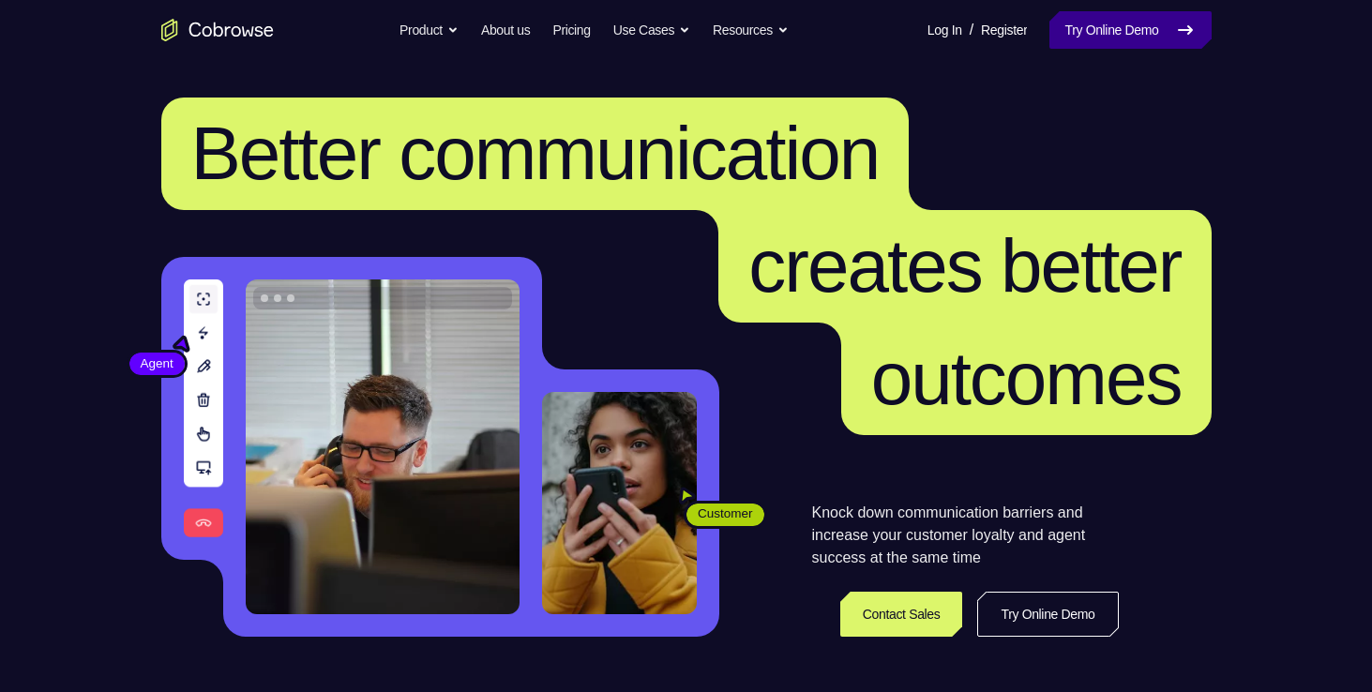
click at [1083, 36] on link "Try Online Demo" at bounding box center [1129, 30] width 161 height 38
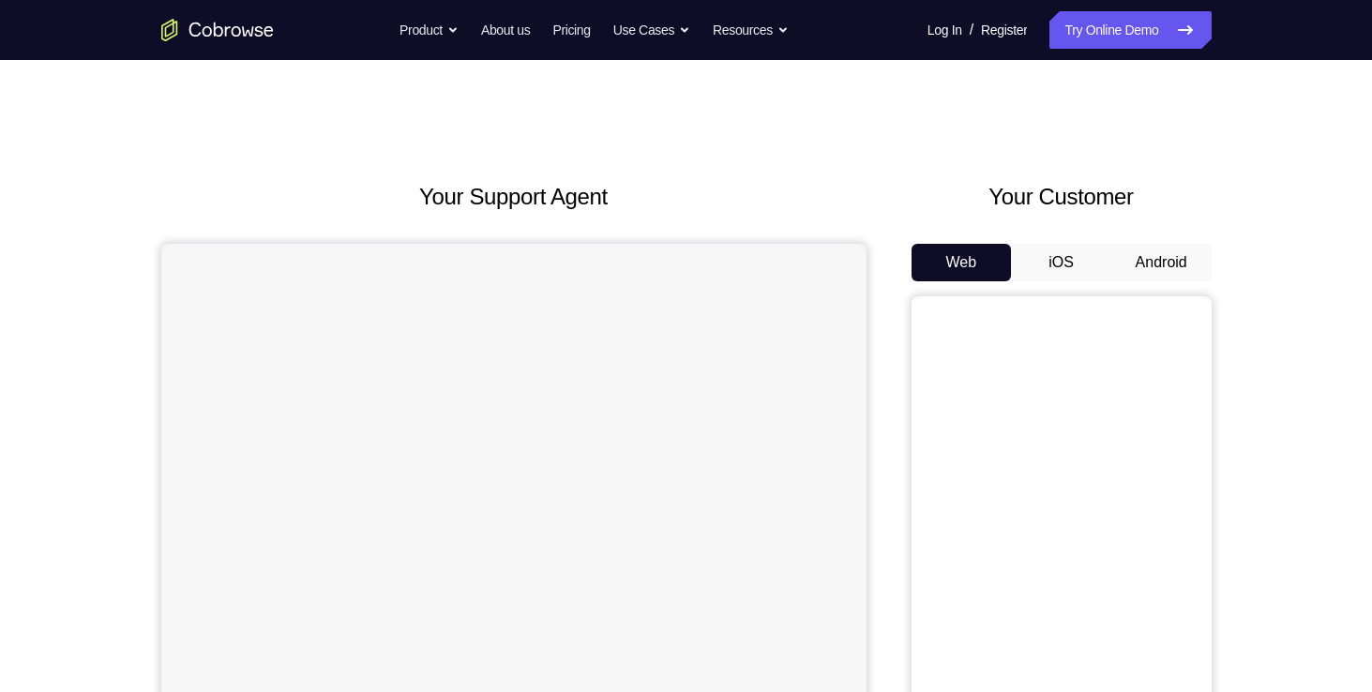
click at [1128, 262] on button "Android" at bounding box center [1161, 263] width 100 height 38
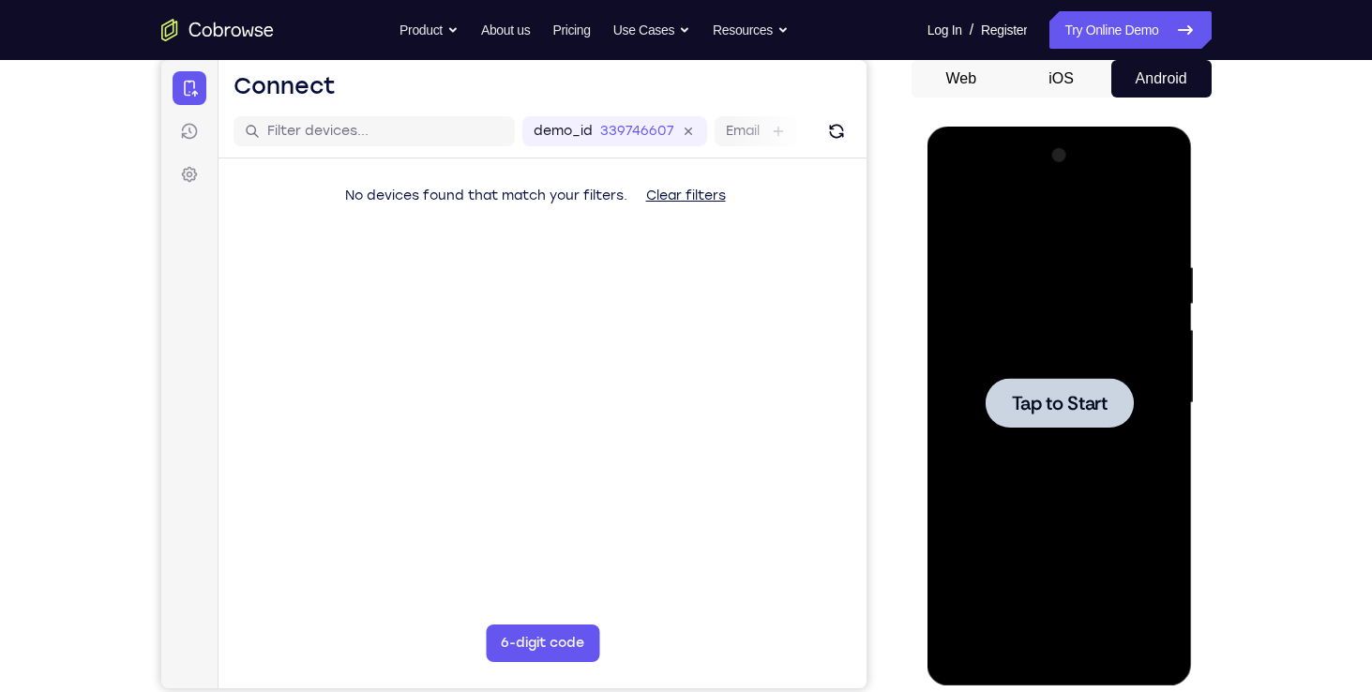
scroll to position [184, 0]
click at [1058, 424] on div at bounding box center [1059, 403] width 148 height 50
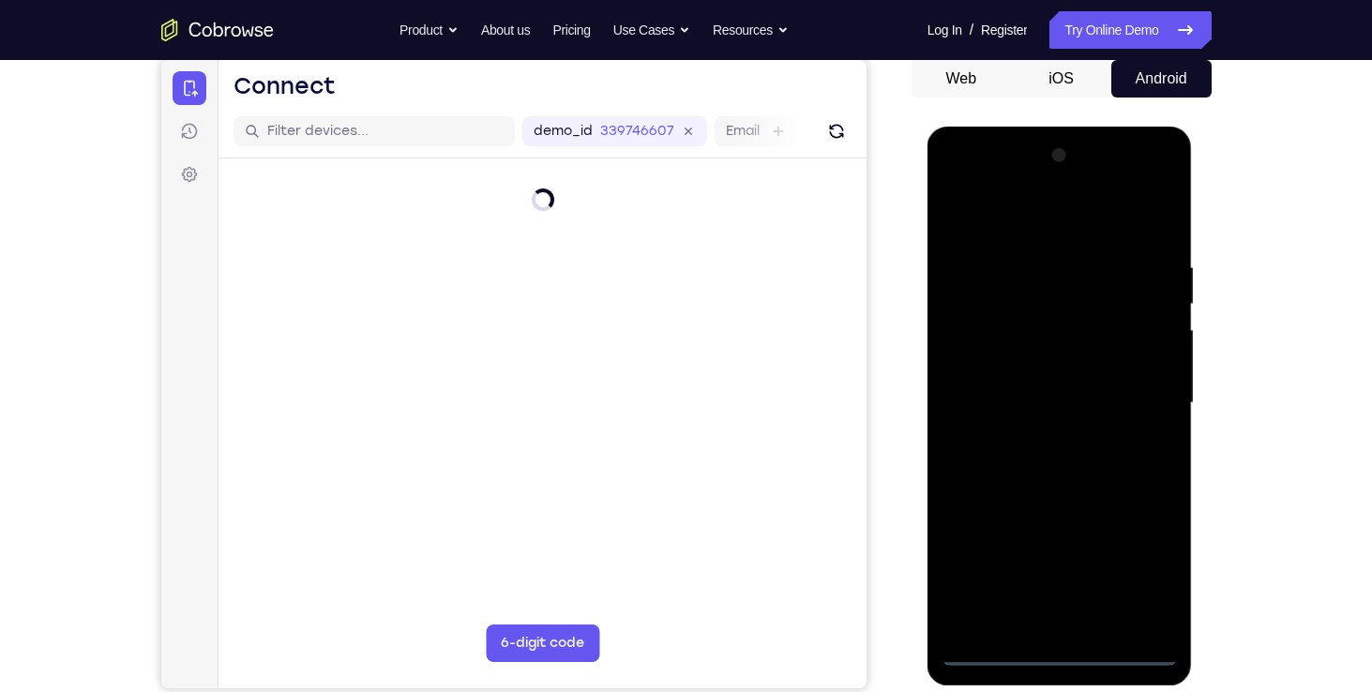
click at [1065, 653] on div at bounding box center [1059, 403] width 236 height 525
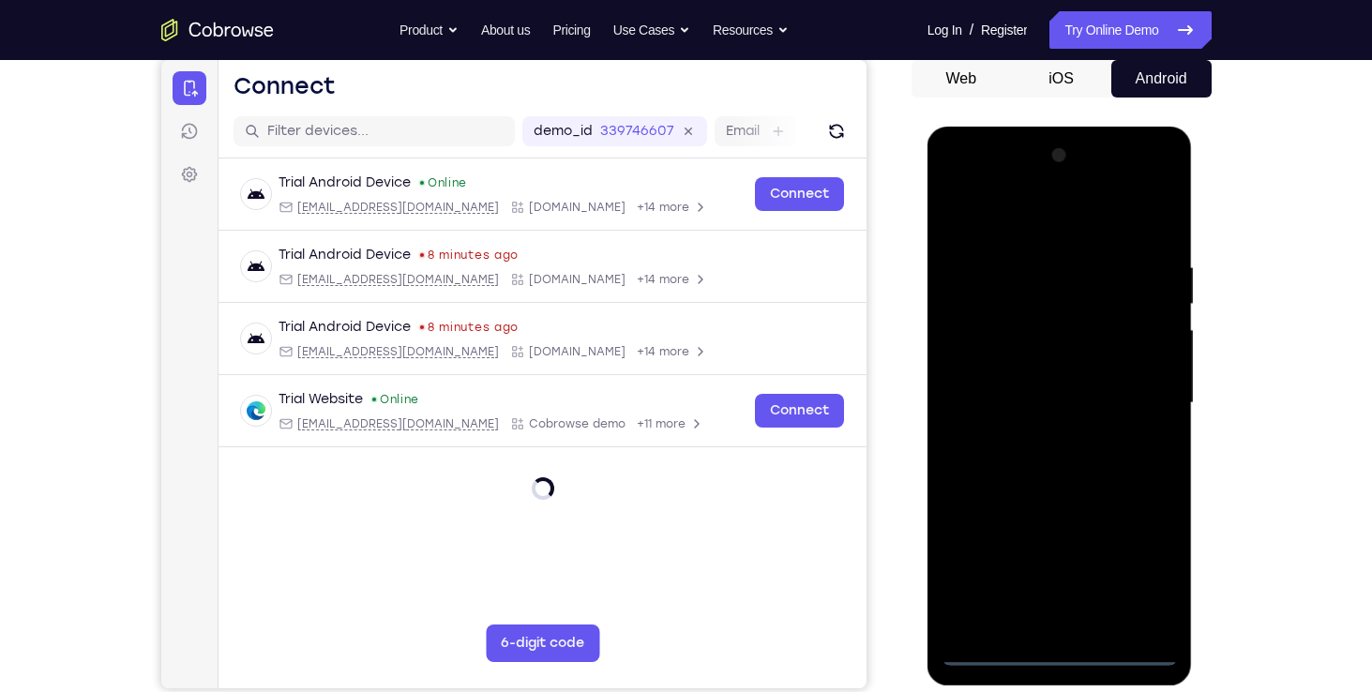
click at [1137, 560] on div at bounding box center [1059, 403] width 236 height 525
click at [1169, 182] on div at bounding box center [1059, 403] width 236 height 525
click at [1134, 217] on div at bounding box center [1059, 403] width 236 height 525
click at [1094, 216] on div at bounding box center [1059, 403] width 236 height 525
click at [1058, 214] on div at bounding box center [1059, 403] width 236 height 525
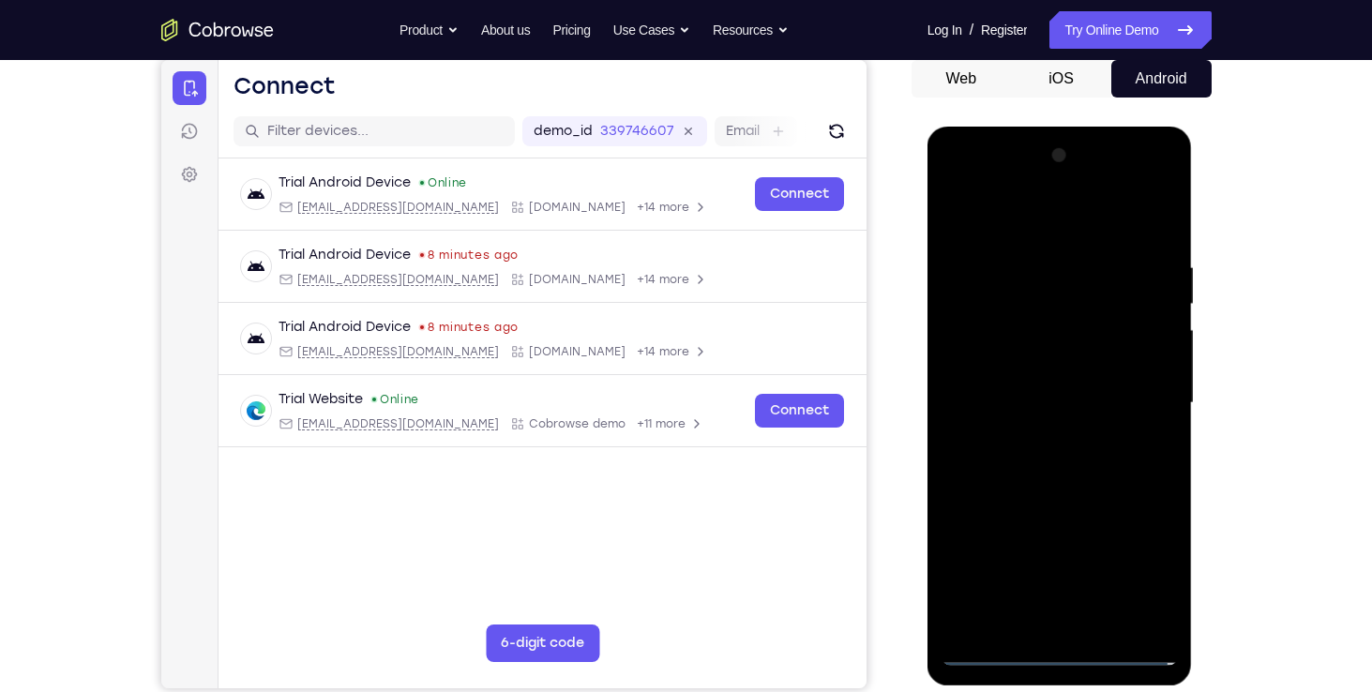
click at [1043, 163] on div at bounding box center [1059, 403] width 236 height 525
click at [1051, 177] on div at bounding box center [1059, 403] width 236 height 525
click at [957, 485] on div at bounding box center [1059, 403] width 236 height 525
click at [1017, 484] on div at bounding box center [1059, 403] width 236 height 525
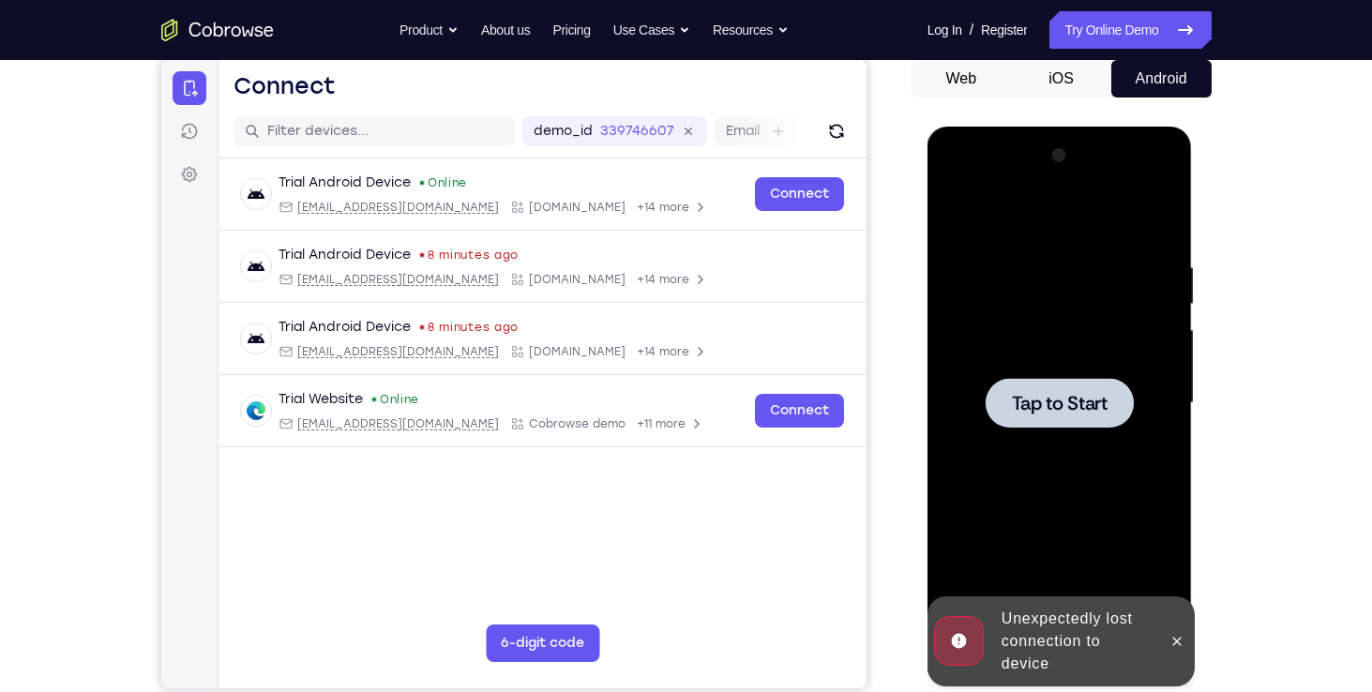
click at [1074, 420] on div at bounding box center [1059, 403] width 148 height 50
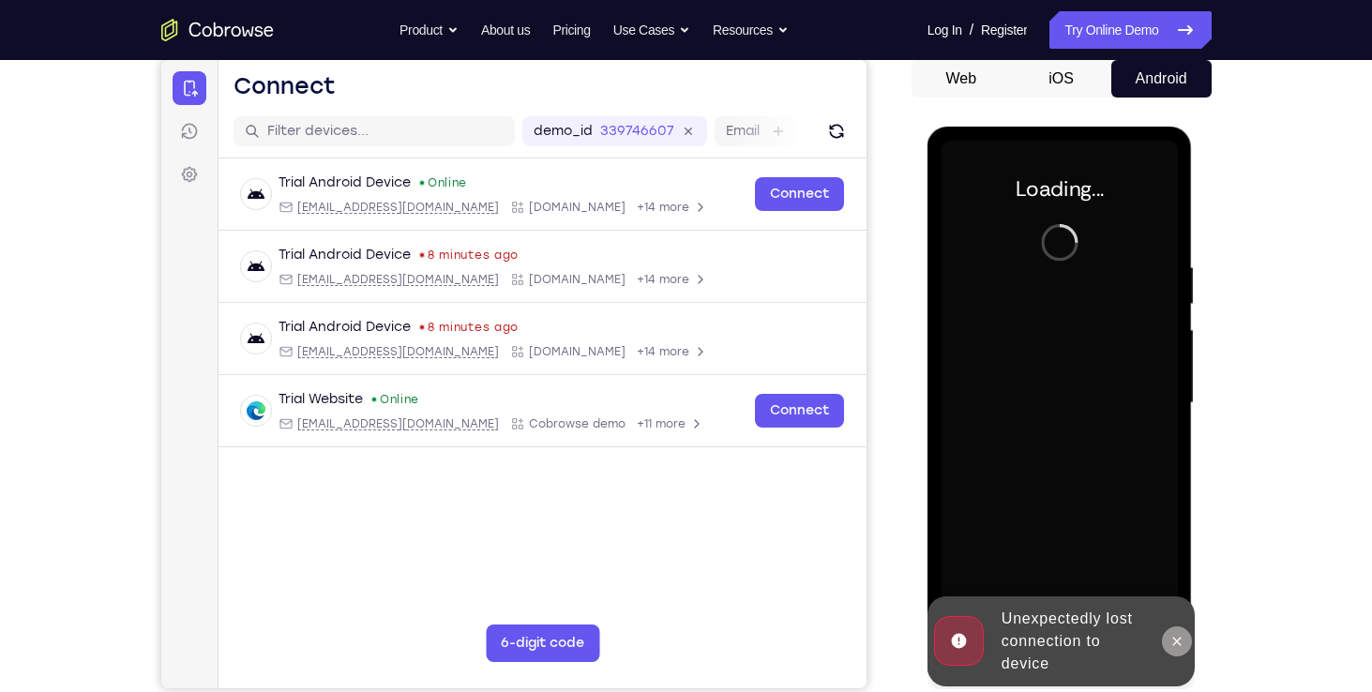
click at [1184, 642] on button at bounding box center [1177, 641] width 30 height 30
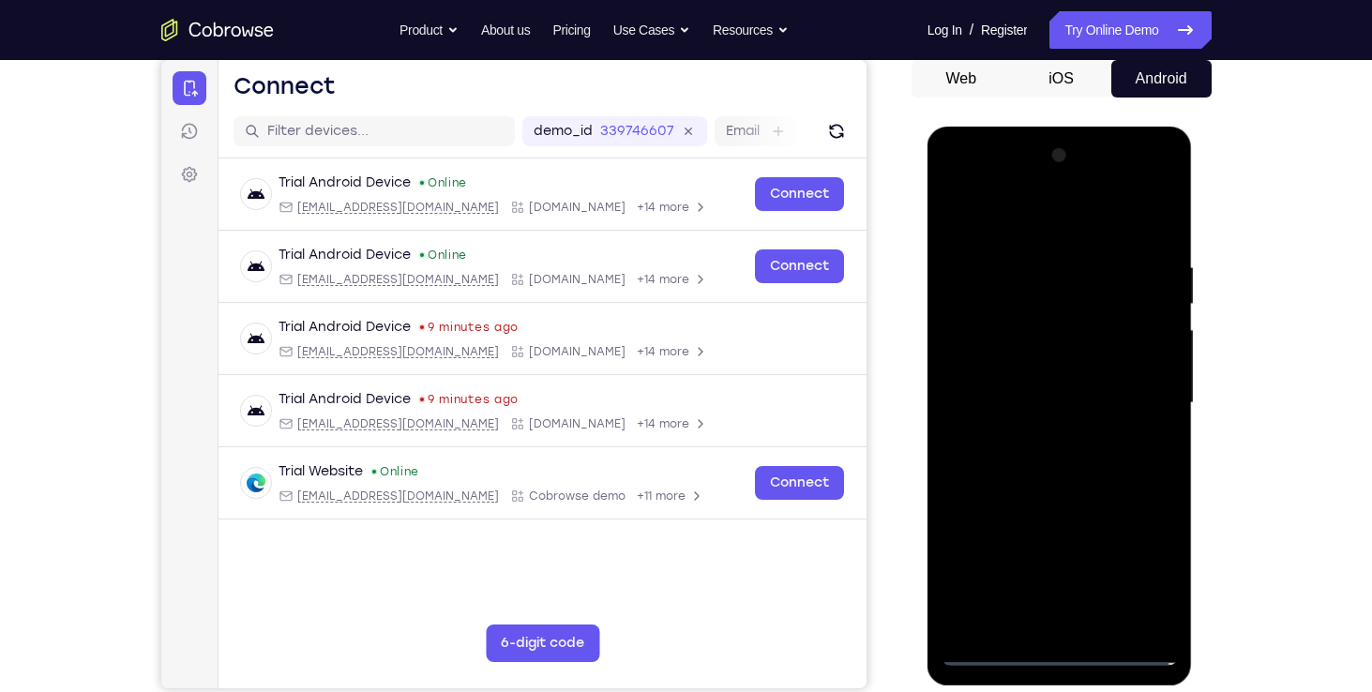
click at [1058, 653] on div at bounding box center [1059, 403] width 236 height 525
click at [1055, 654] on div at bounding box center [1059, 403] width 236 height 525
click at [1136, 568] on div at bounding box center [1059, 403] width 236 height 525
click at [1163, 186] on div at bounding box center [1059, 403] width 236 height 525
click at [1145, 212] on div at bounding box center [1059, 403] width 236 height 525
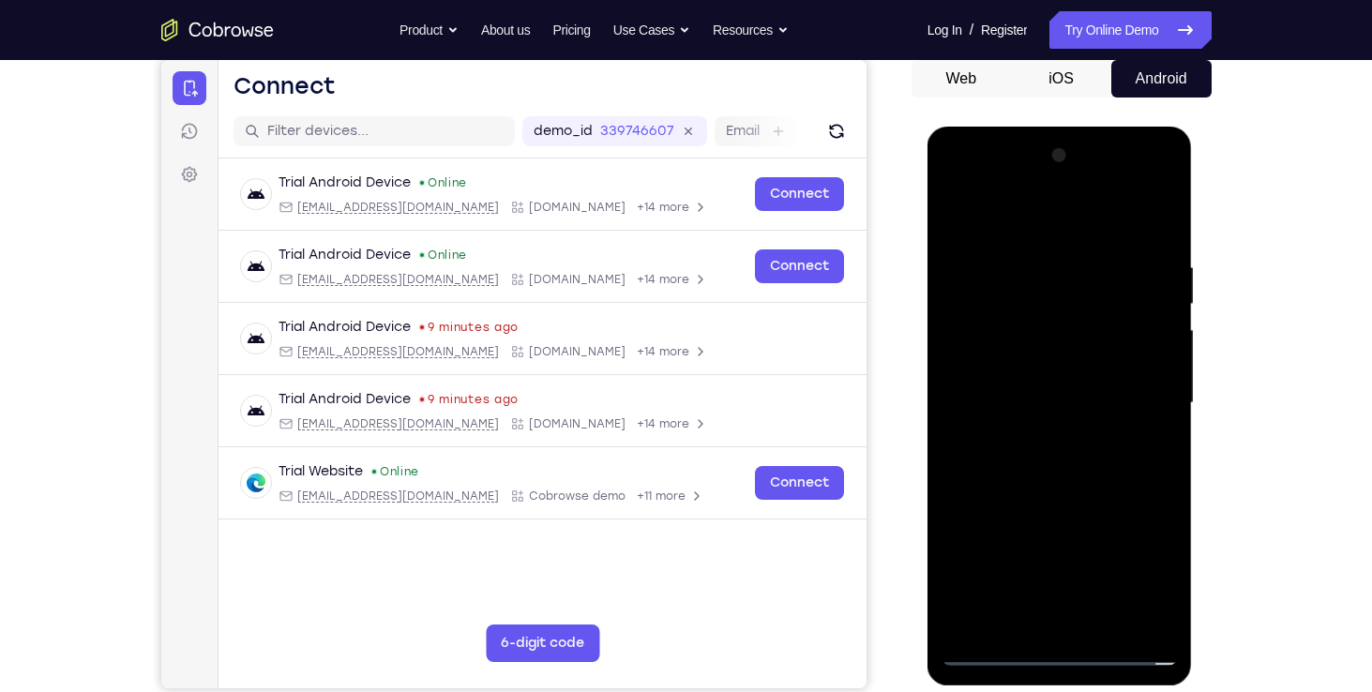
click at [1021, 186] on div at bounding box center [1059, 403] width 236 height 525
click at [1016, 589] on div at bounding box center [1059, 403] width 236 height 525
click at [1107, 594] on div at bounding box center [1059, 403] width 236 height 525
click at [1010, 582] on div at bounding box center [1059, 403] width 236 height 525
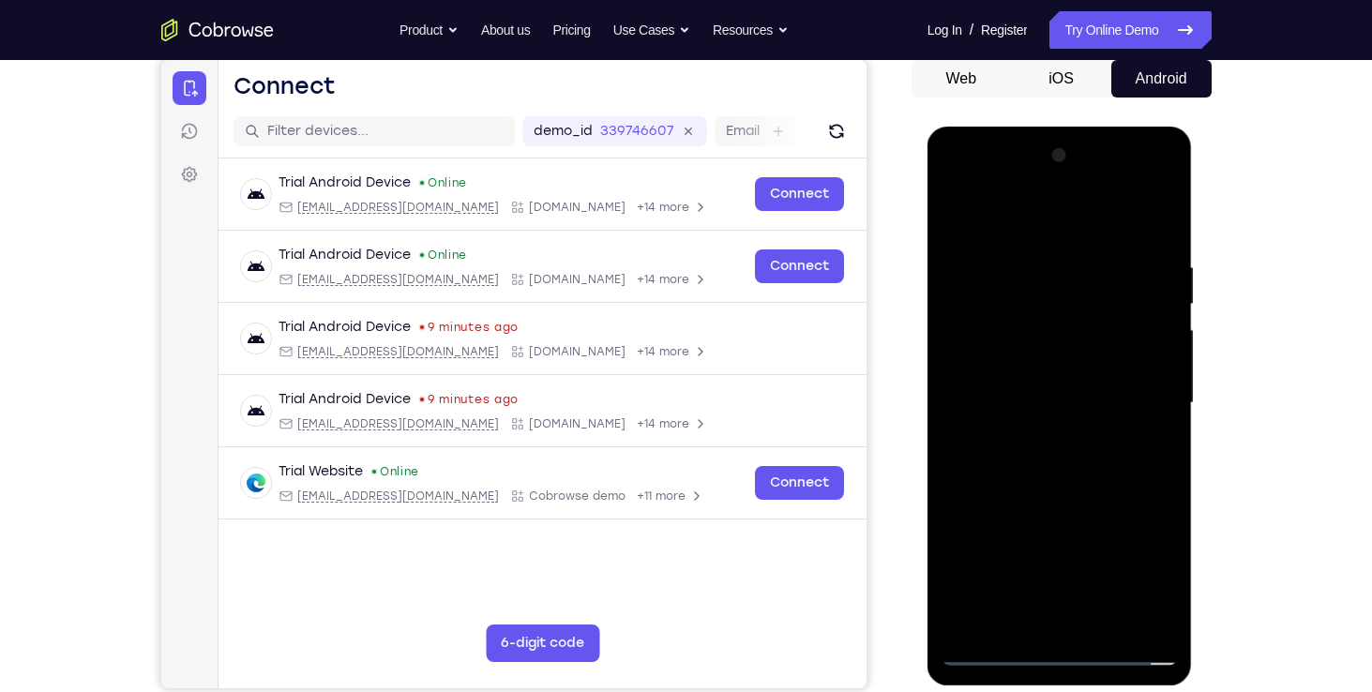
click at [1166, 621] on div at bounding box center [1059, 403] width 236 height 525
click at [1110, 598] on div at bounding box center [1059, 403] width 236 height 525
click at [1084, 525] on div at bounding box center [1059, 403] width 236 height 525
click at [973, 362] on div at bounding box center [1059, 403] width 236 height 525
click at [1063, 438] on div at bounding box center [1059, 403] width 236 height 525
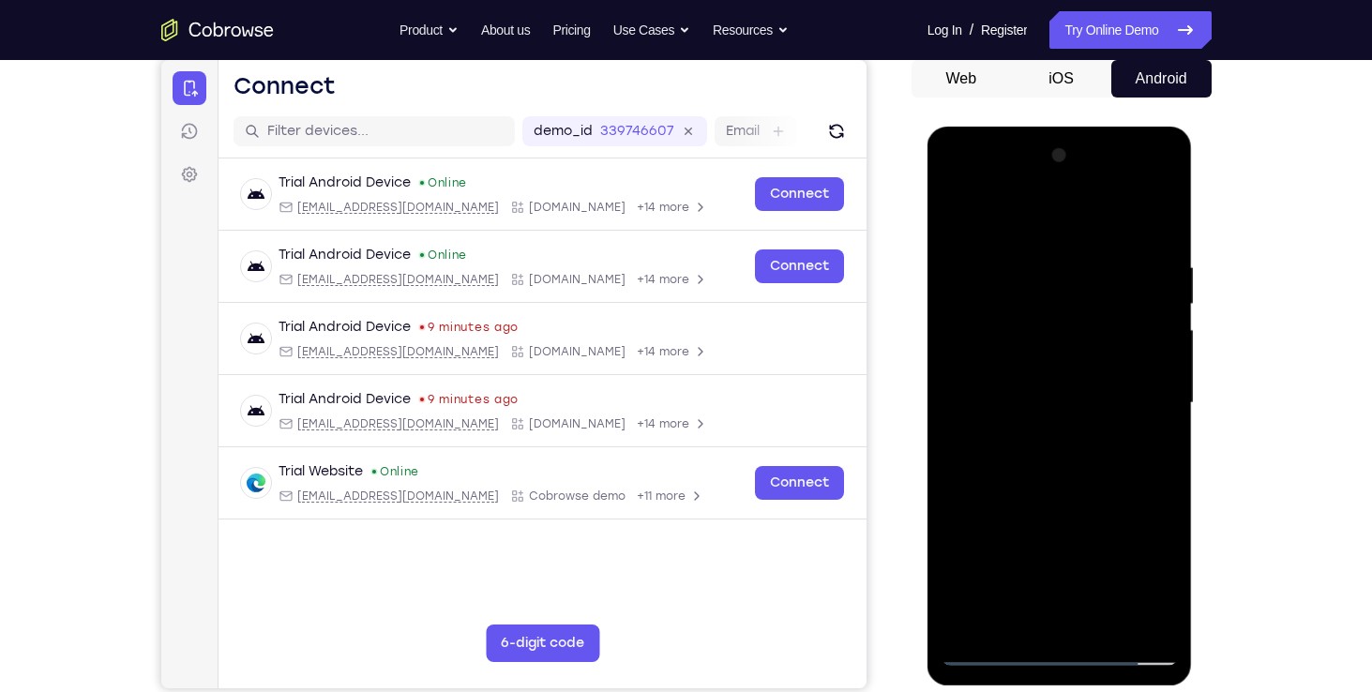
click at [1161, 332] on div at bounding box center [1059, 403] width 236 height 525
click at [1161, 210] on div at bounding box center [1059, 403] width 236 height 525
click at [1058, 248] on div at bounding box center [1059, 403] width 236 height 525
click at [1080, 554] on div at bounding box center [1059, 403] width 236 height 525
click at [963, 557] on div at bounding box center [1059, 403] width 236 height 525
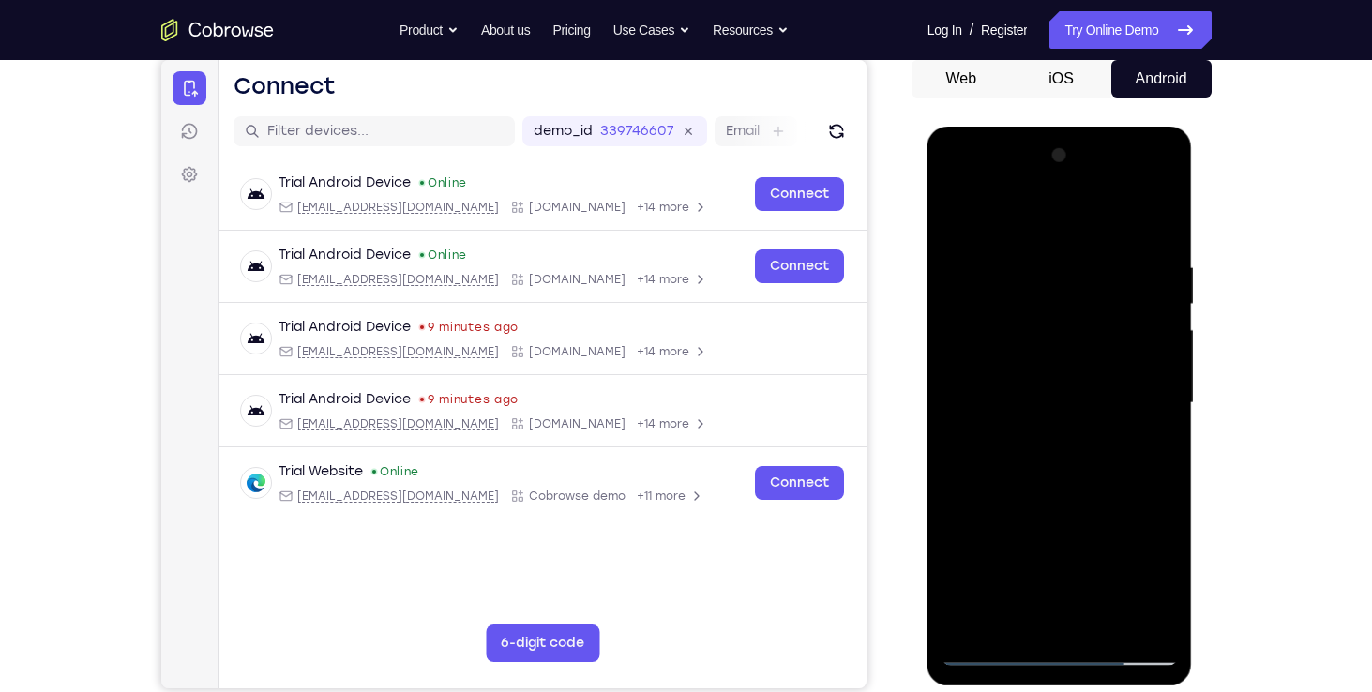
click at [1010, 548] on div at bounding box center [1059, 403] width 236 height 525
click at [1001, 518] on div at bounding box center [1059, 403] width 236 height 525
click at [1031, 270] on div at bounding box center [1059, 403] width 236 height 525
click at [1122, 445] on div at bounding box center [1059, 403] width 236 height 525
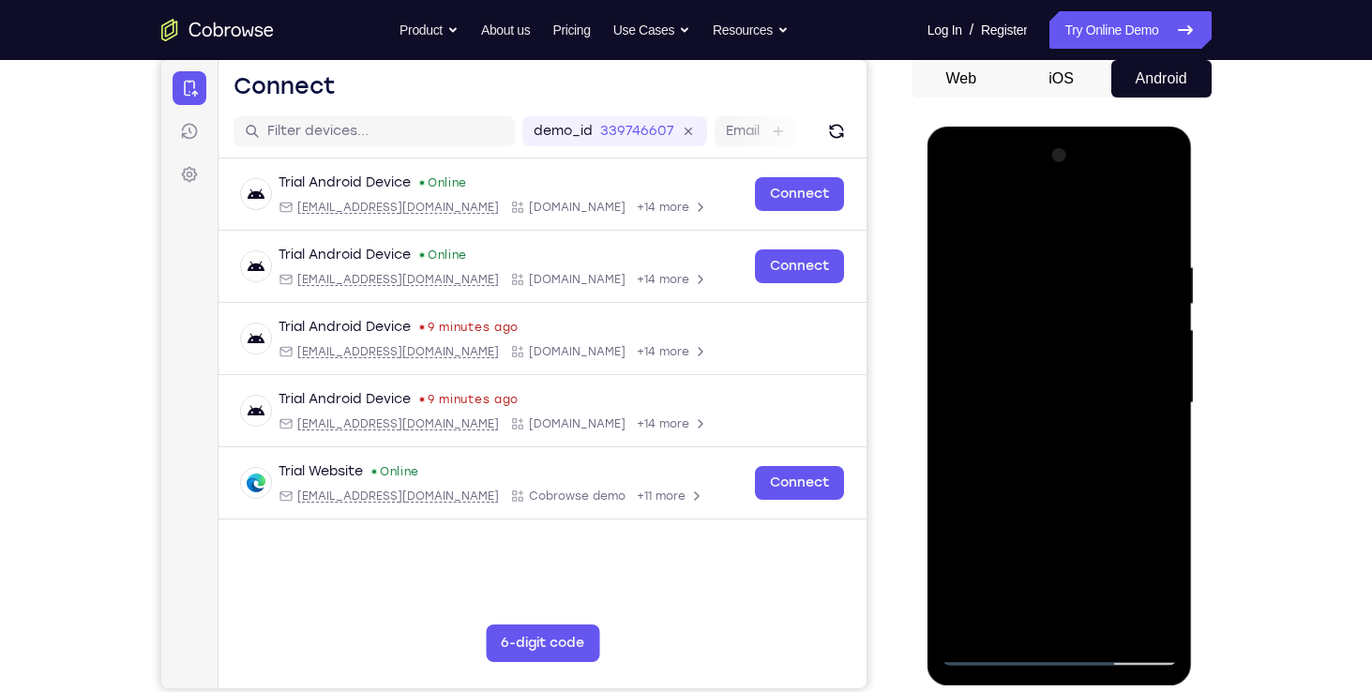
click at [1054, 417] on div at bounding box center [1059, 403] width 236 height 525
click at [1137, 486] on div at bounding box center [1059, 403] width 236 height 525
click at [1092, 446] on div at bounding box center [1059, 403] width 236 height 525
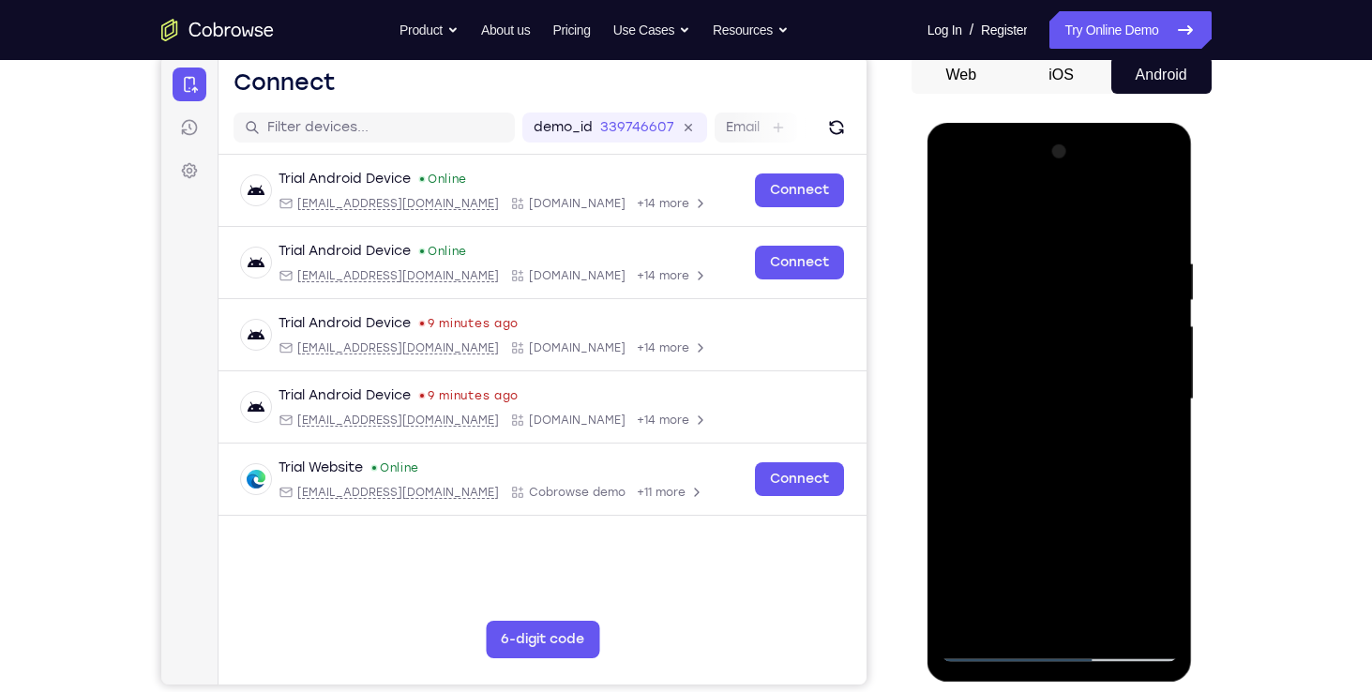
click at [1029, 479] on div at bounding box center [1059, 399] width 236 height 525
click at [1007, 487] on div at bounding box center [1059, 399] width 236 height 525
click at [1050, 485] on div at bounding box center [1059, 399] width 236 height 525
click at [1037, 485] on div at bounding box center [1059, 399] width 236 height 525
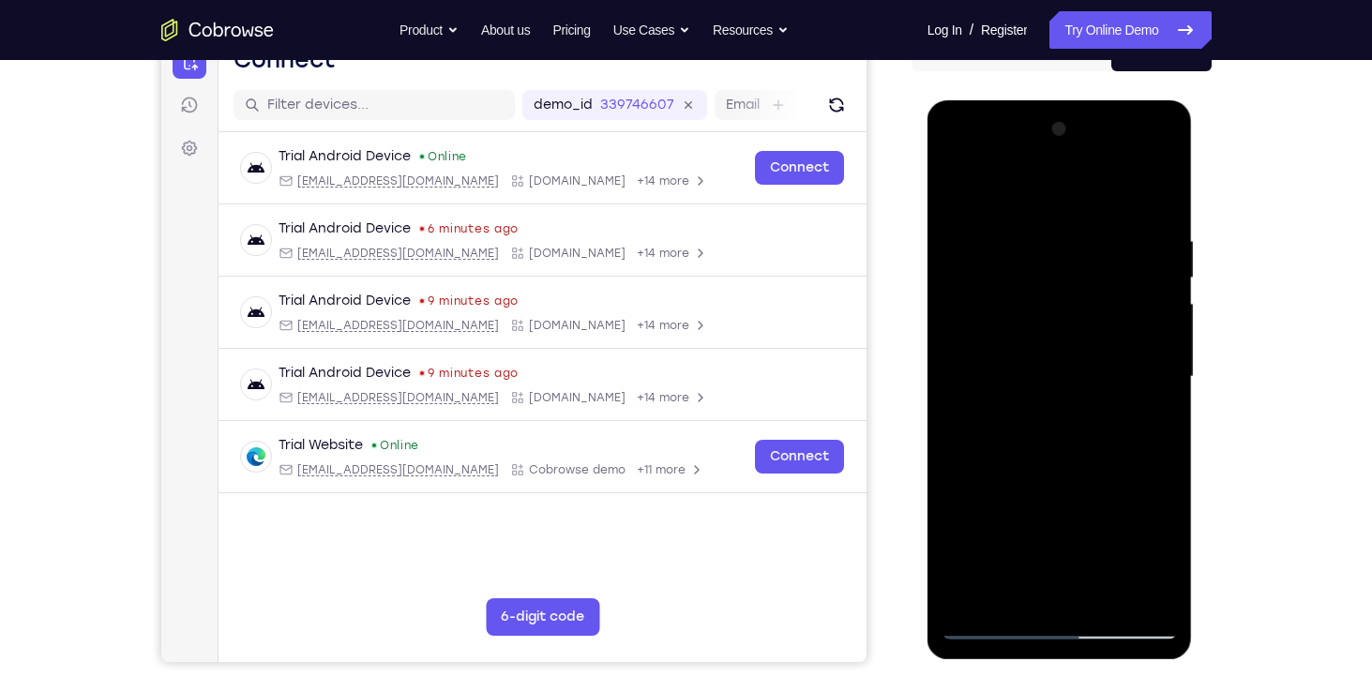
scroll to position [209, 0]
click at [1024, 192] on div at bounding box center [1059, 377] width 236 height 525
drag, startPoint x: 1173, startPoint y: 344, endPoint x: 1174, endPoint y: 298, distance: 45.9
click at [1174, 298] on div at bounding box center [1059, 377] width 236 height 525
click at [1067, 557] on div at bounding box center [1059, 377] width 236 height 525
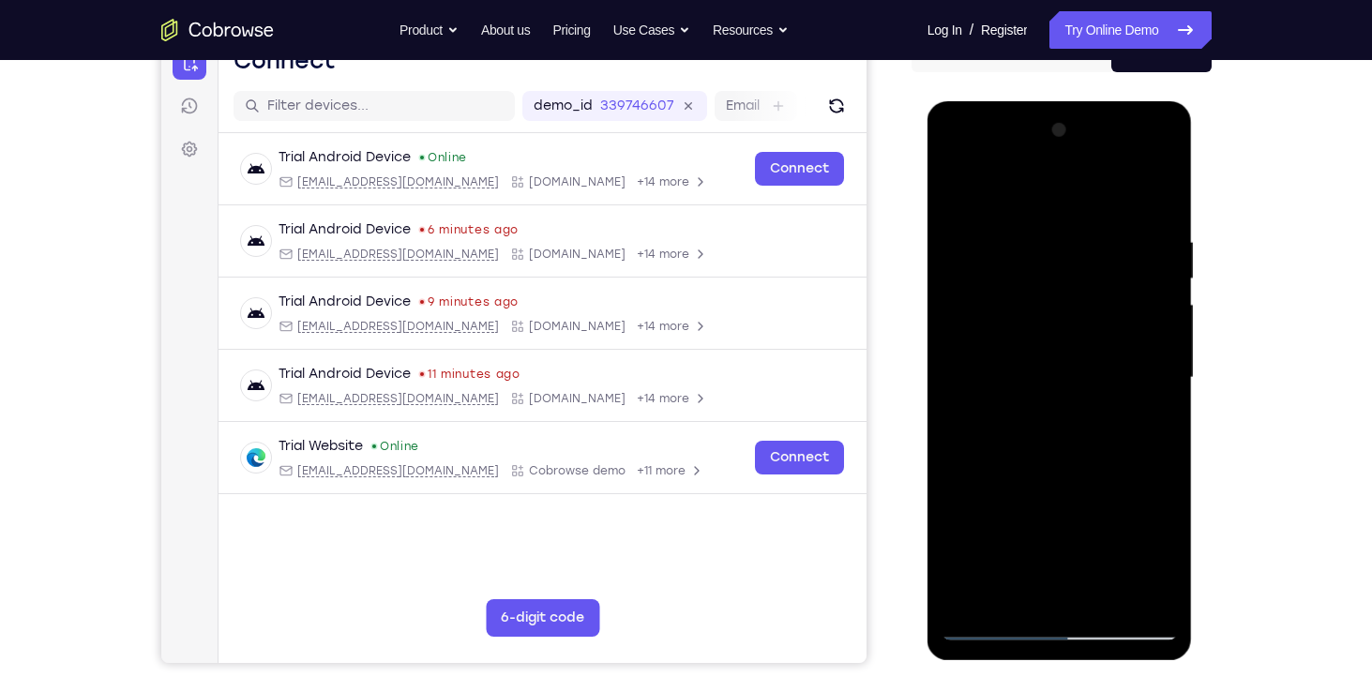
click at [1060, 435] on div at bounding box center [1059, 377] width 236 height 525
click at [1043, 394] on div at bounding box center [1059, 377] width 236 height 525
click at [989, 452] on div at bounding box center [1059, 377] width 236 height 525
click at [989, 464] on div at bounding box center [1059, 377] width 236 height 525
click at [1007, 464] on div at bounding box center [1059, 377] width 236 height 525
